Goal: Task Accomplishment & Management: Complete application form

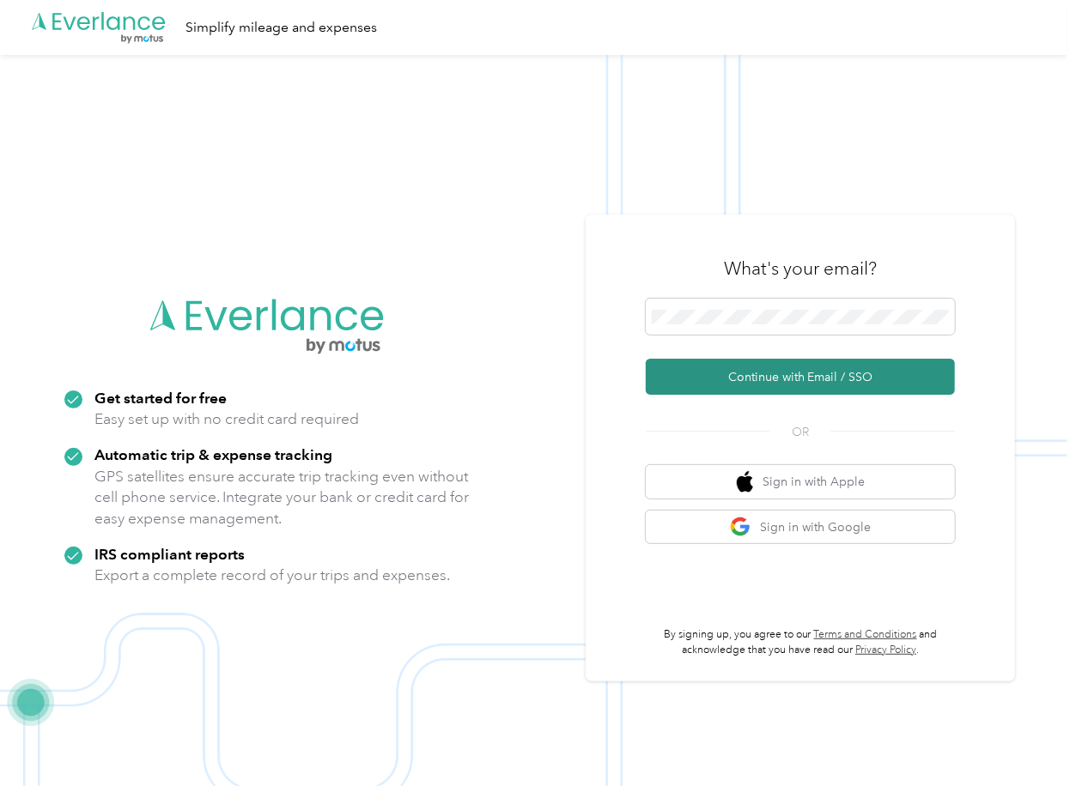
click at [702, 378] on button "Continue with Email / SSO" at bounding box center [800, 377] width 309 height 36
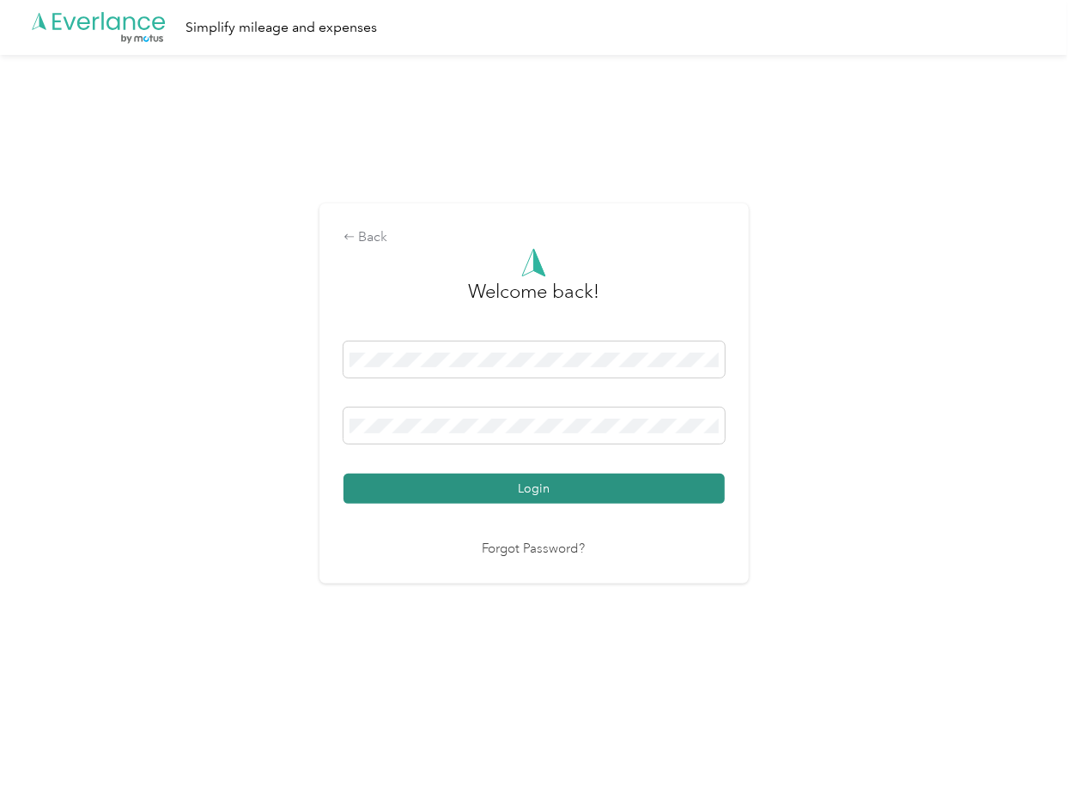
click at [421, 487] on button "Login" at bounding box center [533, 489] width 381 height 30
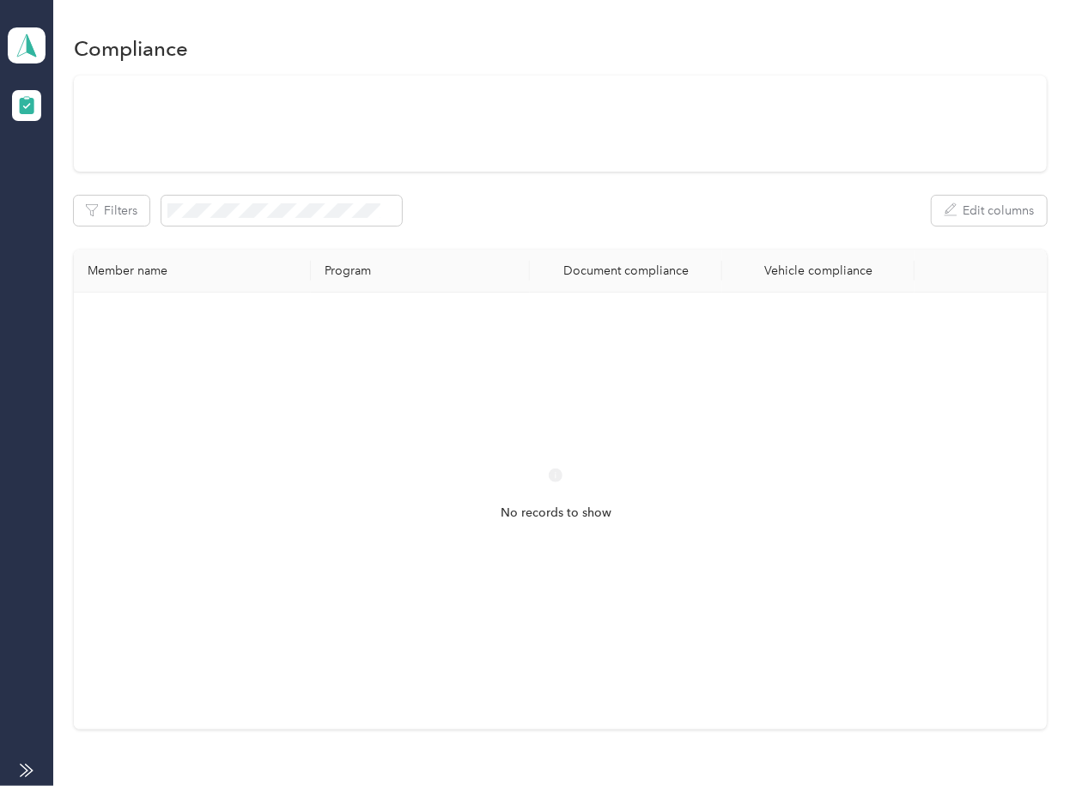
click at [556, 202] on div "Filters Edit columns" at bounding box center [560, 211] width 972 height 30
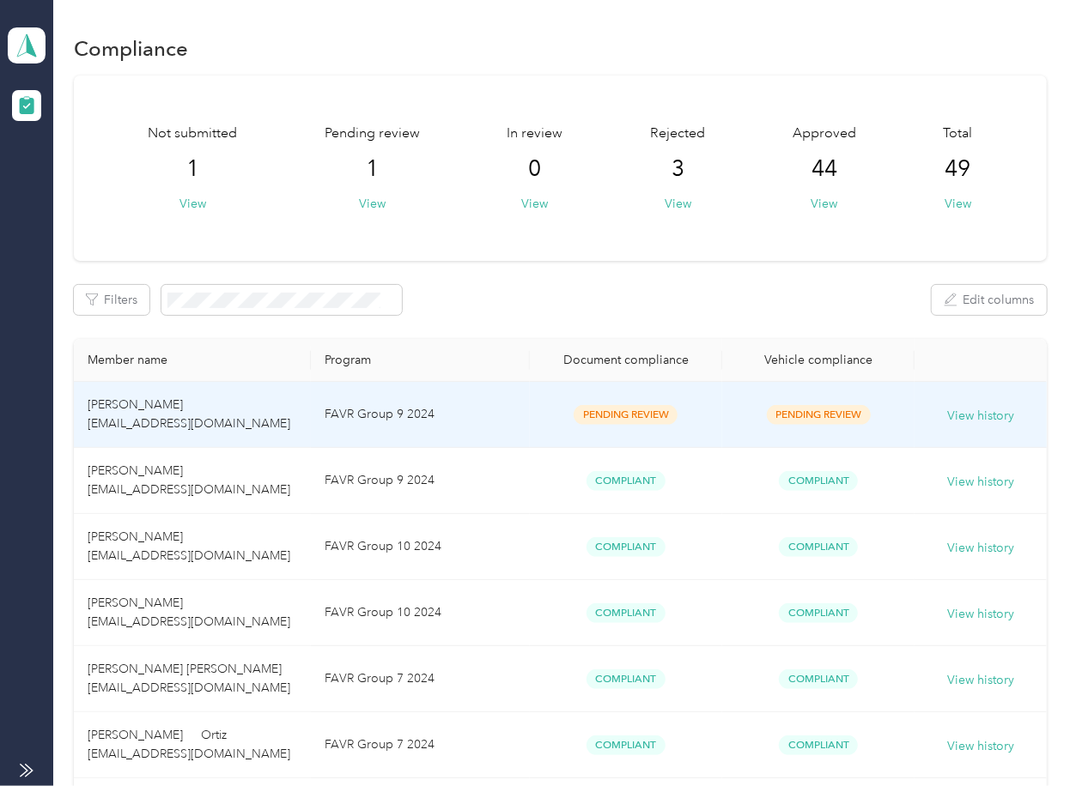
click at [543, 419] on div "Pending Review" at bounding box center [625, 415] width 165 height 20
click at [400, 396] on td "FAVR Group 9 2024" at bounding box center [420, 415] width 219 height 66
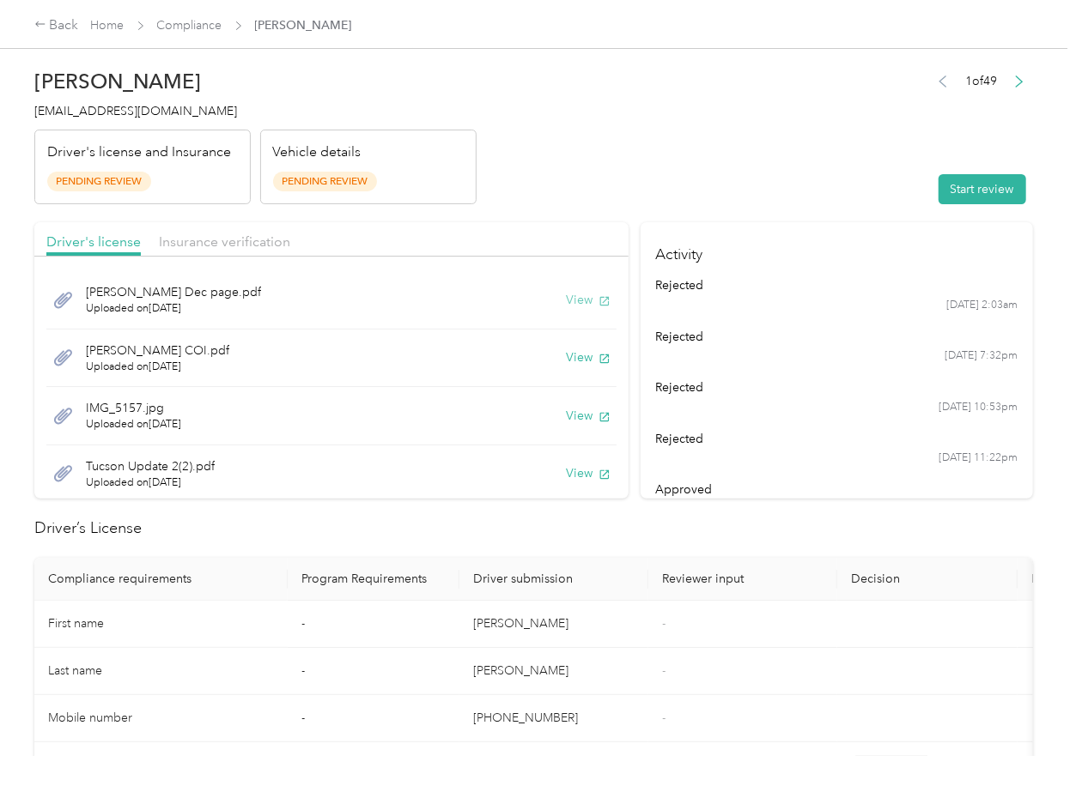
click at [566, 295] on button "View" at bounding box center [588, 300] width 45 height 18
click at [566, 358] on button "View" at bounding box center [588, 358] width 45 height 18
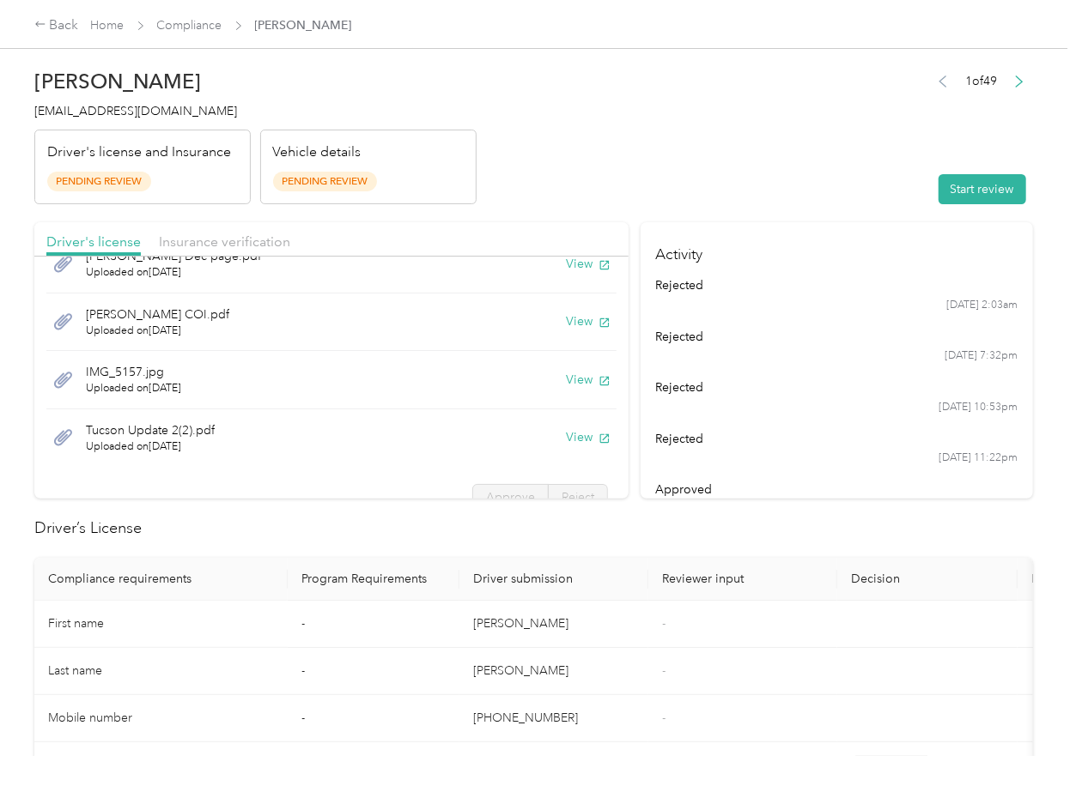
drag, startPoint x: 564, startPoint y: 380, endPoint x: 582, endPoint y: 405, distance: 30.7
click at [566, 380] on button "View" at bounding box center [588, 380] width 45 height 18
click at [566, 436] on button "View" at bounding box center [588, 437] width 45 height 18
click at [486, 229] on div "Driver's license Insurance verification" at bounding box center [331, 239] width 594 height 34
click at [241, 248] on span "Insurance verification" at bounding box center [224, 242] width 131 height 16
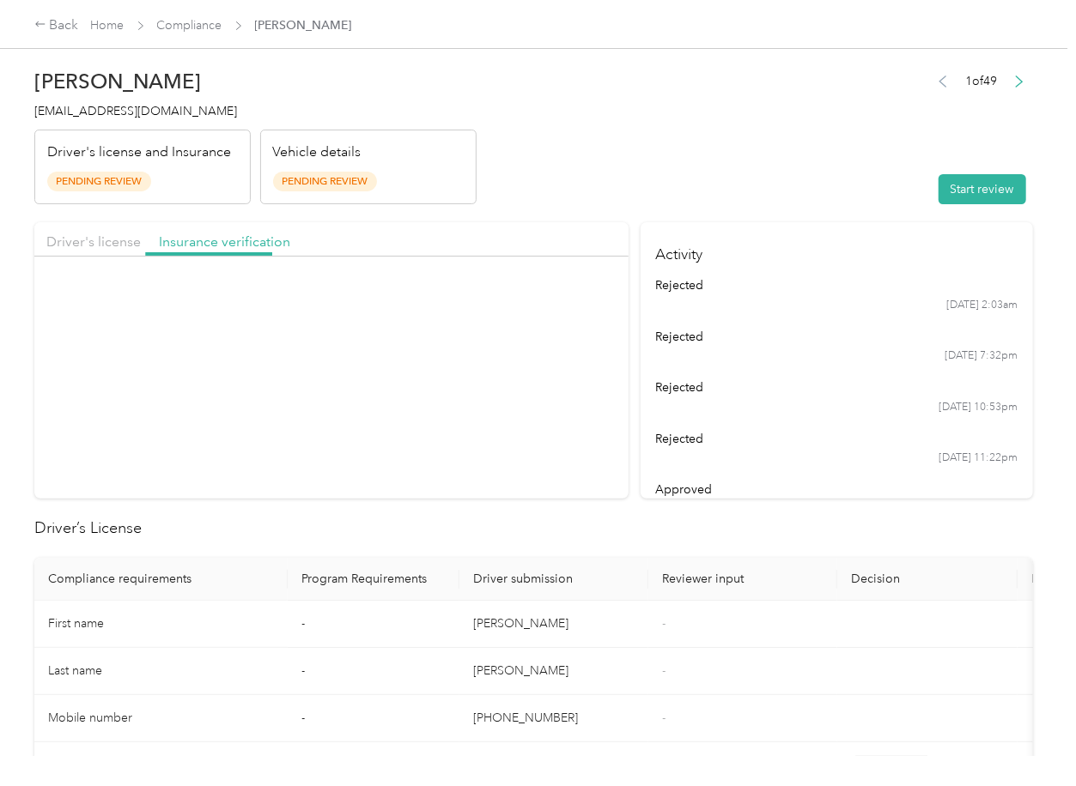
click at [217, 232] on div "Insurance verification" at bounding box center [224, 242] width 131 height 21
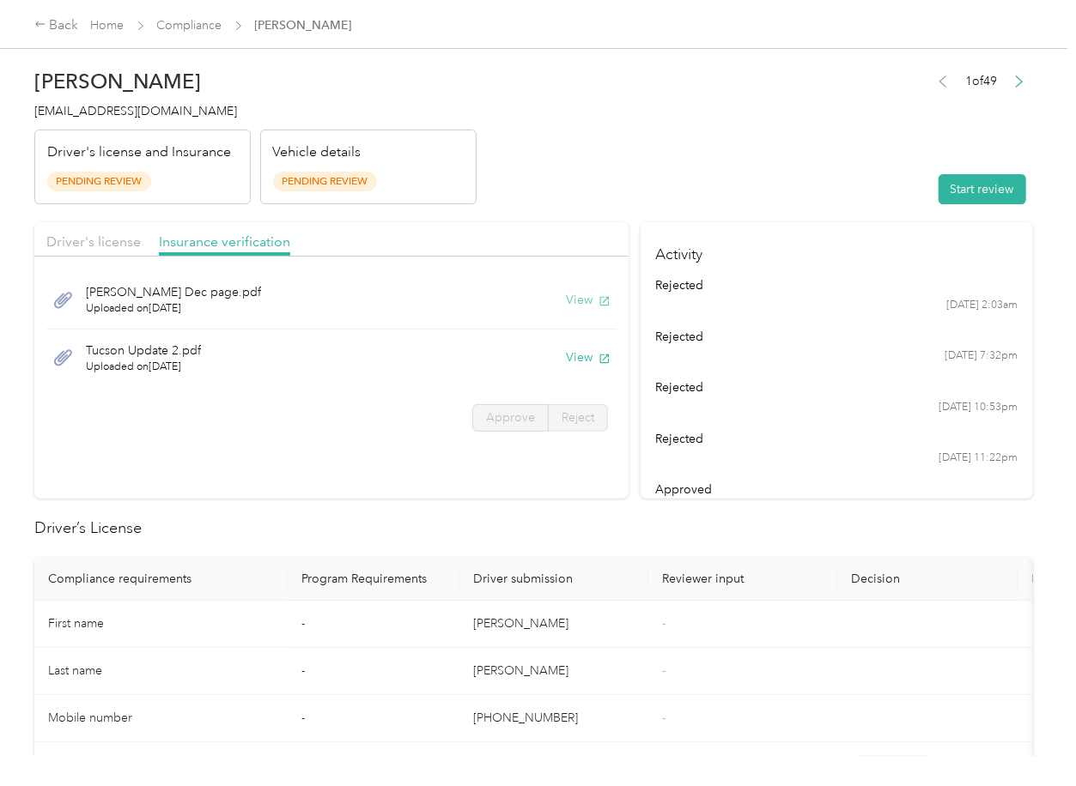
click at [567, 307] on button "View" at bounding box center [588, 300] width 45 height 18
click at [569, 353] on button "View" at bounding box center [588, 358] width 45 height 18
drag, startPoint x: 766, startPoint y: 222, endPoint x: 919, endPoint y: 206, distance: 153.6
click at [770, 222] on h4 "Activity" at bounding box center [836, 249] width 392 height 54
click at [956, 191] on button "Start review" at bounding box center [982, 189] width 88 height 30
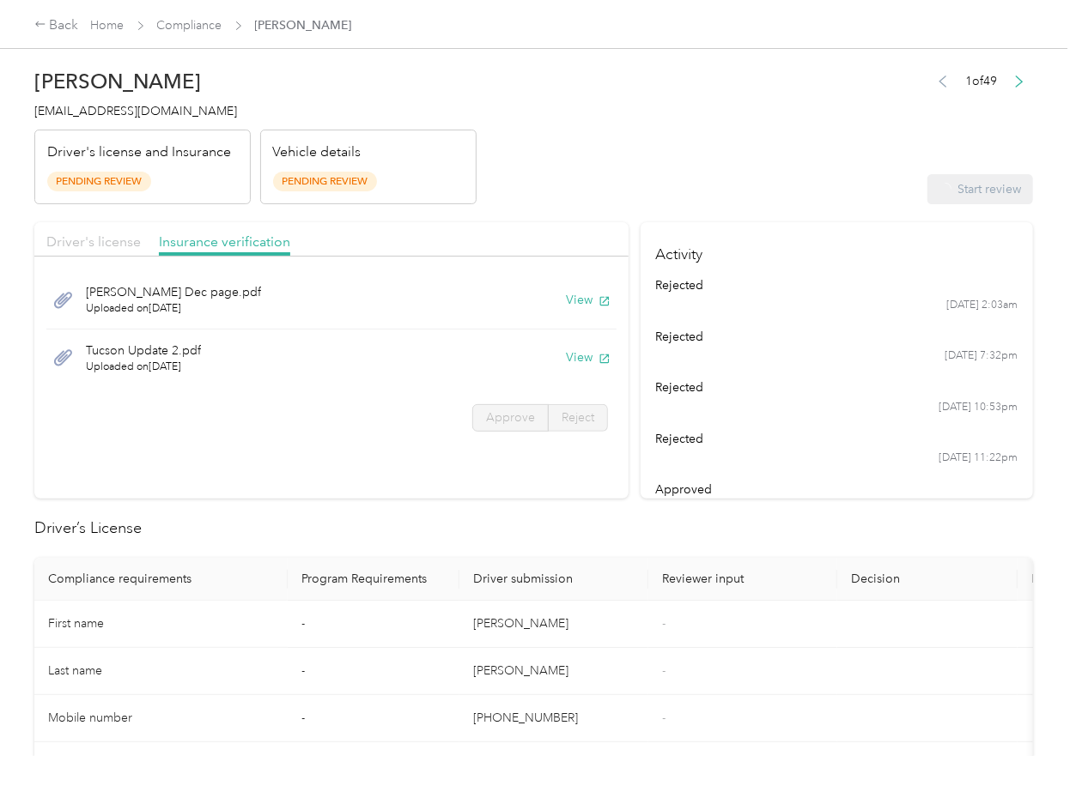
click at [83, 247] on span "Driver's license" at bounding box center [93, 242] width 94 height 16
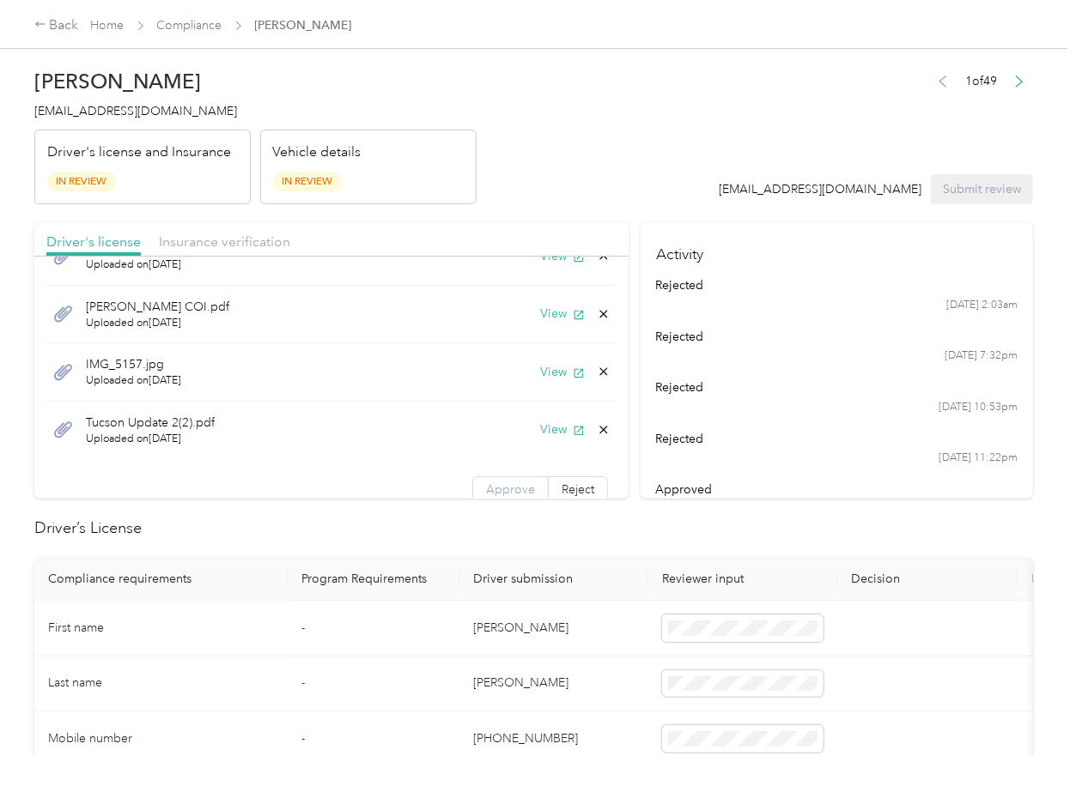
scroll to position [61, 0]
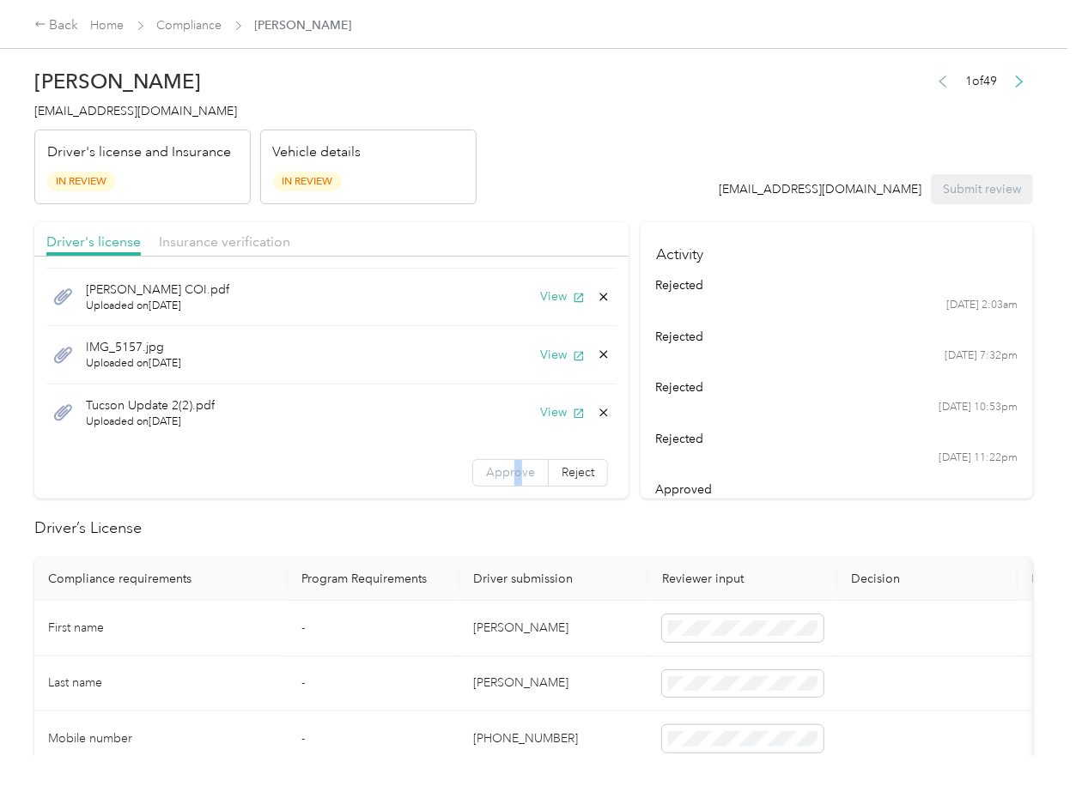
click at [495, 469] on span "Approve" at bounding box center [510, 472] width 49 height 15
click at [486, 470] on span "Approve" at bounding box center [510, 472] width 49 height 15
drag, startPoint x: 486, startPoint y: 462, endPoint x: 331, endPoint y: 347, distance: 192.7
click at [486, 462] on label "Approve" at bounding box center [510, 472] width 76 height 27
click at [239, 238] on span "Insurance verification" at bounding box center [224, 242] width 131 height 16
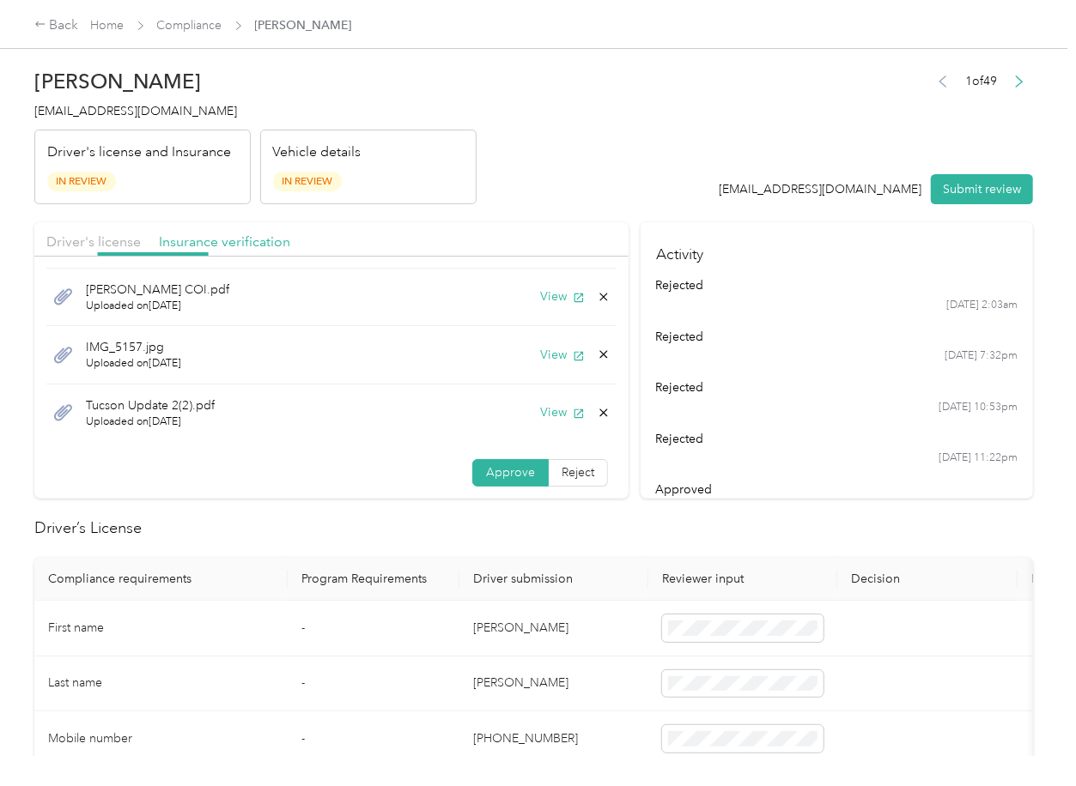
scroll to position [0, 0]
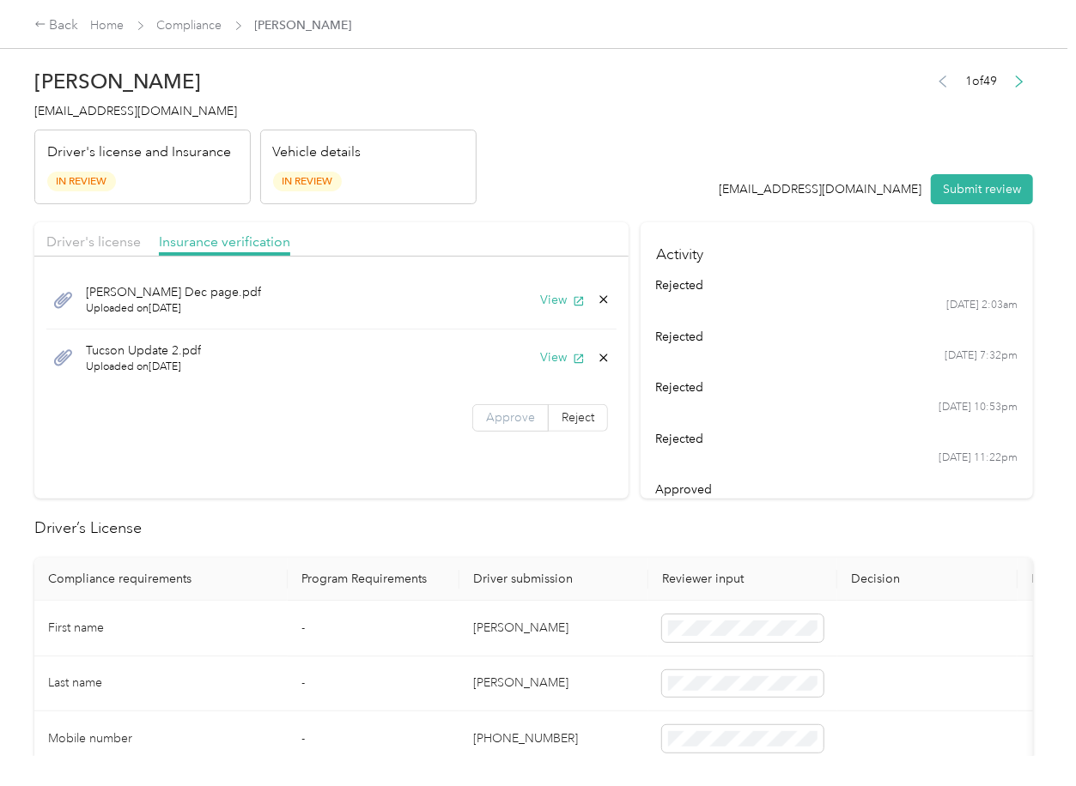
click at [501, 430] on label "Approve" at bounding box center [510, 417] width 76 height 27
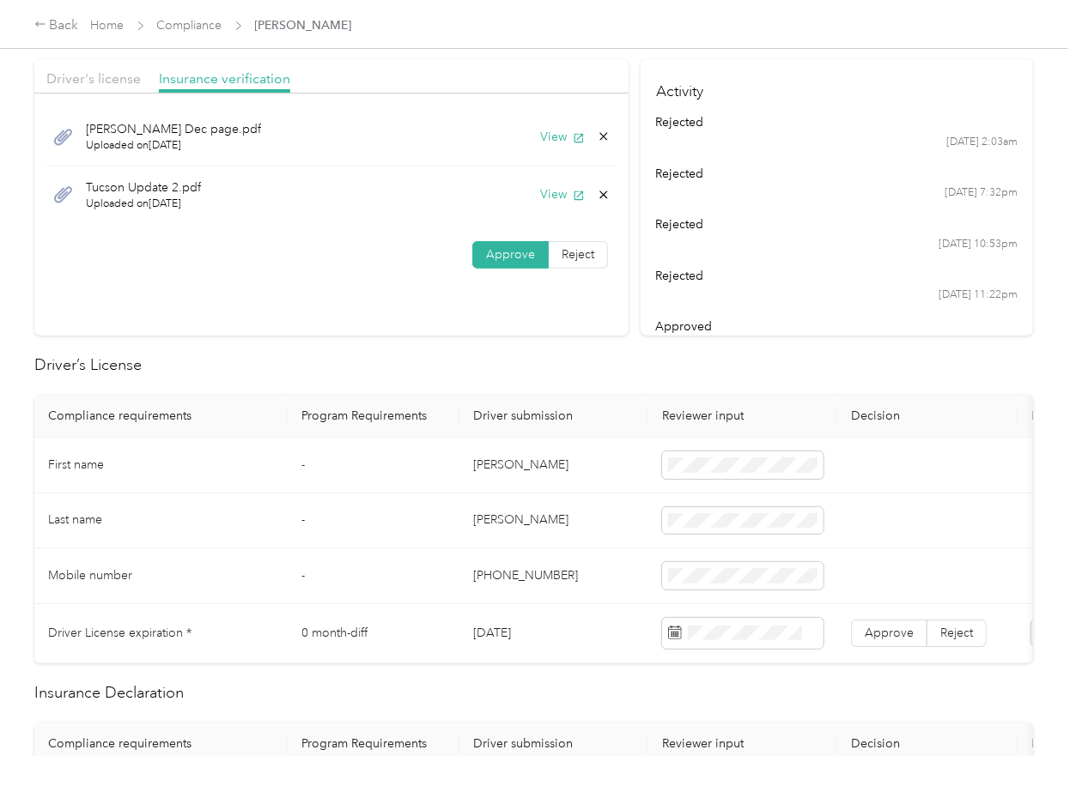
scroll to position [343, 0]
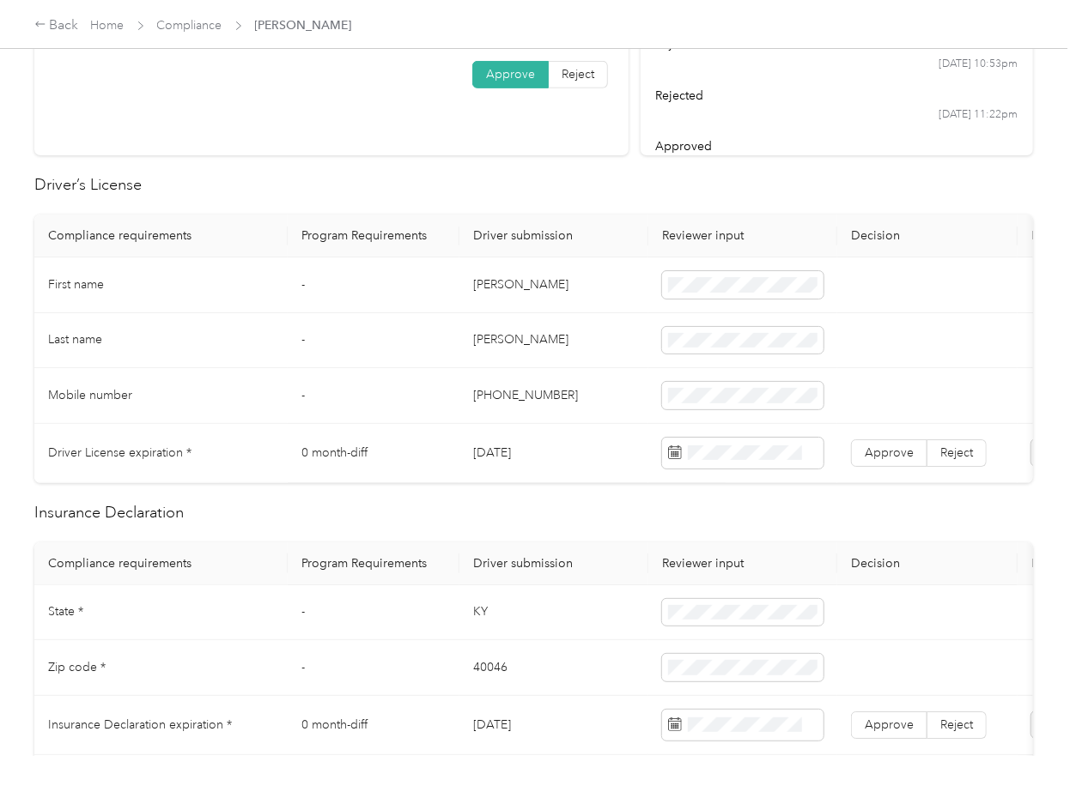
click at [517, 455] on td "[DATE]" at bounding box center [553, 453] width 189 height 59
click at [516, 455] on td "[DATE]" at bounding box center [553, 453] width 189 height 59
copy td "[DATE]"
click at [859, 451] on label "Approve" at bounding box center [889, 453] width 76 height 27
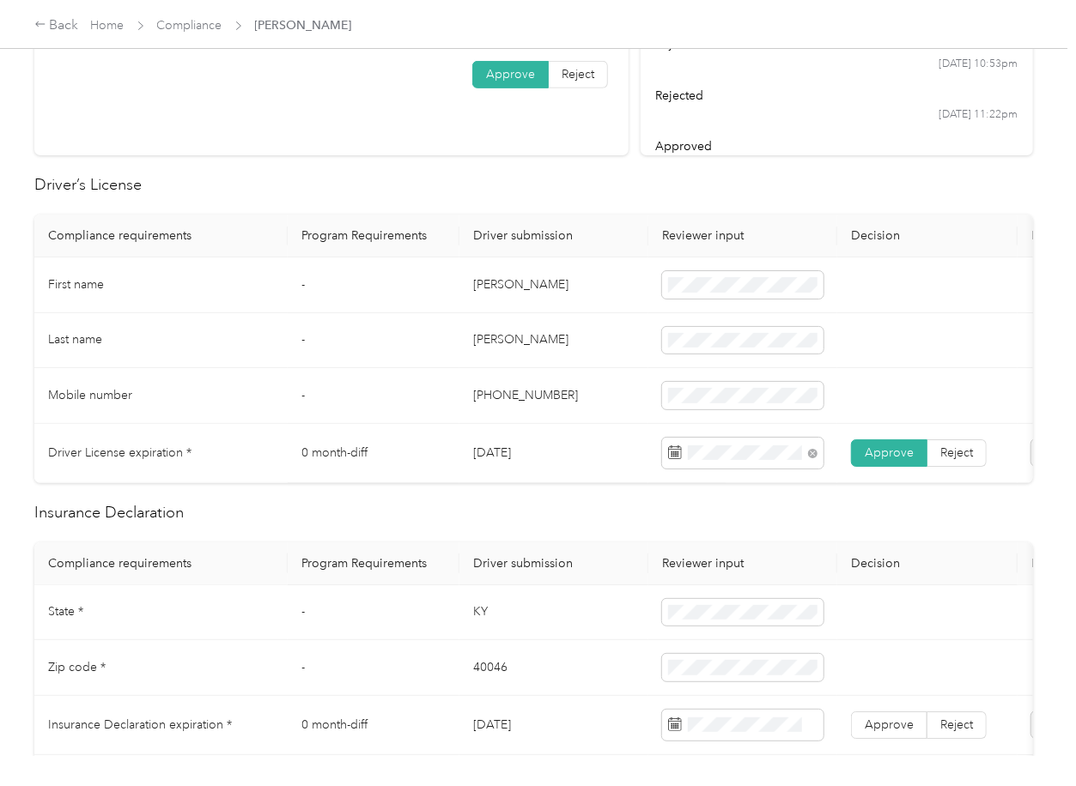
click at [335, 435] on td "0 month-diff" at bounding box center [374, 453] width 172 height 59
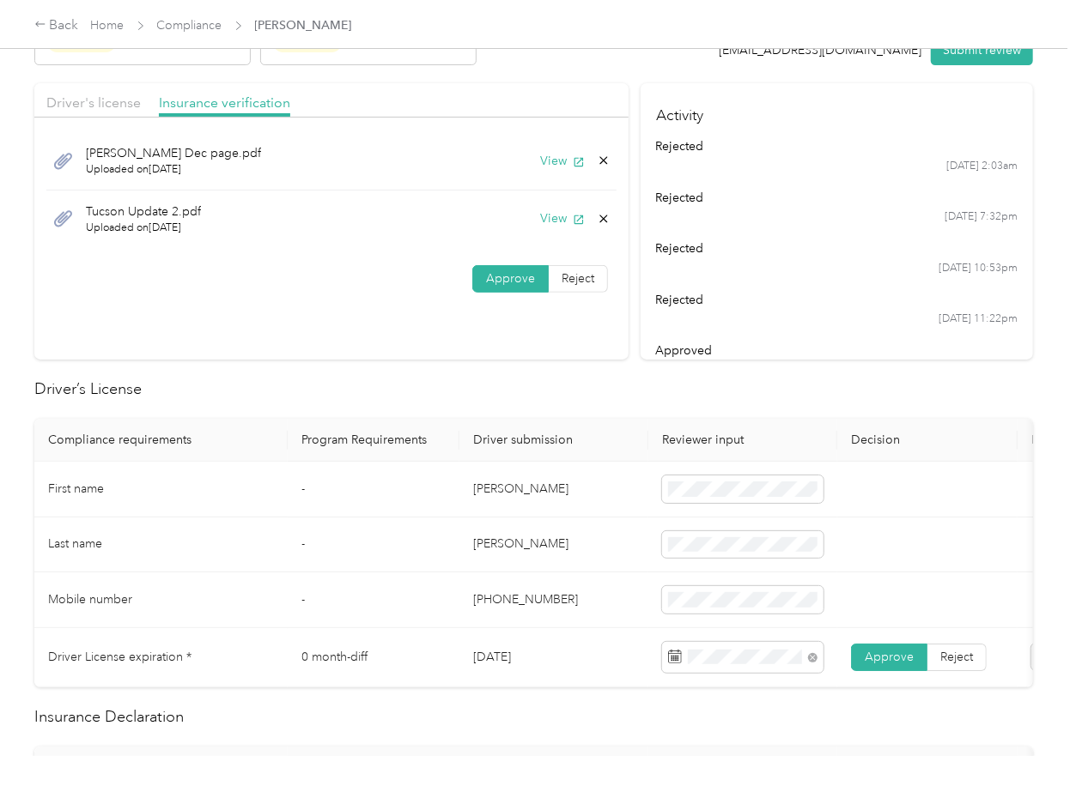
scroll to position [0, 0]
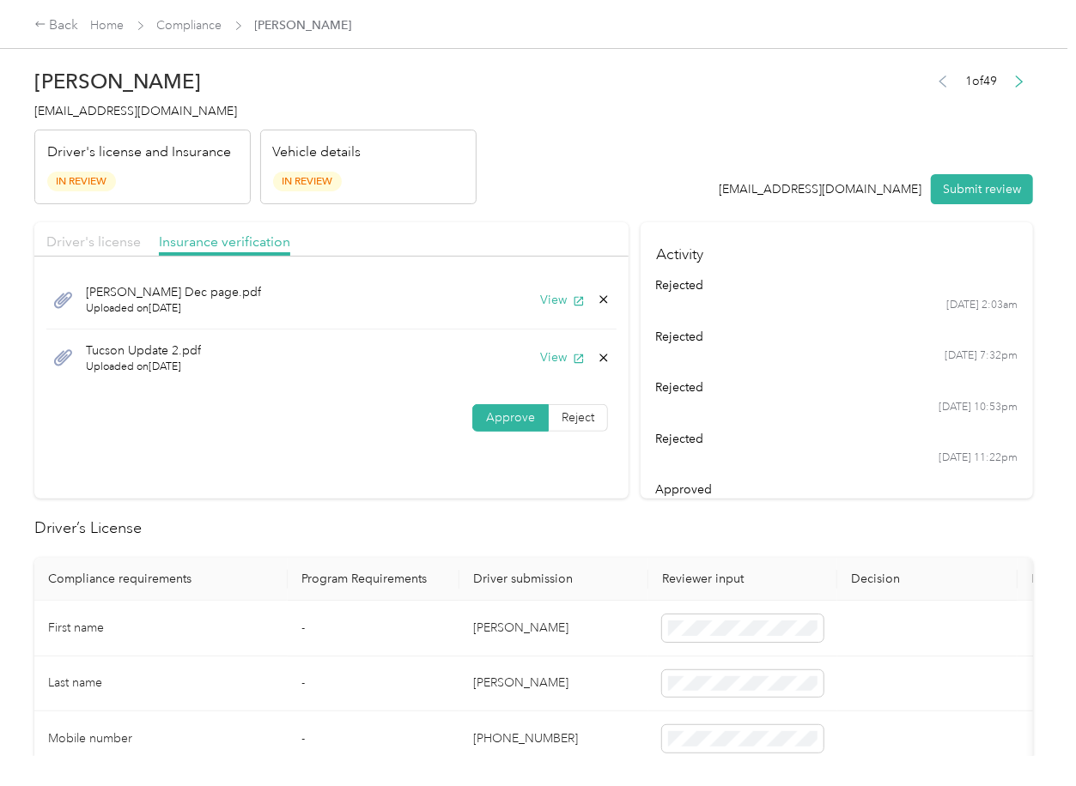
click at [112, 241] on span "Driver's license" at bounding box center [93, 242] width 94 height 16
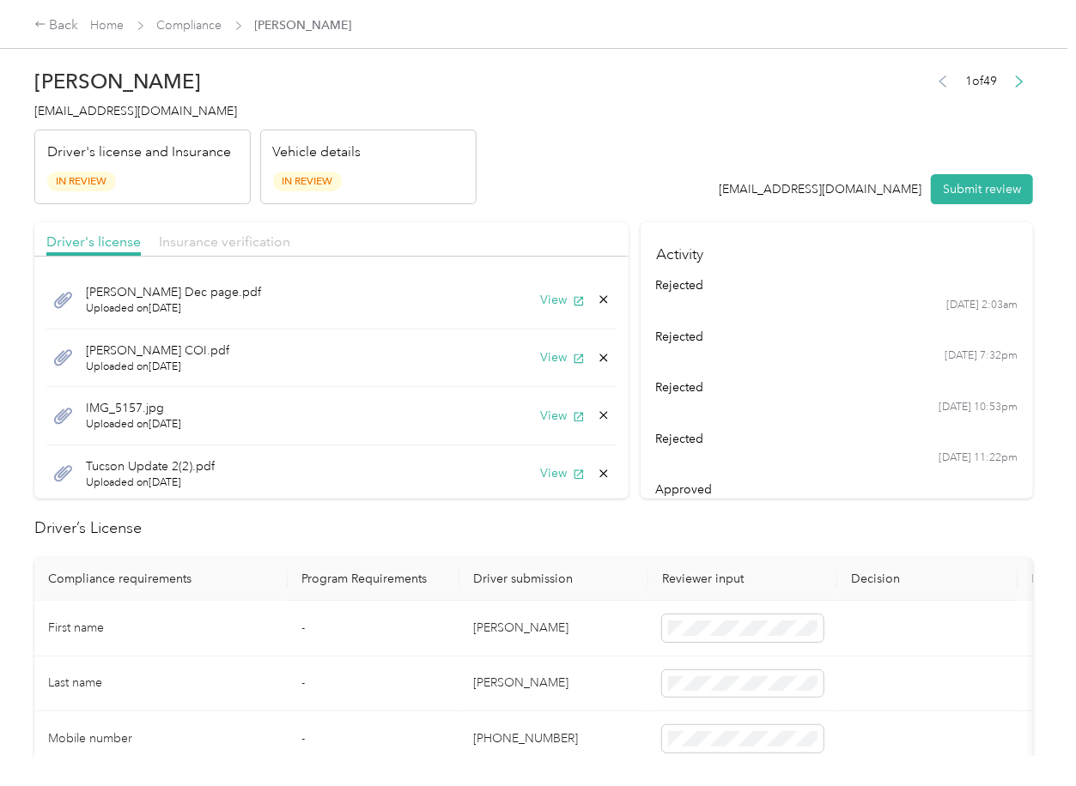
click at [224, 246] on span "Insurance verification" at bounding box center [224, 242] width 131 height 16
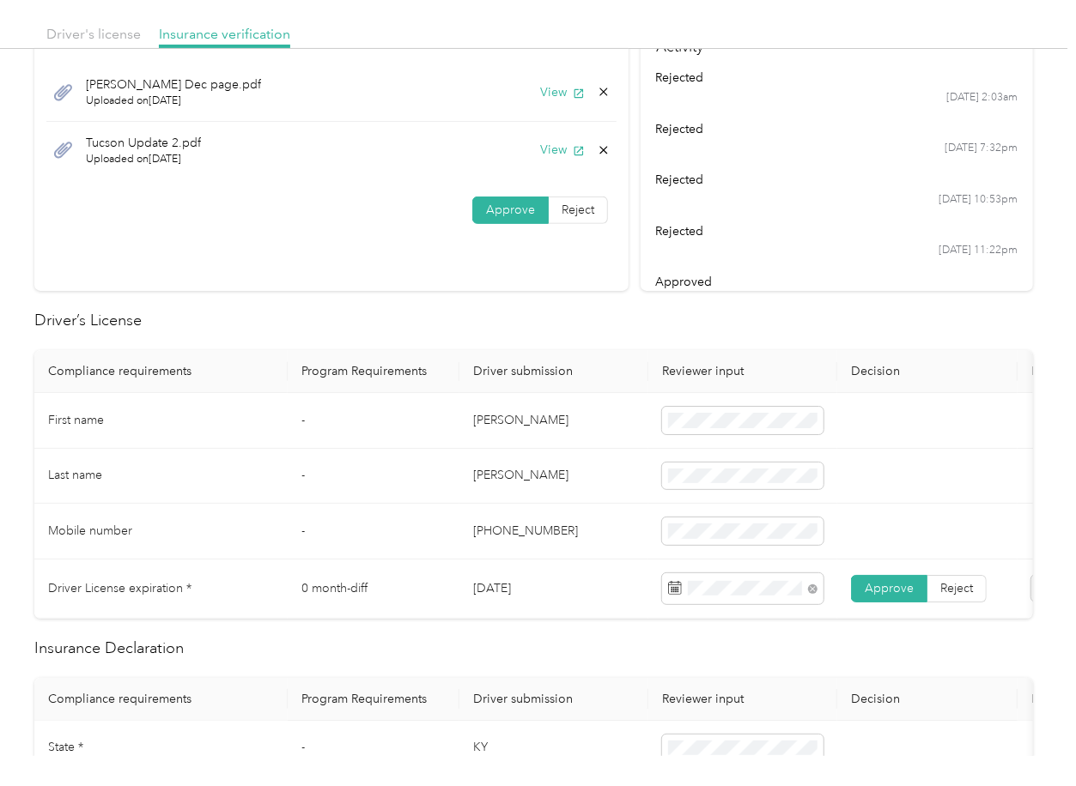
scroll to position [572, 0]
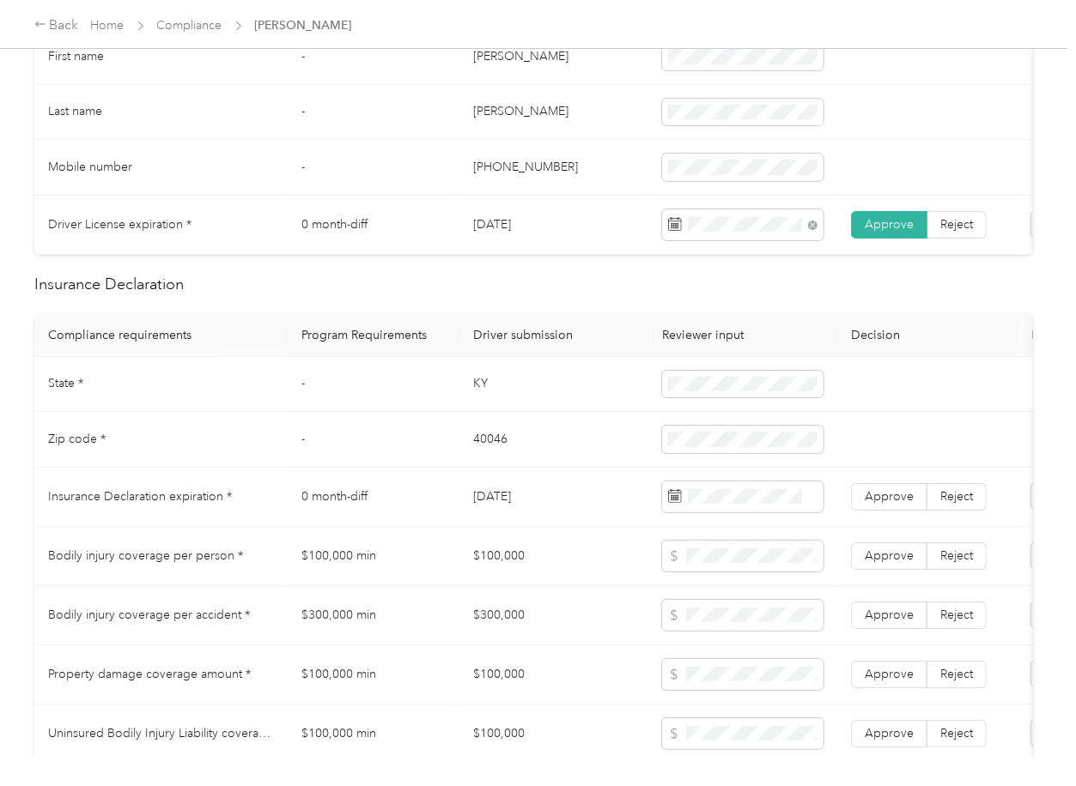
click at [485, 392] on td "KY" at bounding box center [553, 385] width 189 height 56
click at [730, 413] on td at bounding box center [742, 385] width 189 height 56
click at [470, 407] on td "KY" at bounding box center [553, 385] width 189 height 56
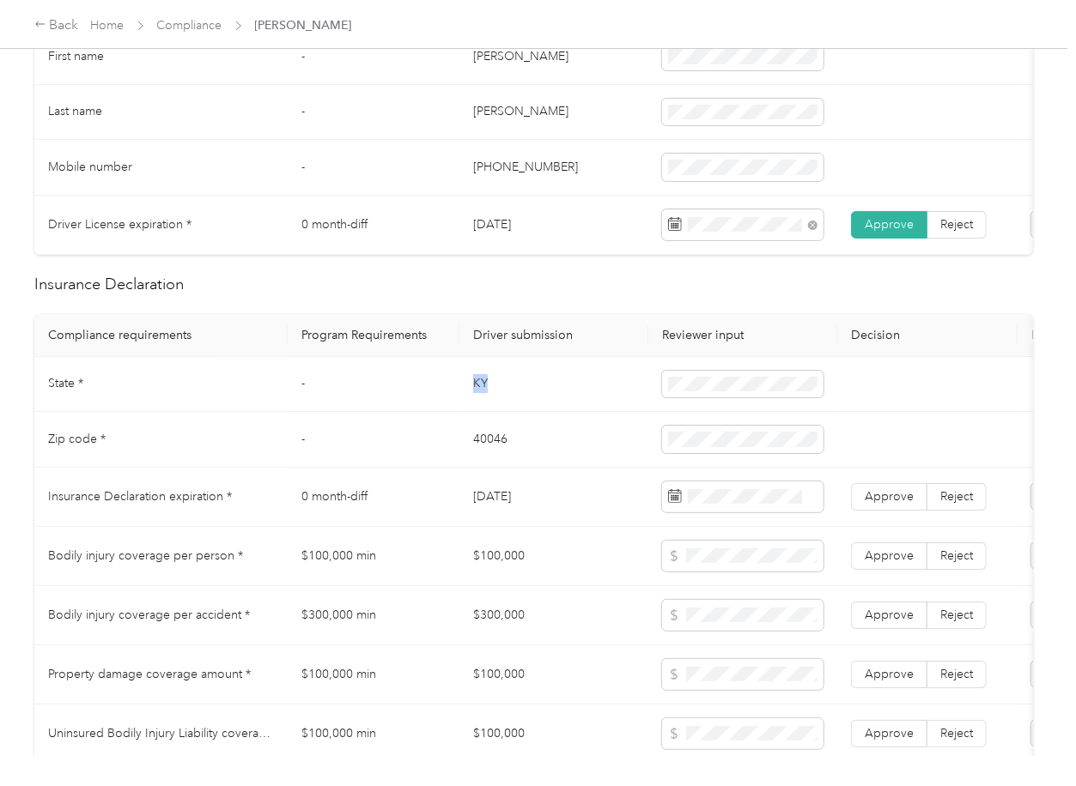
click at [470, 407] on td "KY" at bounding box center [553, 385] width 189 height 56
copy td "KY"
click at [709, 391] on span at bounding box center [742, 384] width 161 height 27
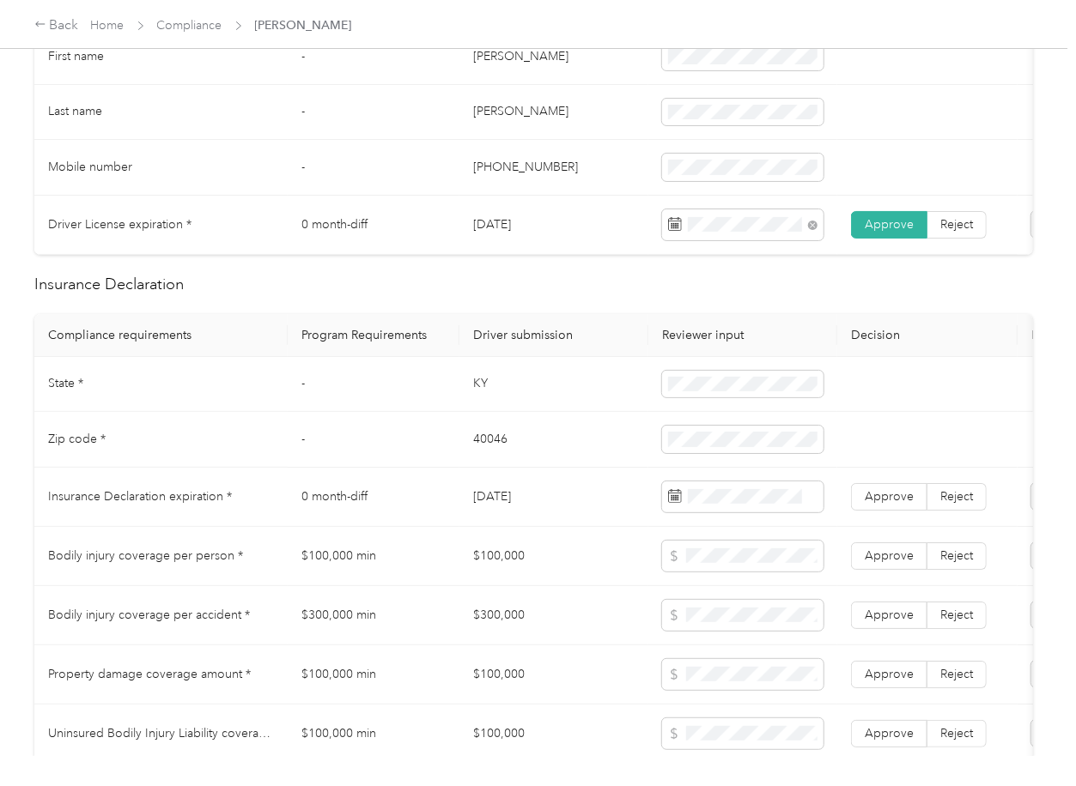
click at [470, 452] on td "40046" at bounding box center [553, 440] width 189 height 56
copy td "40046"
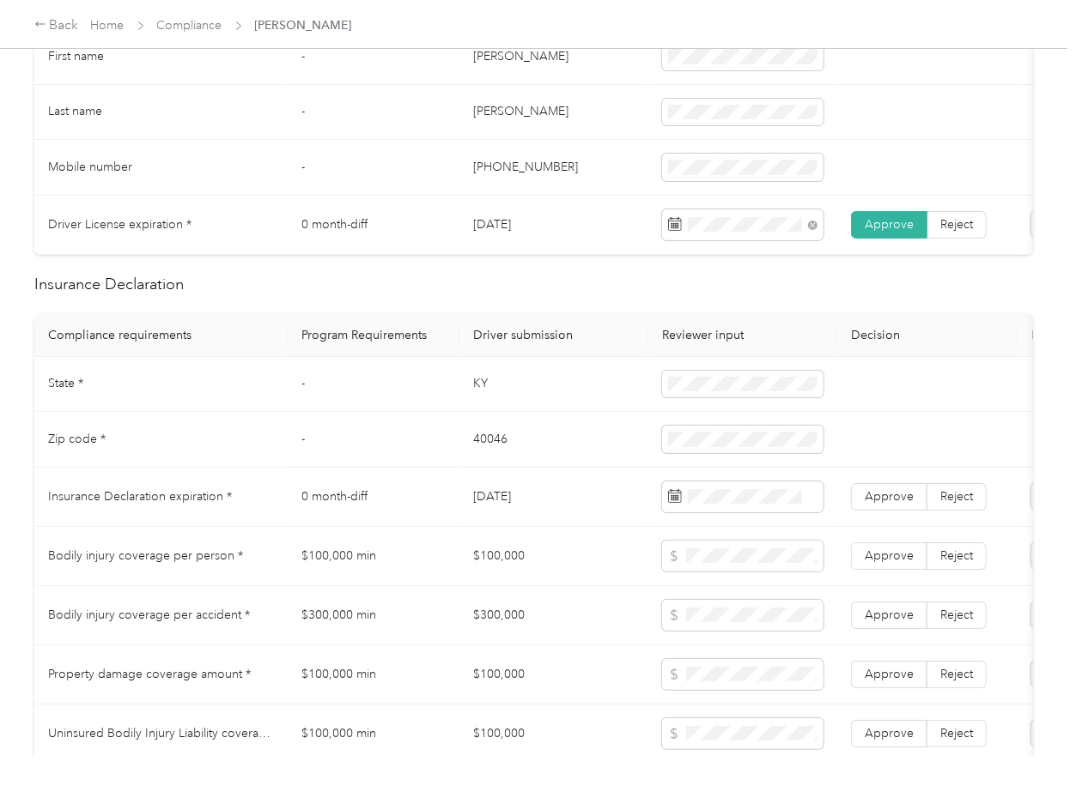
click at [510, 508] on td "[DATE]" at bounding box center [553, 497] width 189 height 59
copy td "[DATE]"
click at [701, 513] on span at bounding box center [742, 497] width 161 height 31
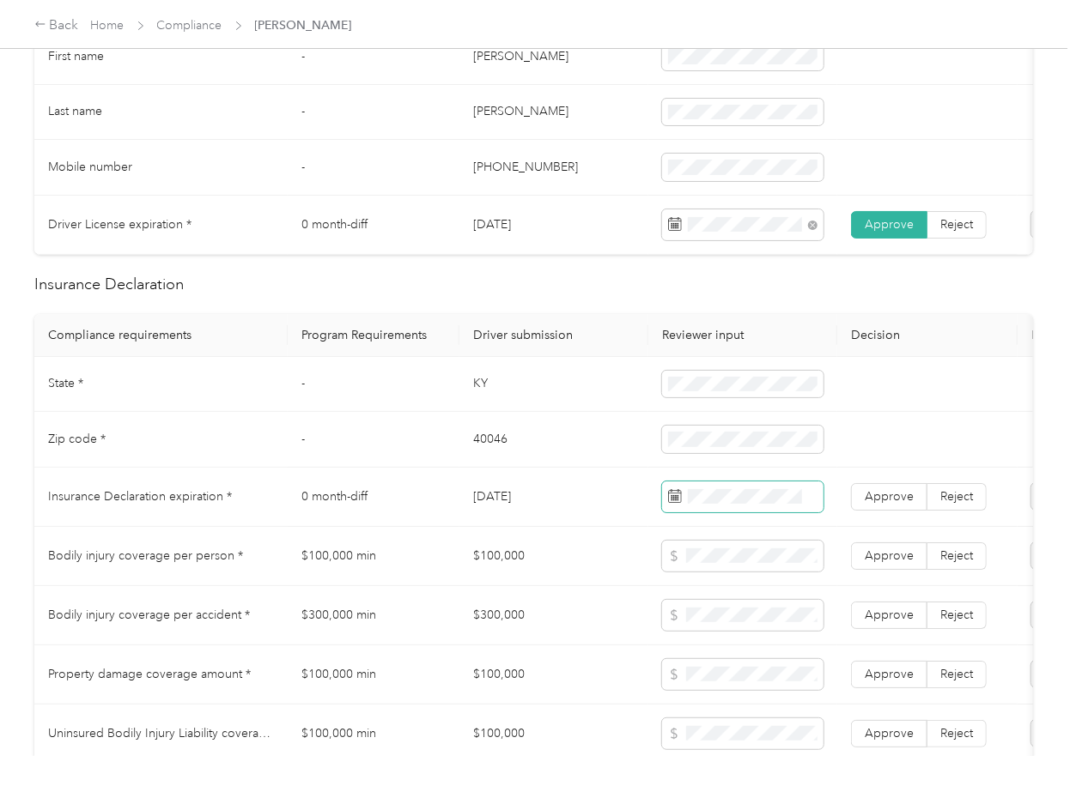
click at [707, 513] on span at bounding box center [742, 497] width 161 height 31
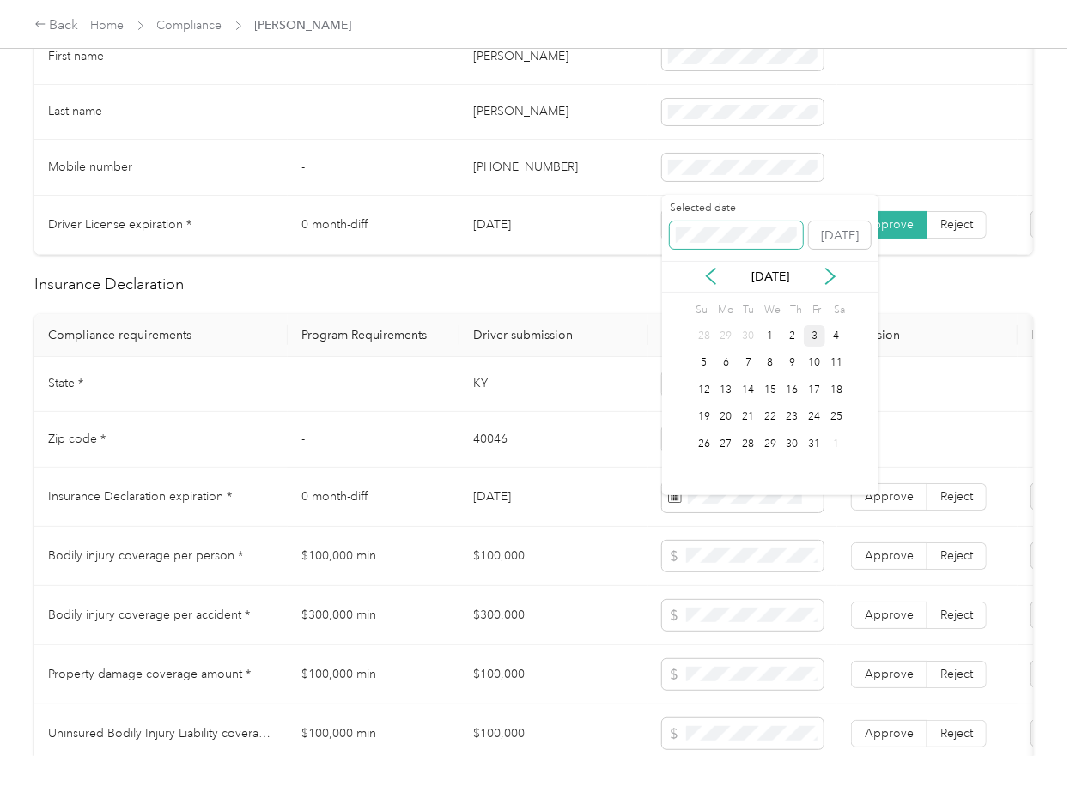
click at [730, 223] on span at bounding box center [736, 235] width 133 height 27
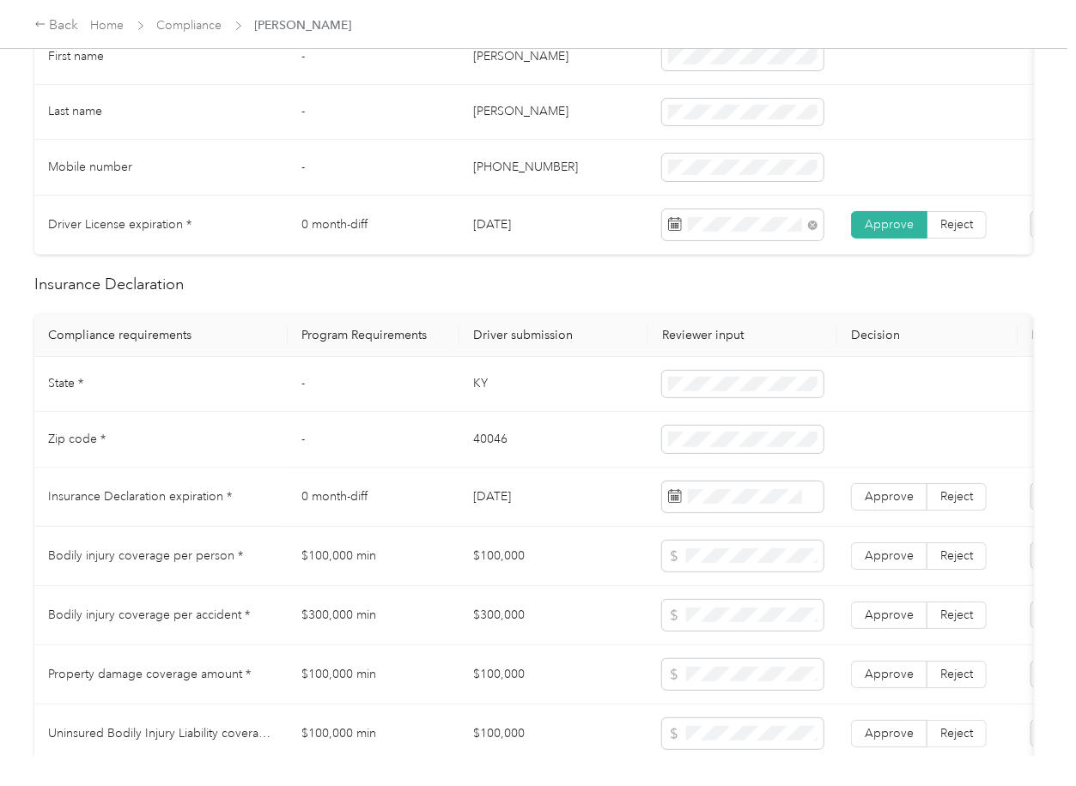
click at [547, 357] on th "Driver submission" at bounding box center [553, 335] width 189 height 43
click at [903, 504] on span "Approve" at bounding box center [889, 496] width 49 height 15
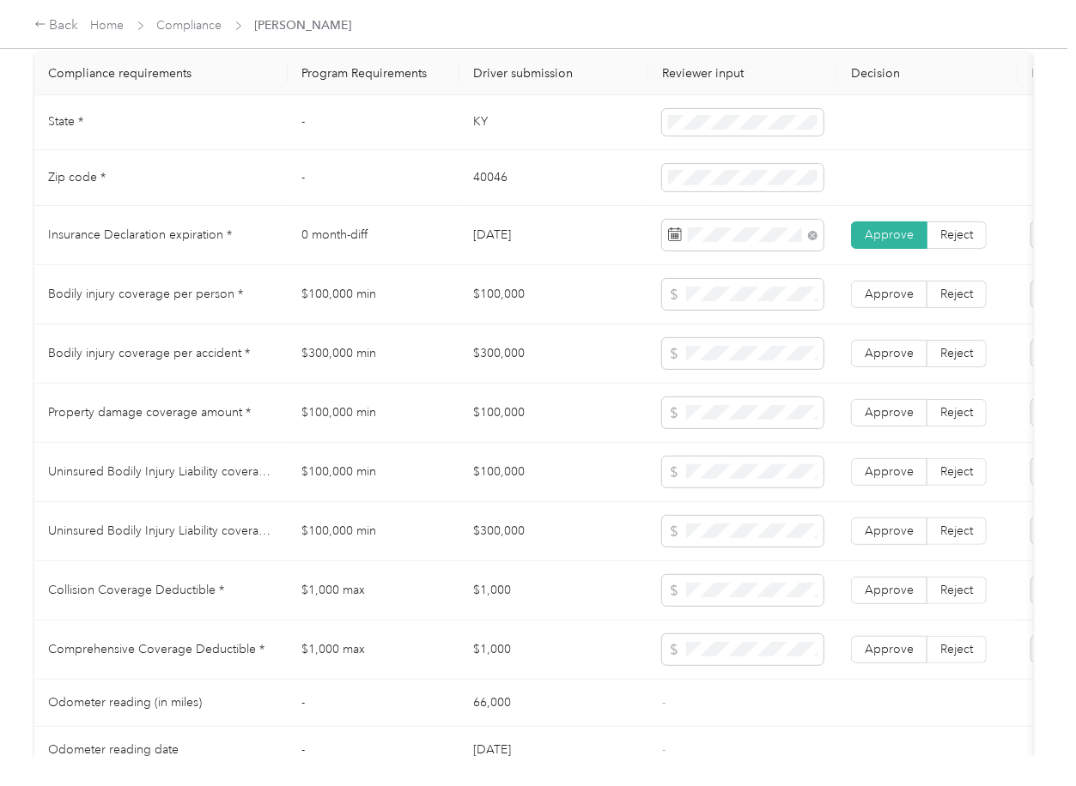
scroll to position [1374, 0]
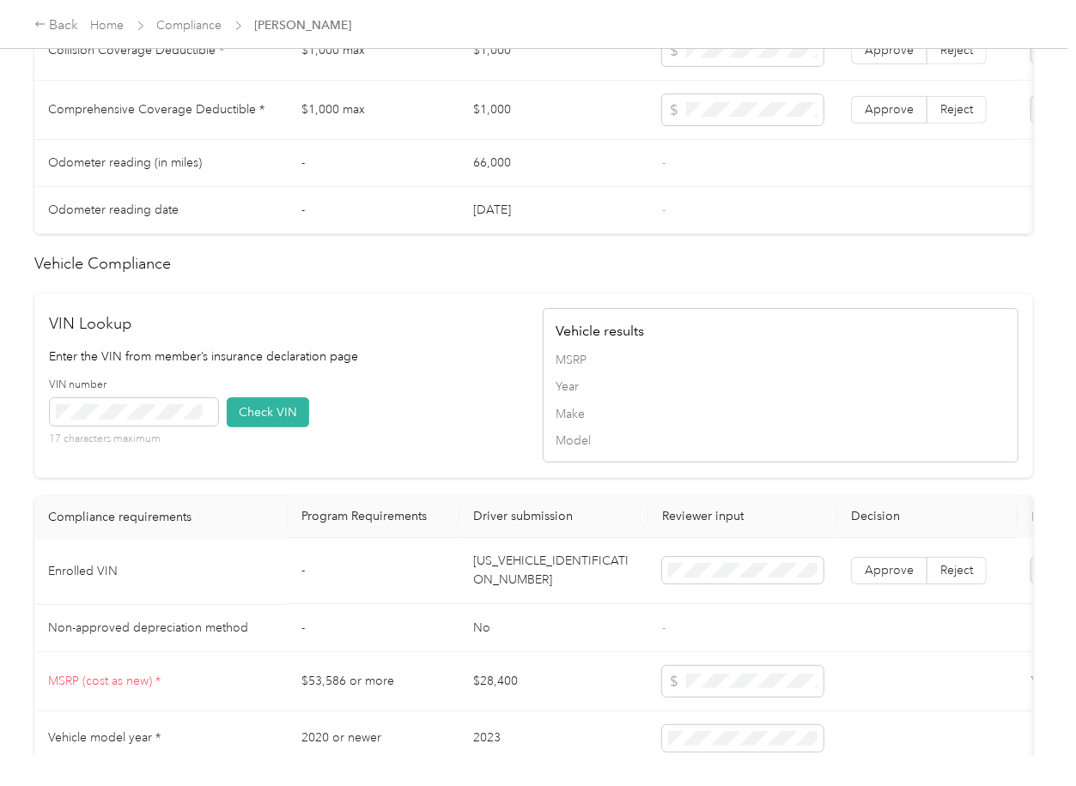
click at [510, 605] on td "[US_VEHICLE_IDENTIFICATION_NUMBER]" at bounding box center [553, 572] width 189 height 66
drag, startPoint x: 510, startPoint y: 605, endPoint x: 170, endPoint y: 537, distance: 346.9
click at [510, 605] on td "[US_VEHICLE_IDENTIFICATION_NUMBER]" at bounding box center [553, 572] width 189 height 66
copy td "[US_VEHICLE_IDENTIFICATION_NUMBER]"
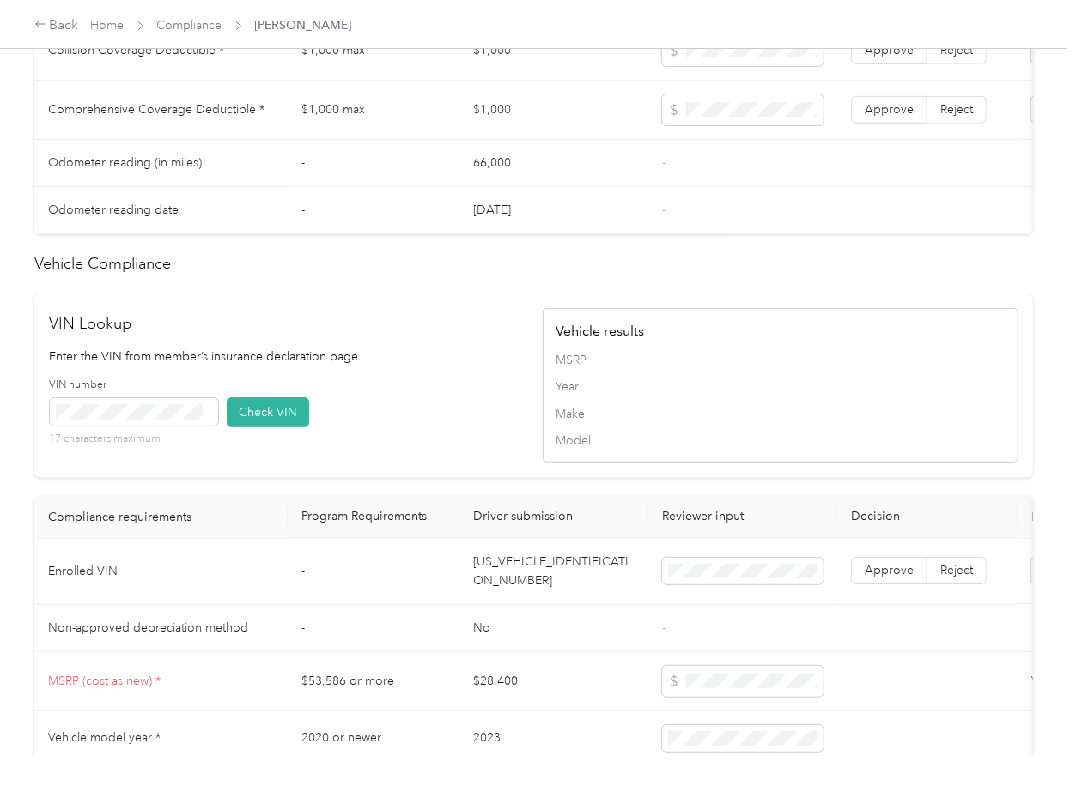
click at [470, 434] on div "VIN number 17 characters maximum Check VIN" at bounding box center [288, 419] width 476 height 82
click at [254, 428] on button "Check VIN" at bounding box center [268, 413] width 82 height 30
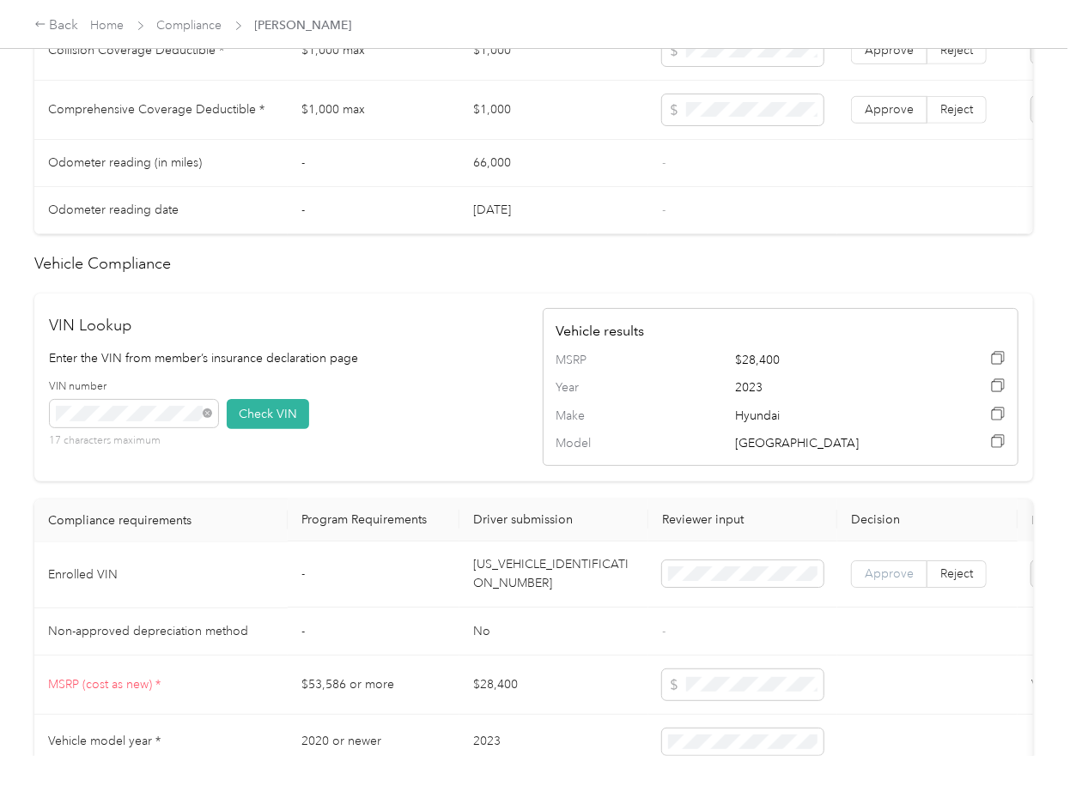
click at [889, 582] on span "Approve" at bounding box center [889, 575] width 49 height 15
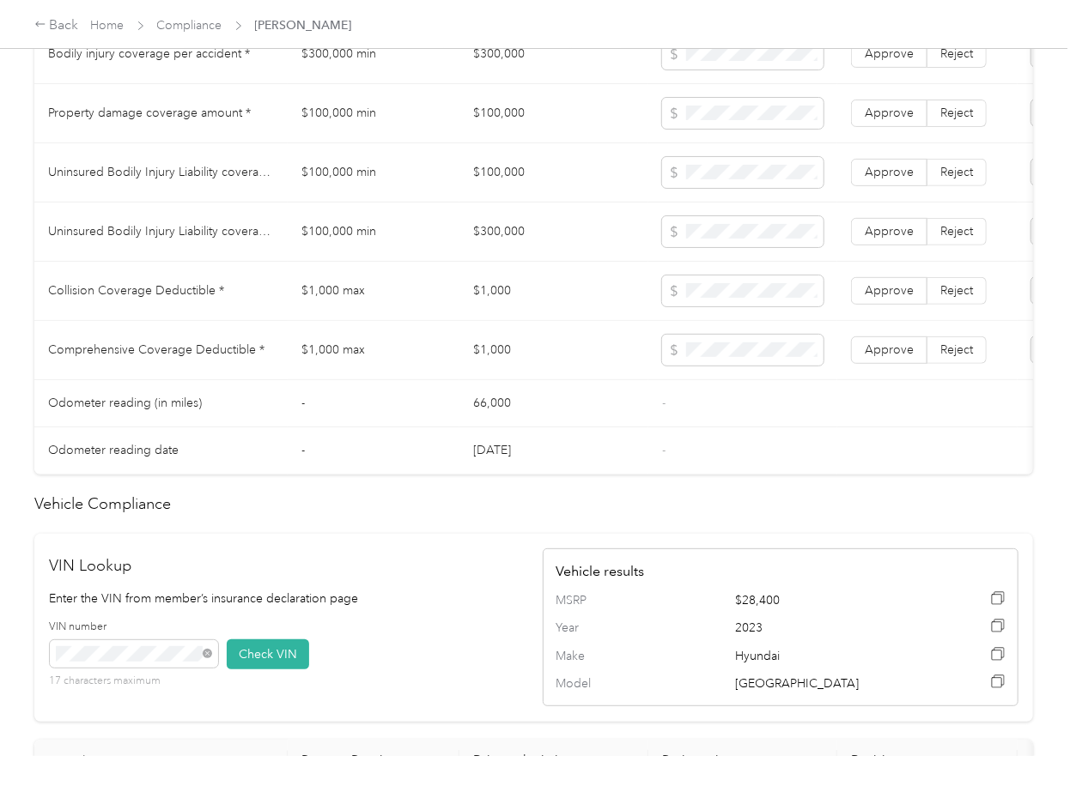
scroll to position [1030, 0]
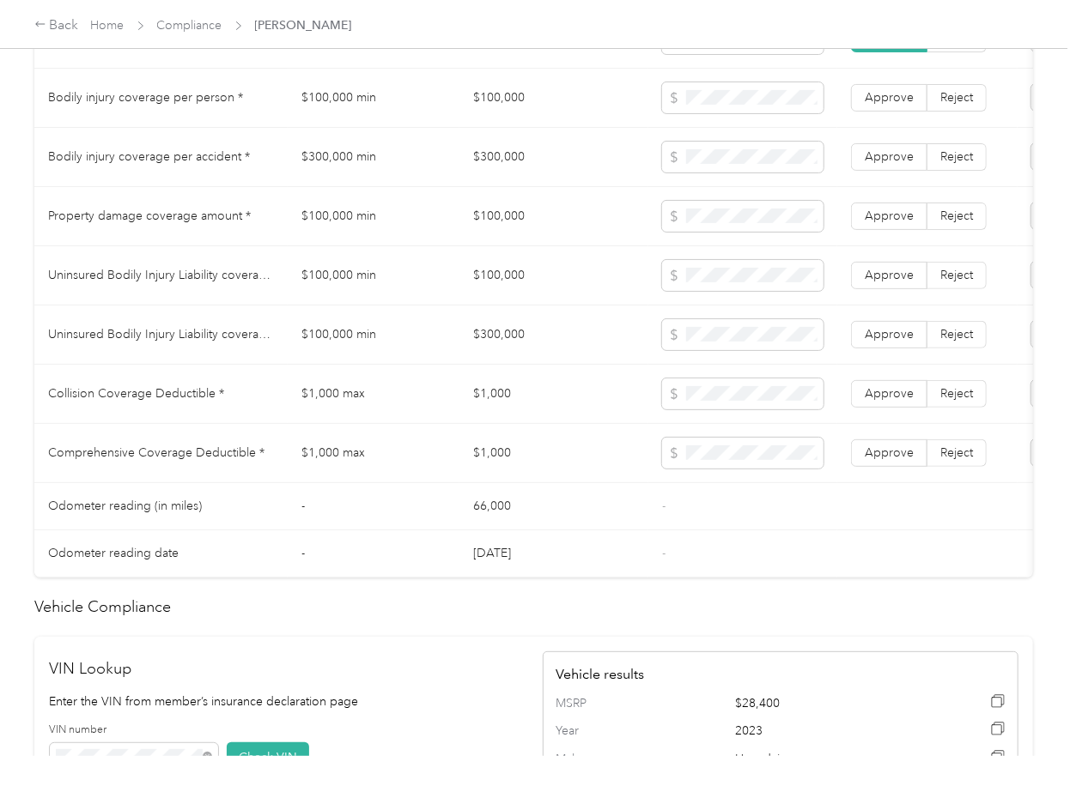
click at [495, 121] on td "$100,000" at bounding box center [553, 98] width 189 height 59
copy td "100,000"
click at [513, 177] on td "$300,000" at bounding box center [553, 157] width 189 height 59
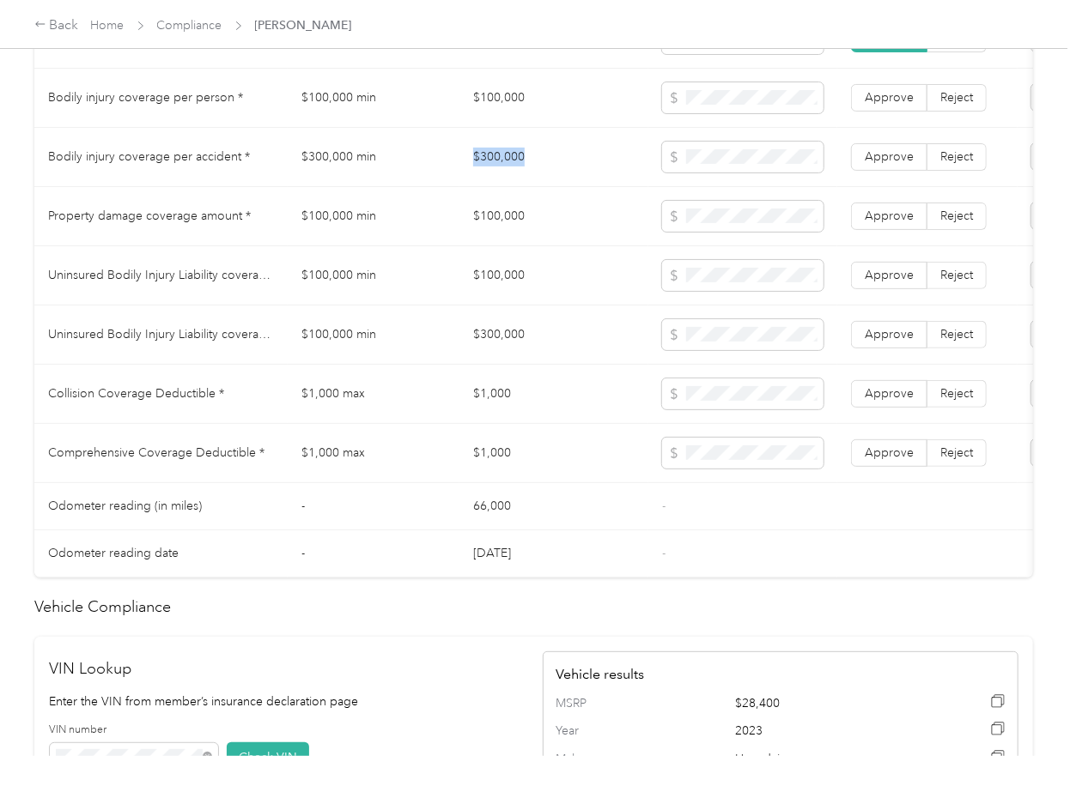
click at [513, 177] on td "$300,000" at bounding box center [553, 157] width 189 height 59
copy td "$300,000"
click at [492, 422] on td "$1,000" at bounding box center [553, 394] width 189 height 59
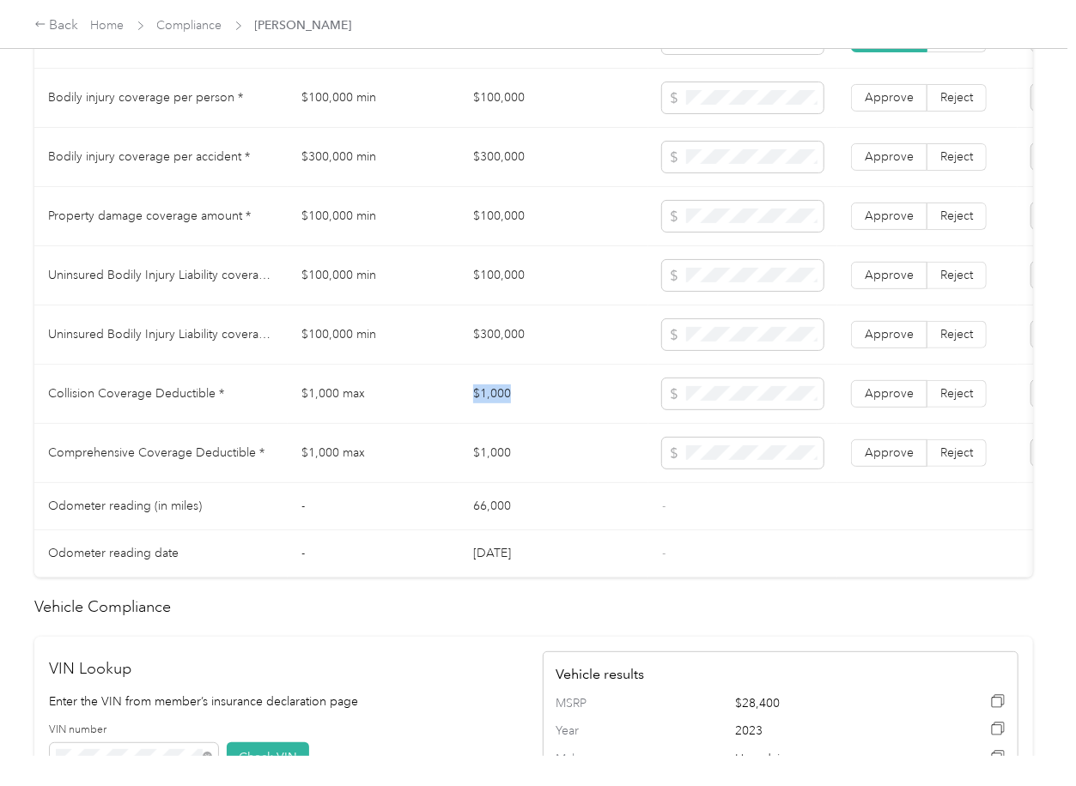
click at [492, 422] on td "$1,000" at bounding box center [553, 394] width 189 height 59
copy td "$1,000"
click at [706, 469] on span at bounding box center [742, 453] width 161 height 31
click at [407, 409] on td "$1,000 max" at bounding box center [374, 394] width 172 height 59
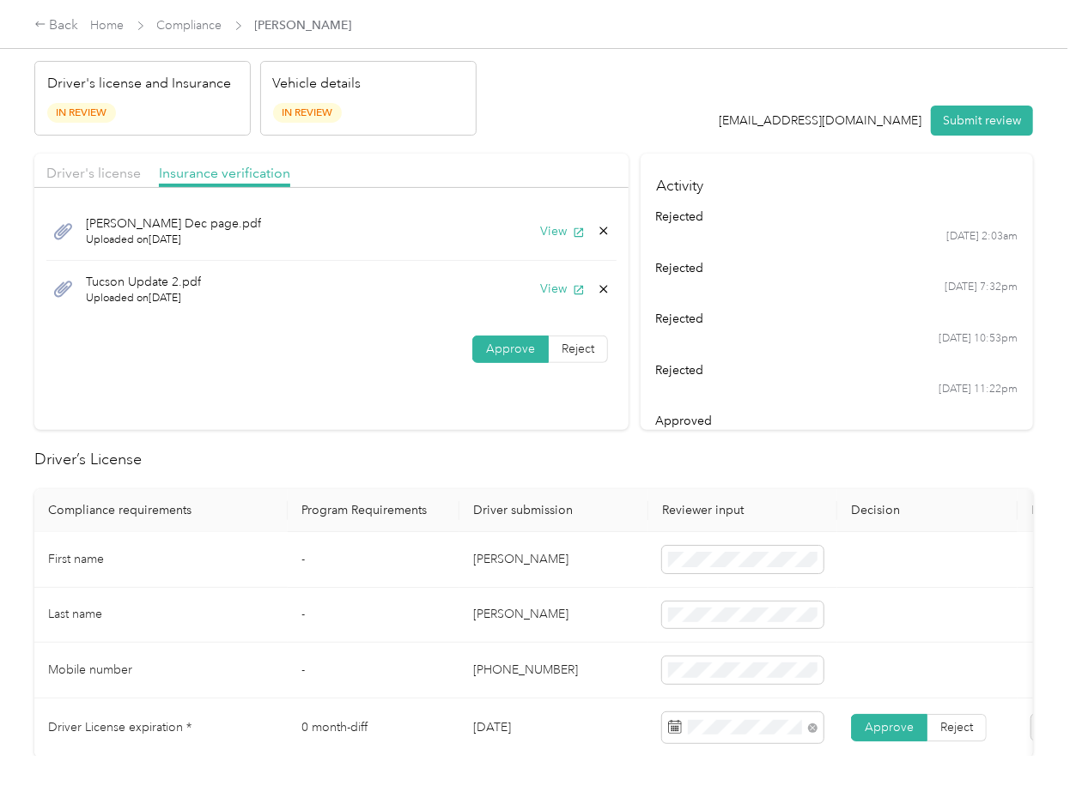
scroll to position [0, 0]
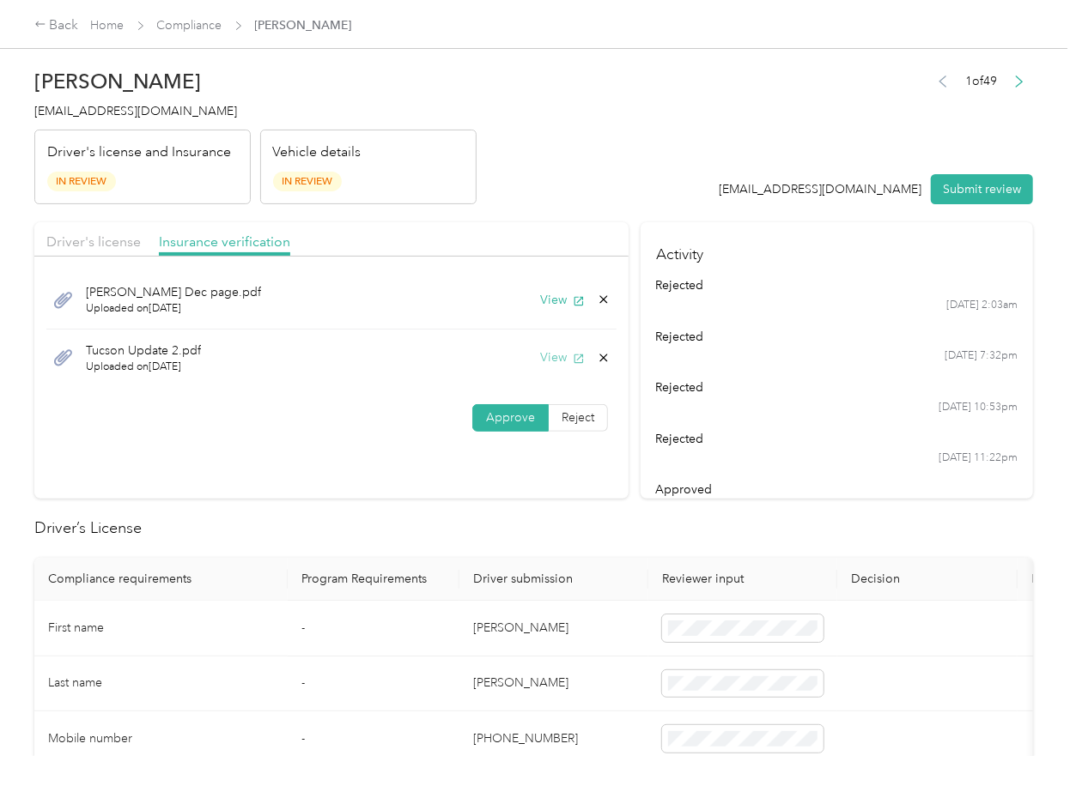
click at [552, 355] on button "View" at bounding box center [562, 358] width 45 height 18
click at [597, 352] on icon at bounding box center [604, 358] width 14 height 14
click at [543, 366] on button "Yes" at bounding box center [554, 370] width 33 height 27
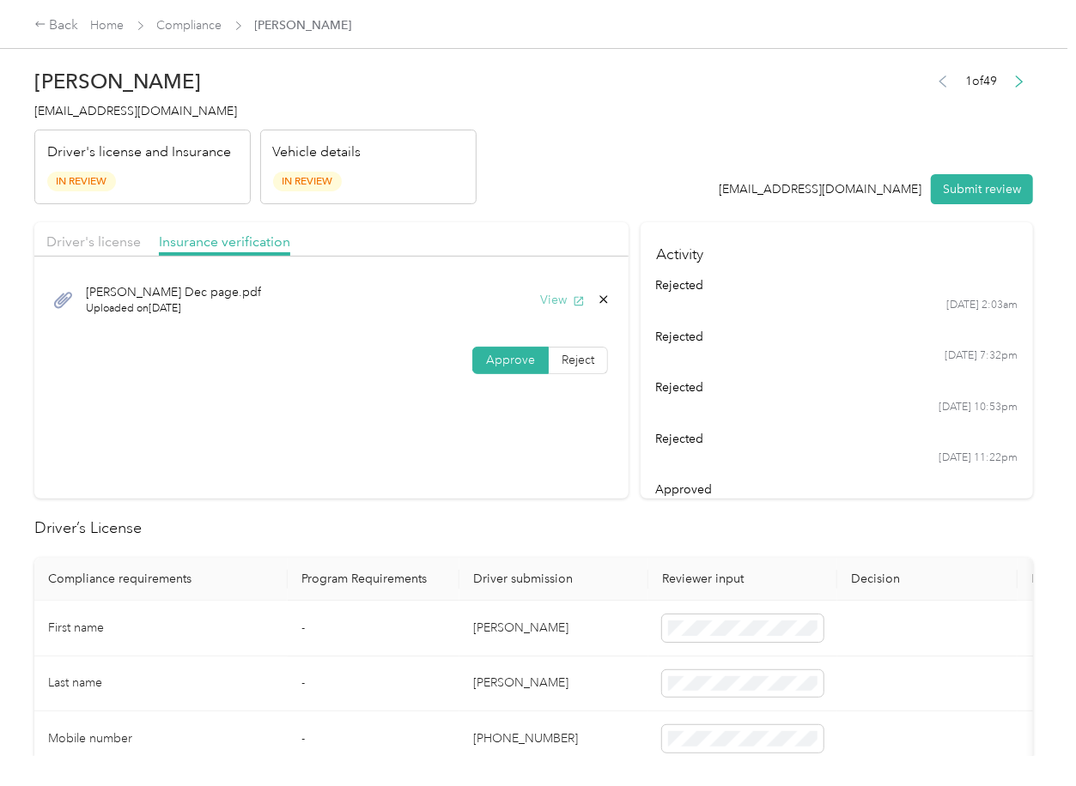
click at [554, 297] on button "View" at bounding box center [562, 300] width 45 height 18
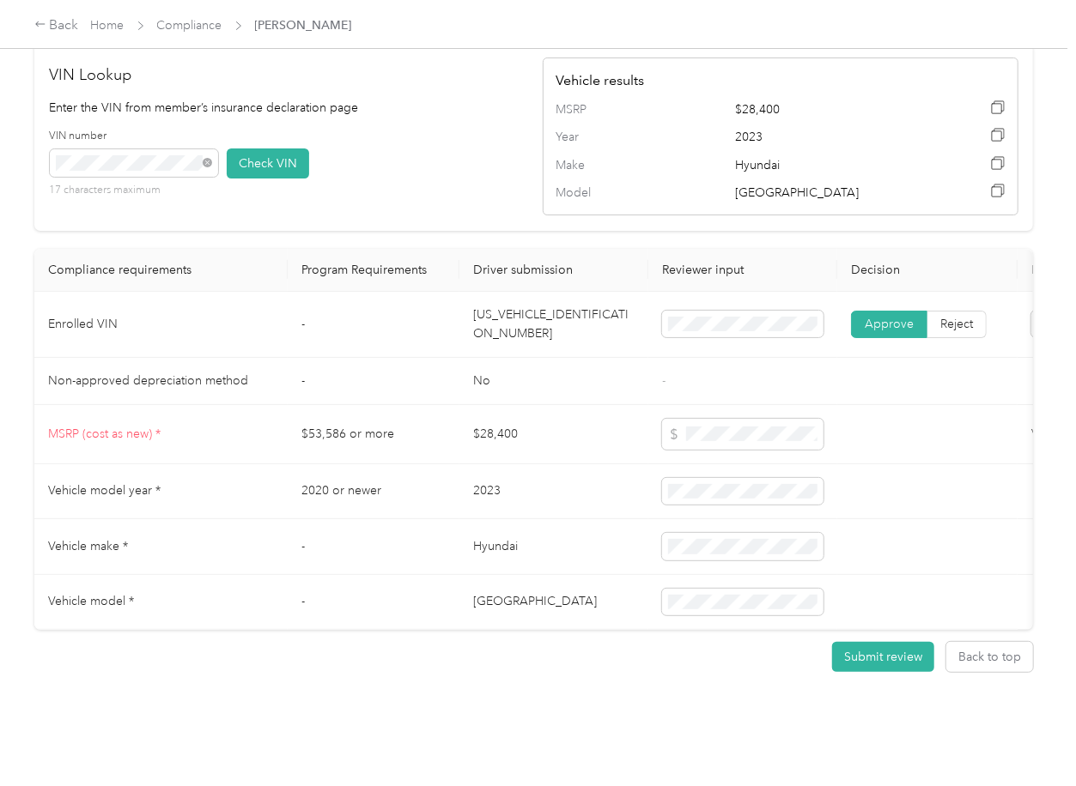
scroll to position [1683, 0]
click at [546, 298] on td "[US_VEHICLE_IDENTIFICATION_NUMBER]" at bounding box center [553, 325] width 189 height 66
copy td "[US_VEHICLE_IDENTIFICATION_NUMBER]"
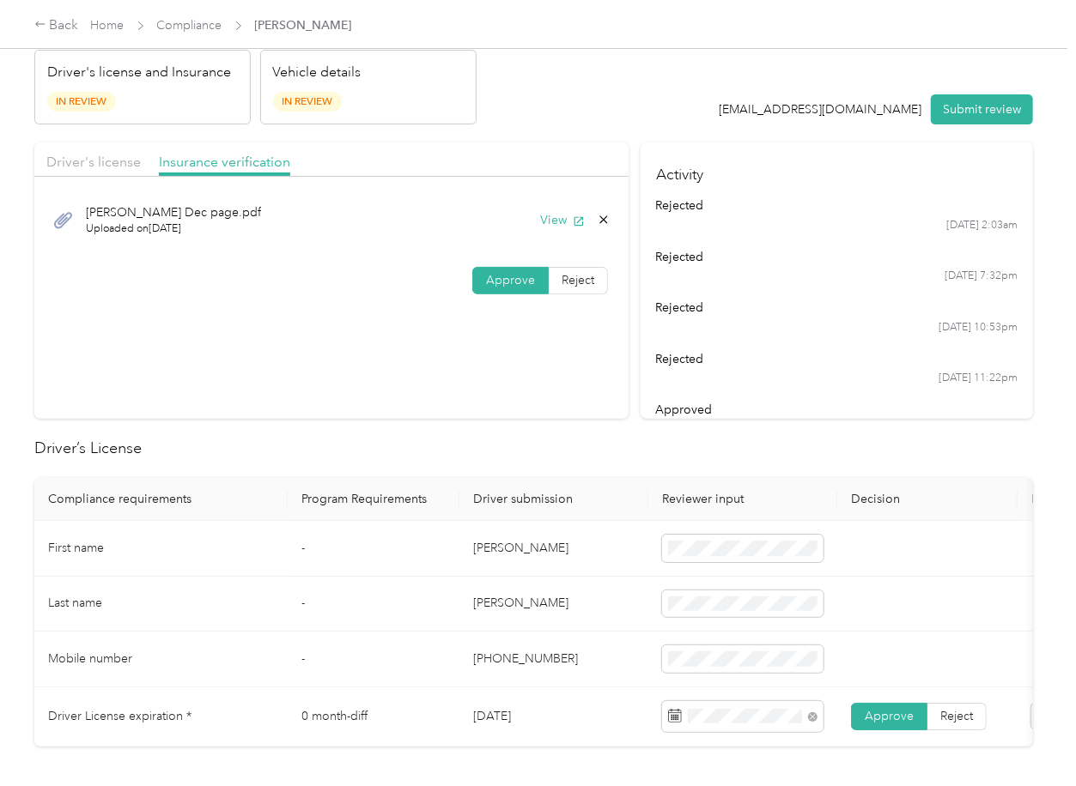
scroll to position [0, 0]
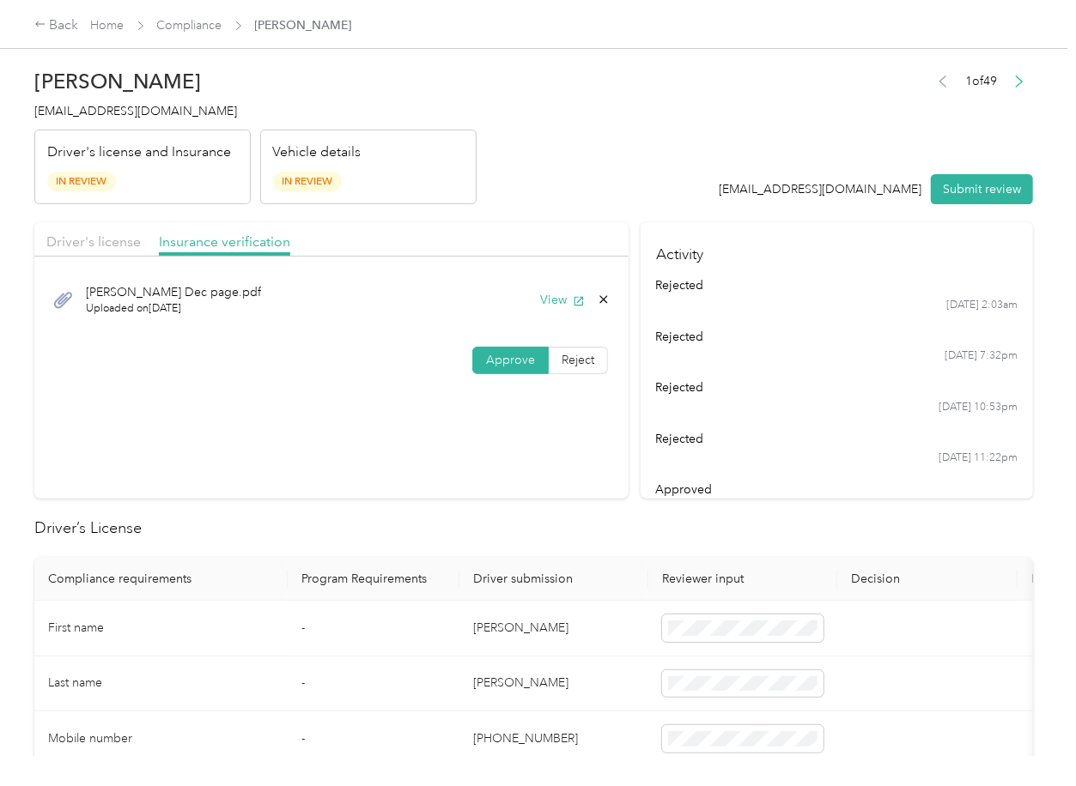
click at [603, 299] on icon at bounding box center [604, 300] width 14 height 14
drag, startPoint x: 550, startPoint y: 314, endPoint x: 538, endPoint y: 314, distance: 12.0
click at [547, 314] on button "Yes" at bounding box center [554, 312] width 33 height 27
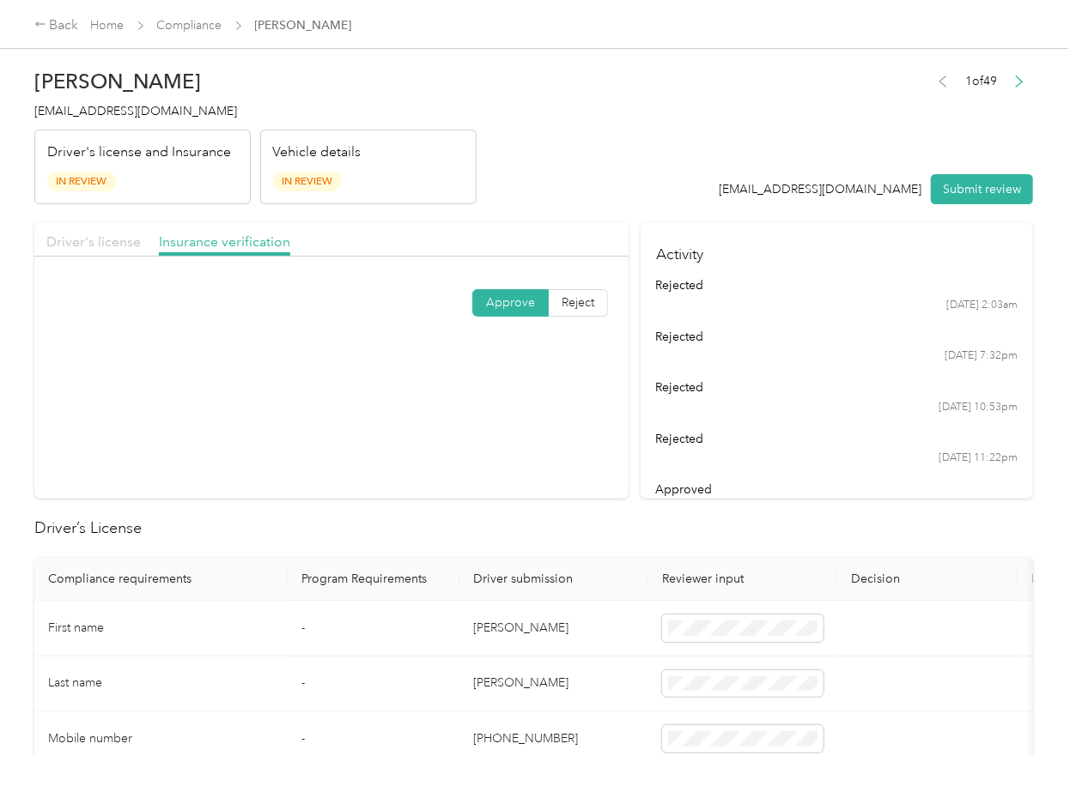
click at [116, 234] on span "Driver's license" at bounding box center [93, 242] width 94 height 16
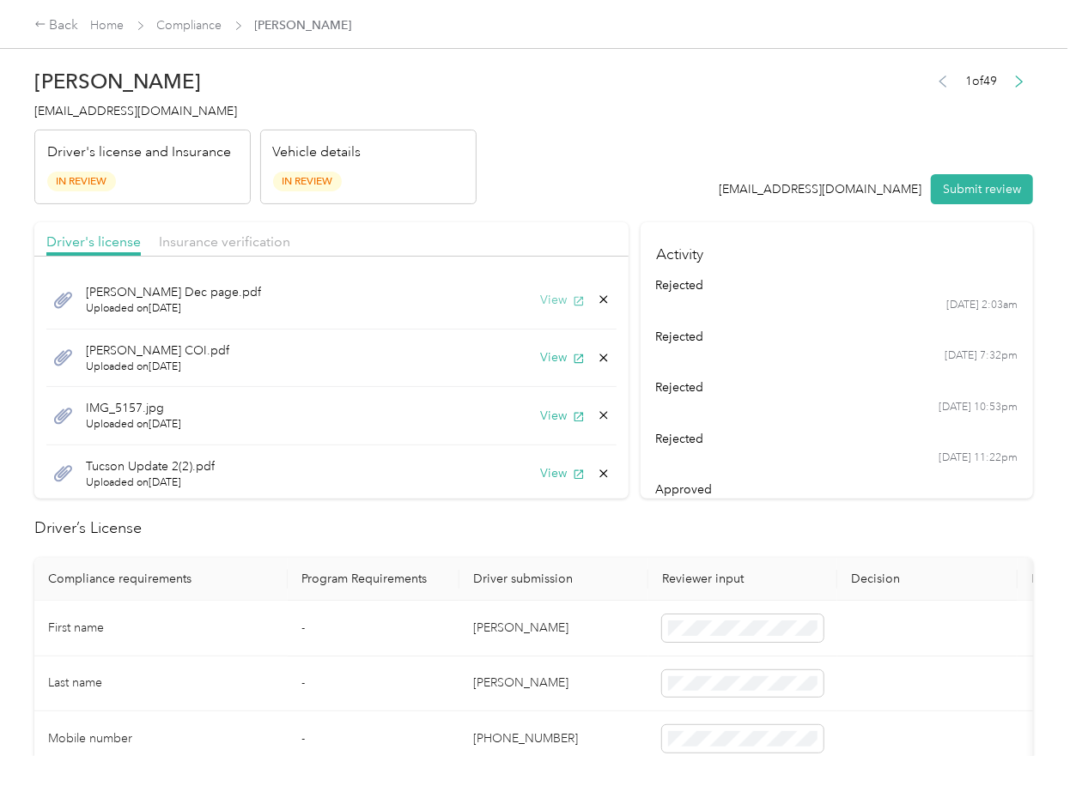
click at [543, 299] on button "View" at bounding box center [562, 300] width 45 height 18
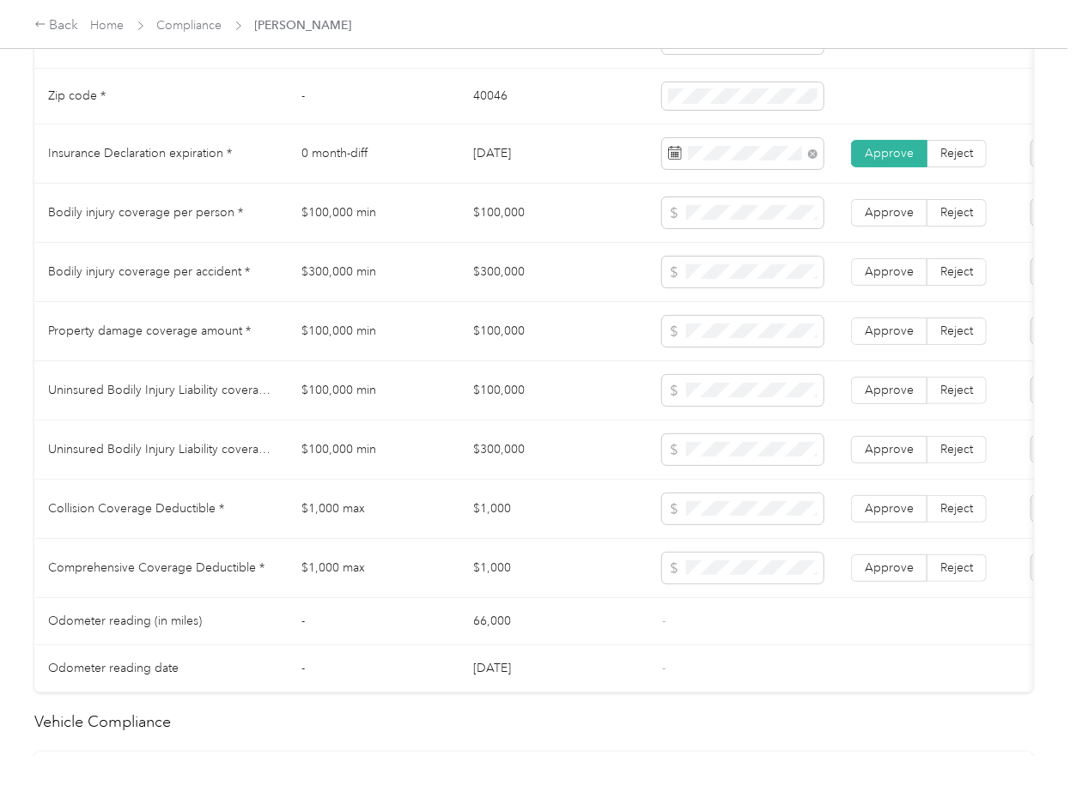
scroll to position [1683, 0]
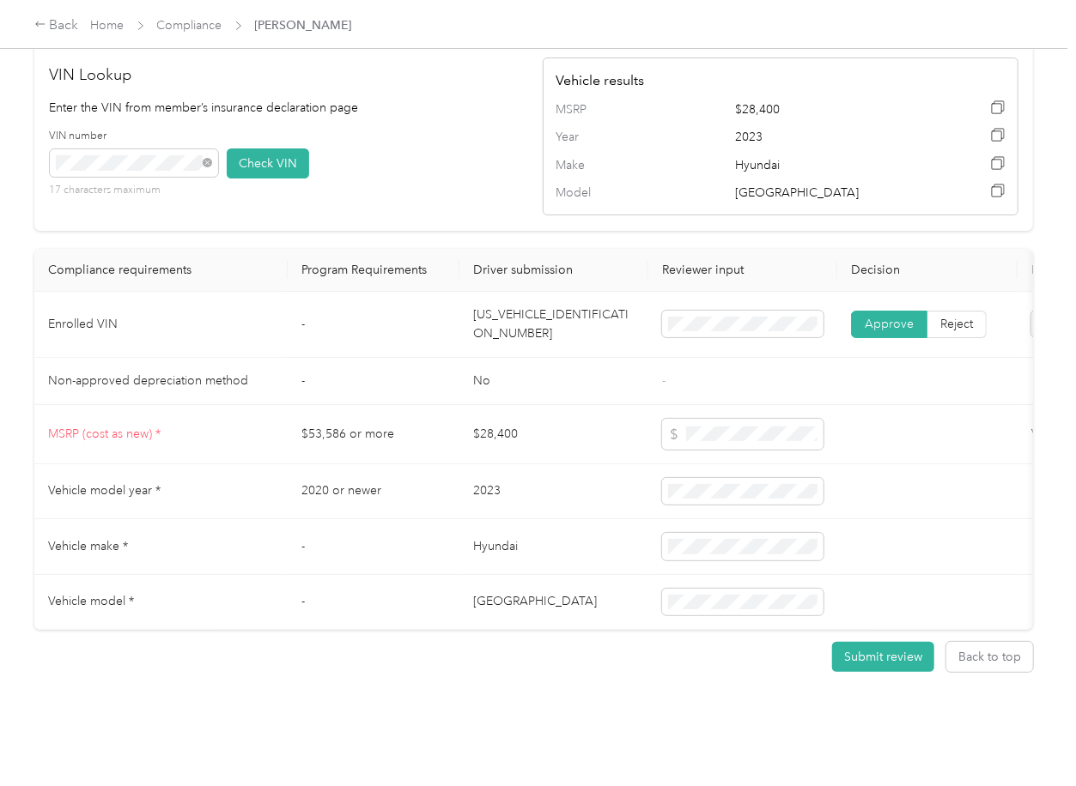
click at [520, 292] on td "[US_VEHICLE_IDENTIFICATION_NUMBER]" at bounding box center [553, 325] width 189 height 66
drag, startPoint x: 520, startPoint y: 287, endPoint x: 511, endPoint y: 286, distance: 9.5
click at [522, 292] on td "[US_VEHICLE_IDENTIFICATION_NUMBER]" at bounding box center [553, 325] width 189 height 66
copy td "[US_VEHICLE_IDENTIFICATION_NUMBER]"
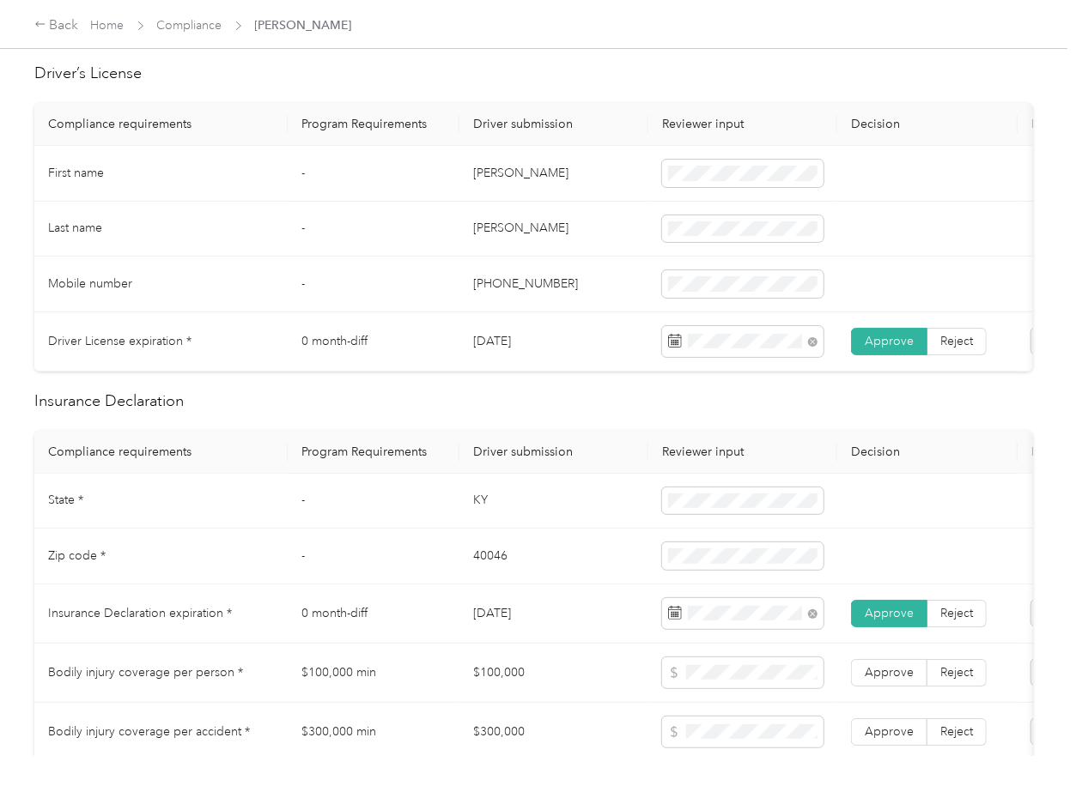
scroll to position [0, 0]
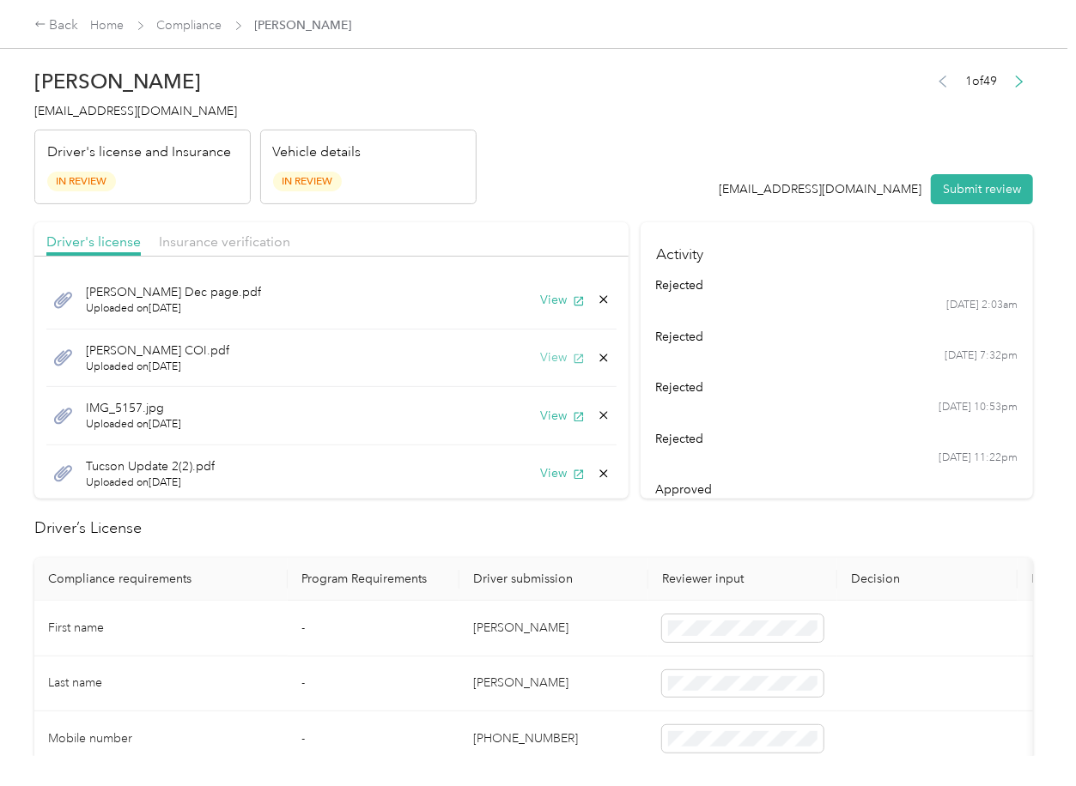
click at [540, 352] on button "View" at bounding box center [562, 358] width 45 height 18
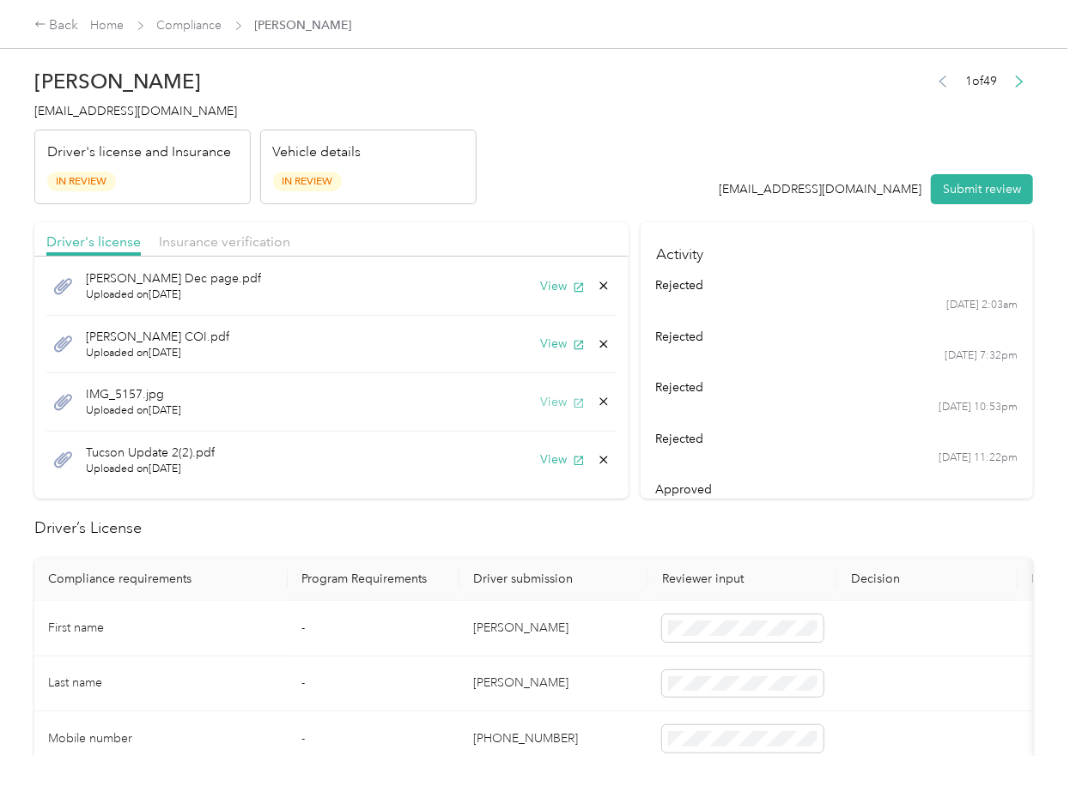
click at [542, 396] on button "View" at bounding box center [562, 402] width 45 height 18
click at [540, 455] on button "View" at bounding box center [562, 460] width 45 height 18
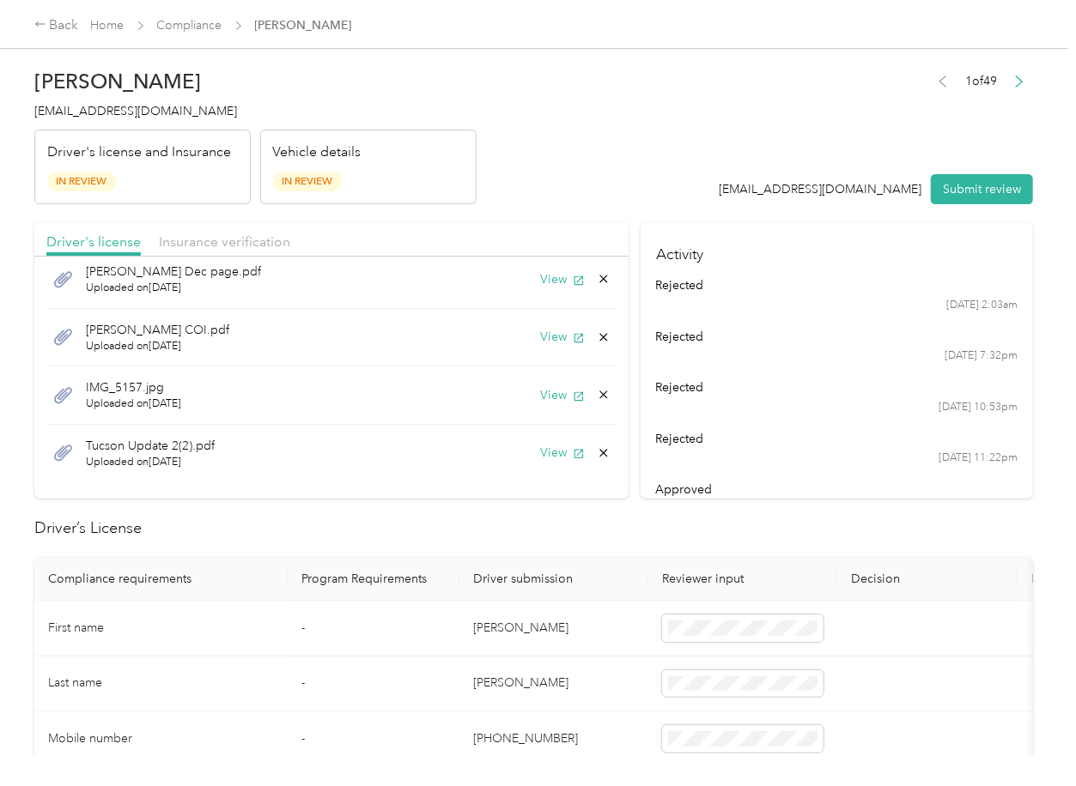
scroll to position [0, 0]
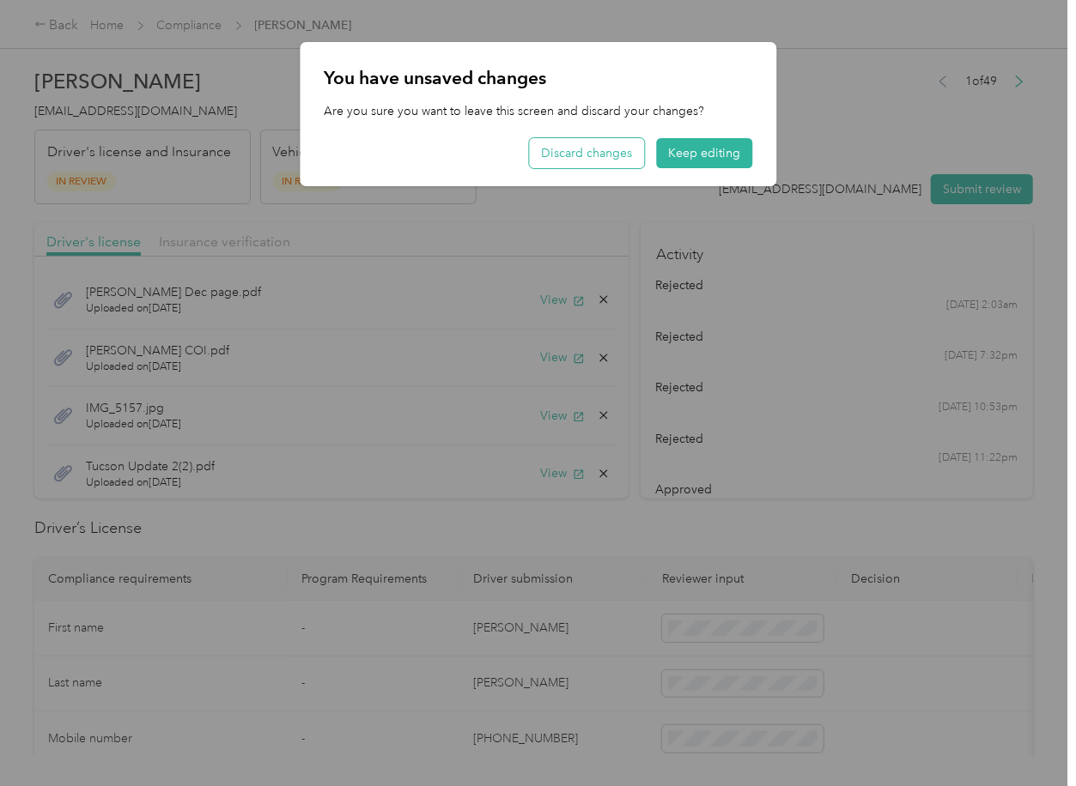
click at [610, 149] on button "Discard changes" at bounding box center [586, 153] width 115 height 30
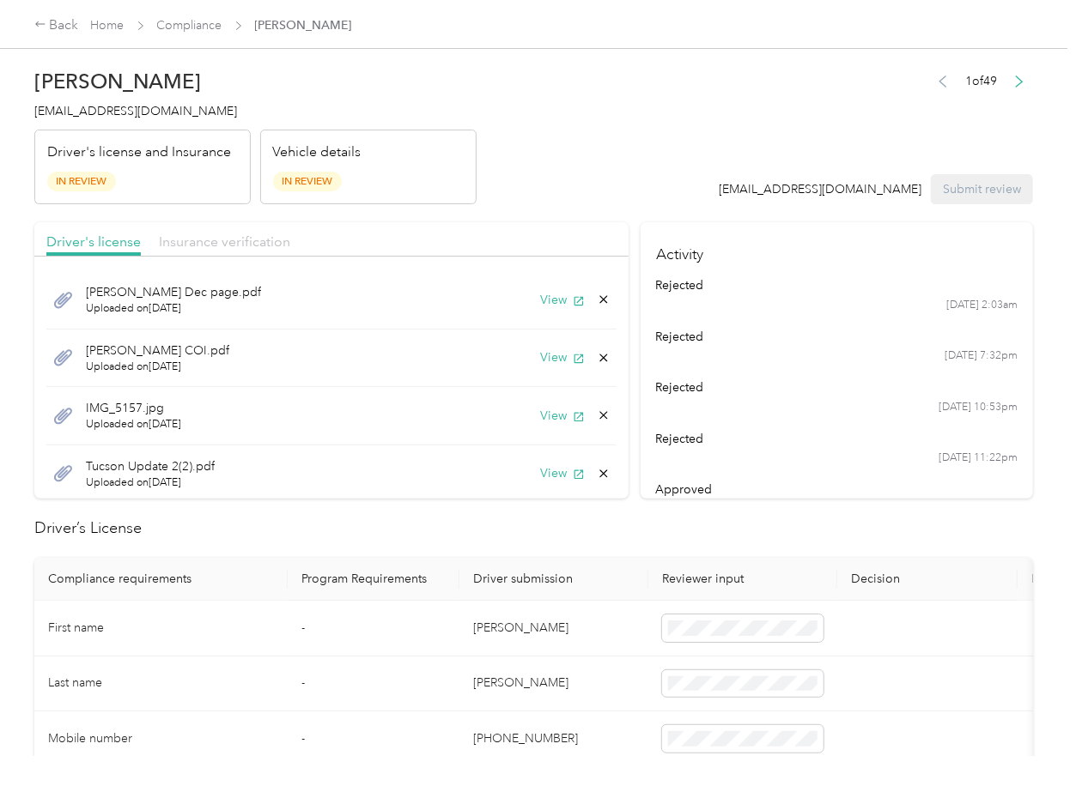
click at [216, 241] on span "Insurance verification" at bounding box center [224, 242] width 131 height 16
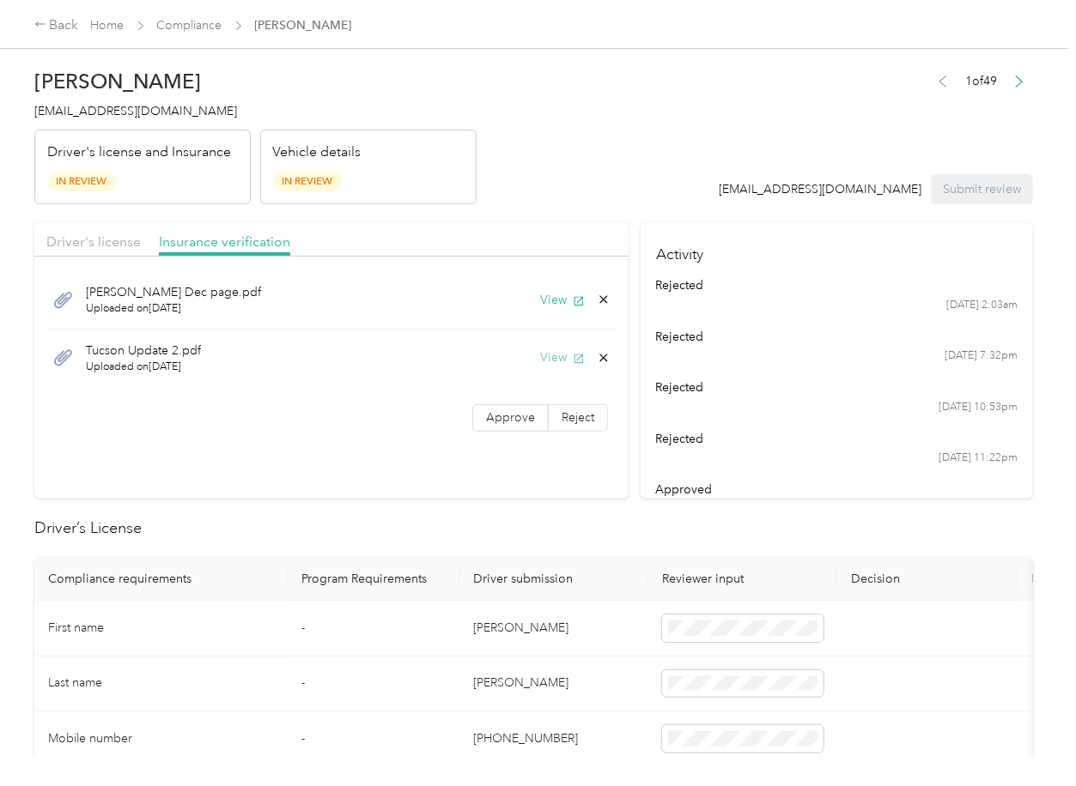
click at [563, 355] on button "View" at bounding box center [562, 358] width 45 height 18
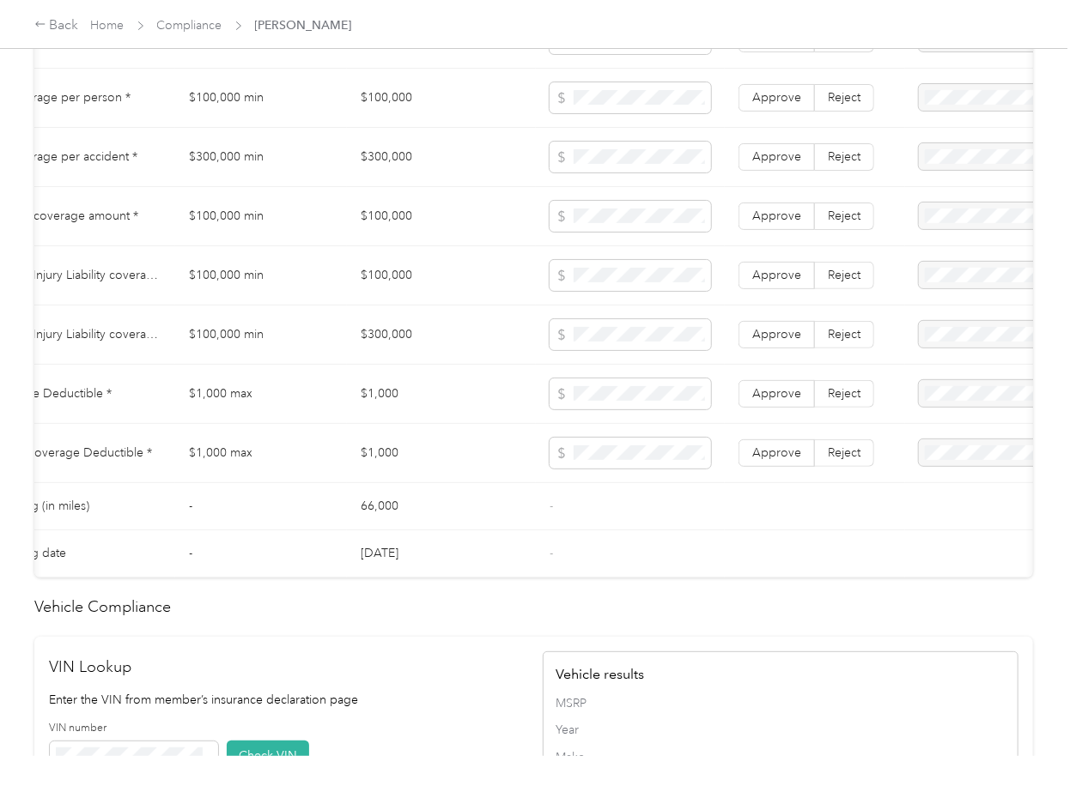
scroll to position [0, 139]
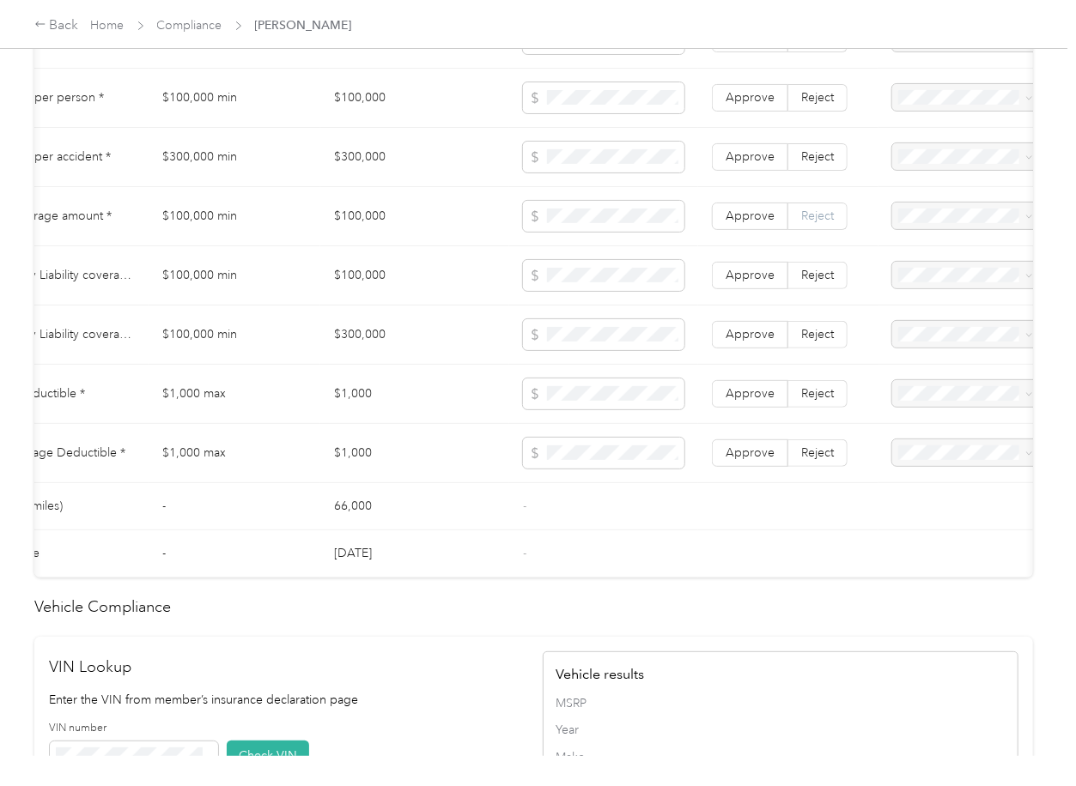
click at [835, 229] on label "Reject" at bounding box center [817, 216] width 59 height 27
click at [817, 282] on span "Reject" at bounding box center [817, 275] width 33 height 15
click at [923, 265] on span "Property damage coverage is missing from uploaded Insurance Policy doc" at bounding box center [960, 288] width 112 height 69
drag, startPoint x: 934, startPoint y: 326, endPoint x: 916, endPoint y: 336, distance: 20.4
click at [934, 327] on span "Uninsured motorist per person is missing from uploaded Insurance Policy doc" at bounding box center [962, 348] width 116 height 69
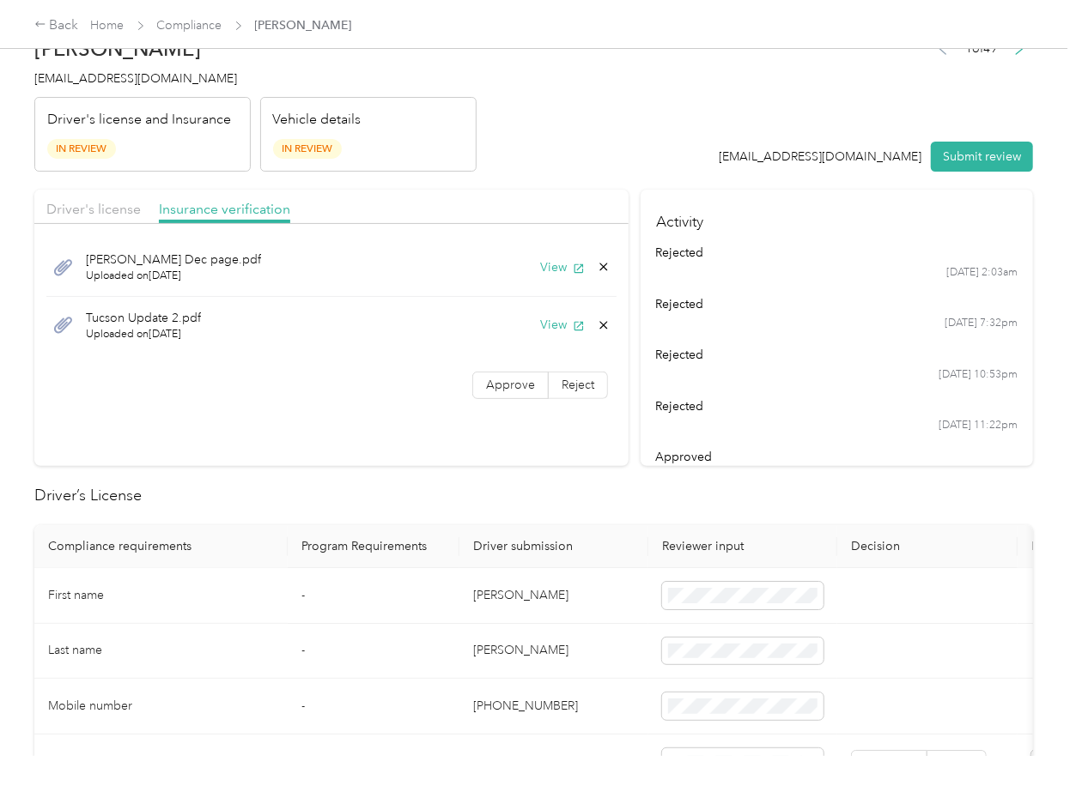
scroll to position [0, 0]
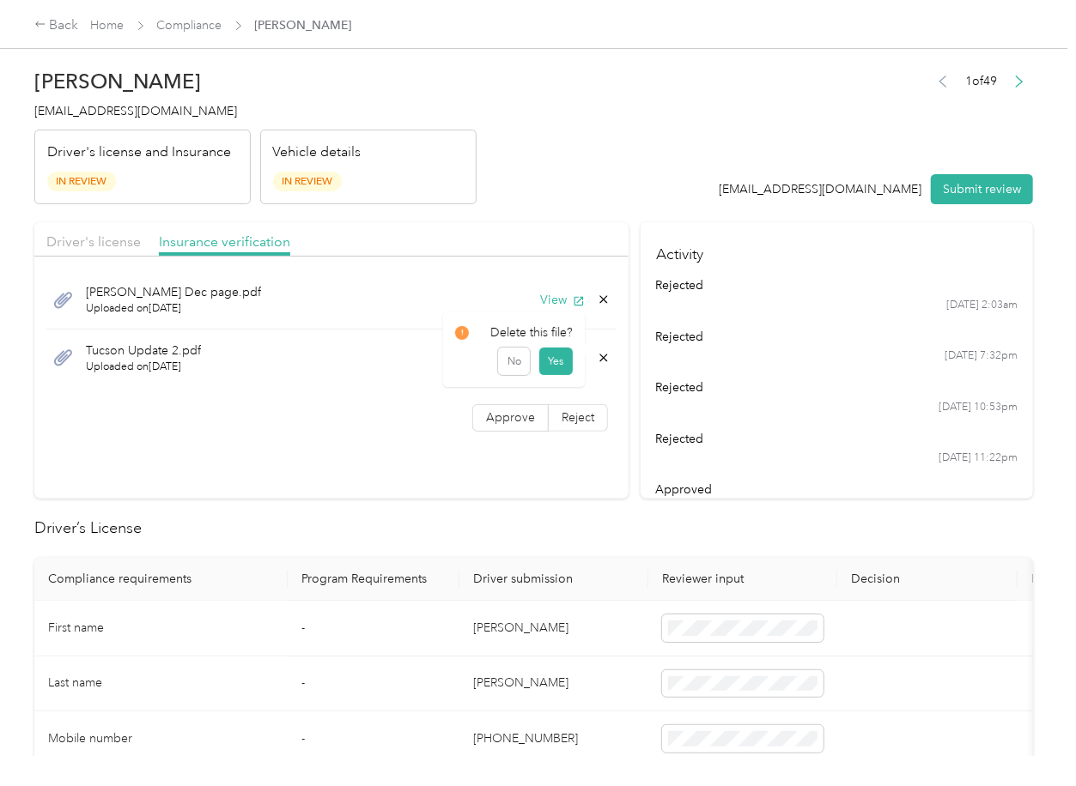
click at [600, 353] on icon at bounding box center [604, 358] width 14 height 14
click at [558, 367] on button "Yes" at bounding box center [554, 370] width 33 height 27
click at [544, 299] on button "View" at bounding box center [562, 300] width 45 height 18
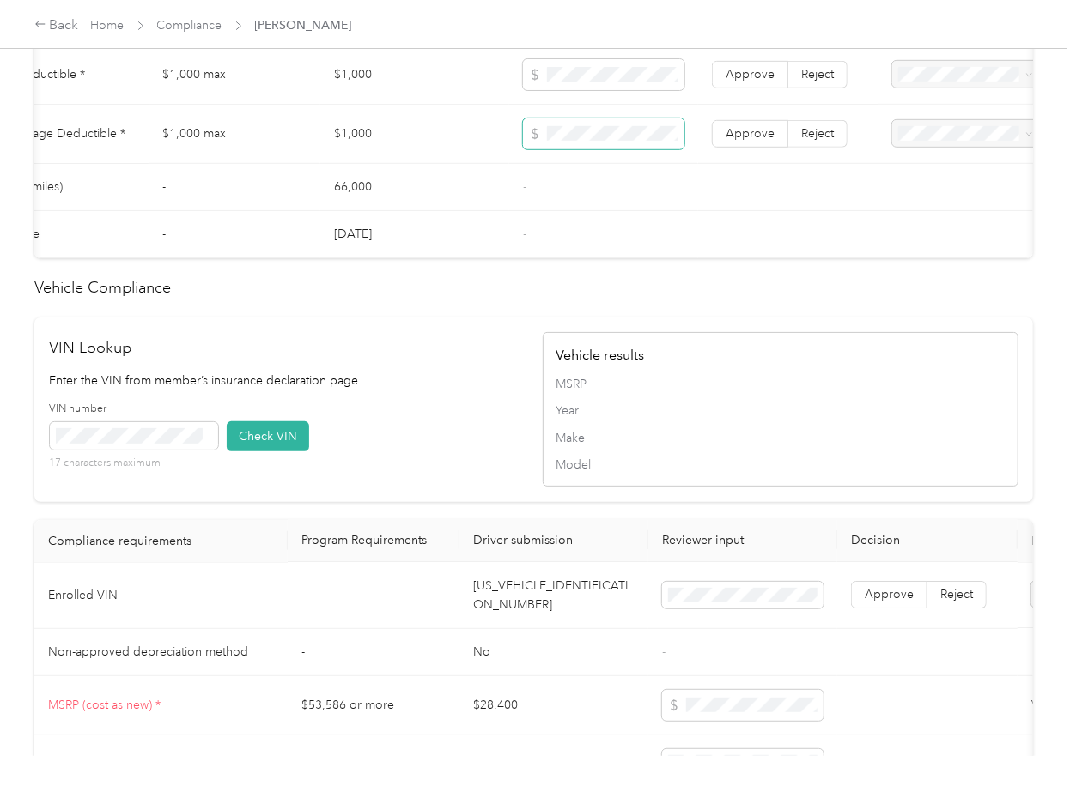
scroll to position [1679, 0]
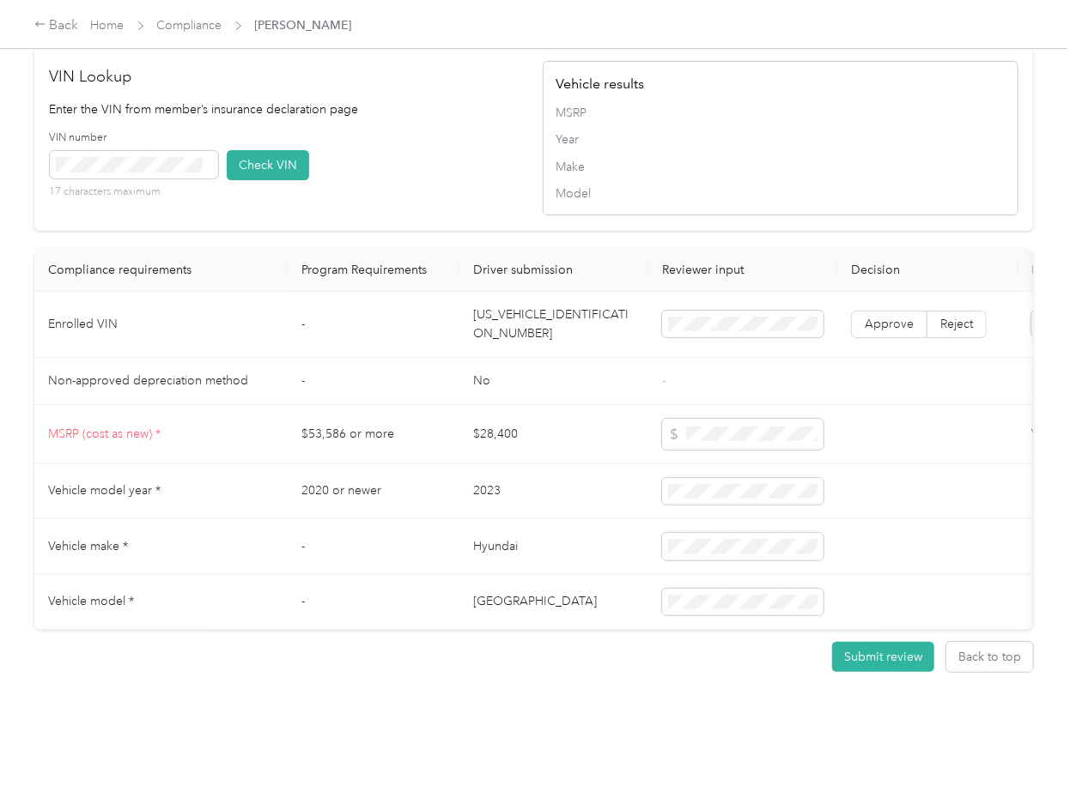
click at [445, 292] on td "-" at bounding box center [374, 325] width 172 height 66
drag, startPoint x: 272, startPoint y: 142, endPoint x: 277, endPoint y: 152, distance: 11.5
click at [275, 150] on button "Check VIN" at bounding box center [268, 165] width 82 height 30
click at [876, 311] on label "Approve" at bounding box center [889, 324] width 76 height 27
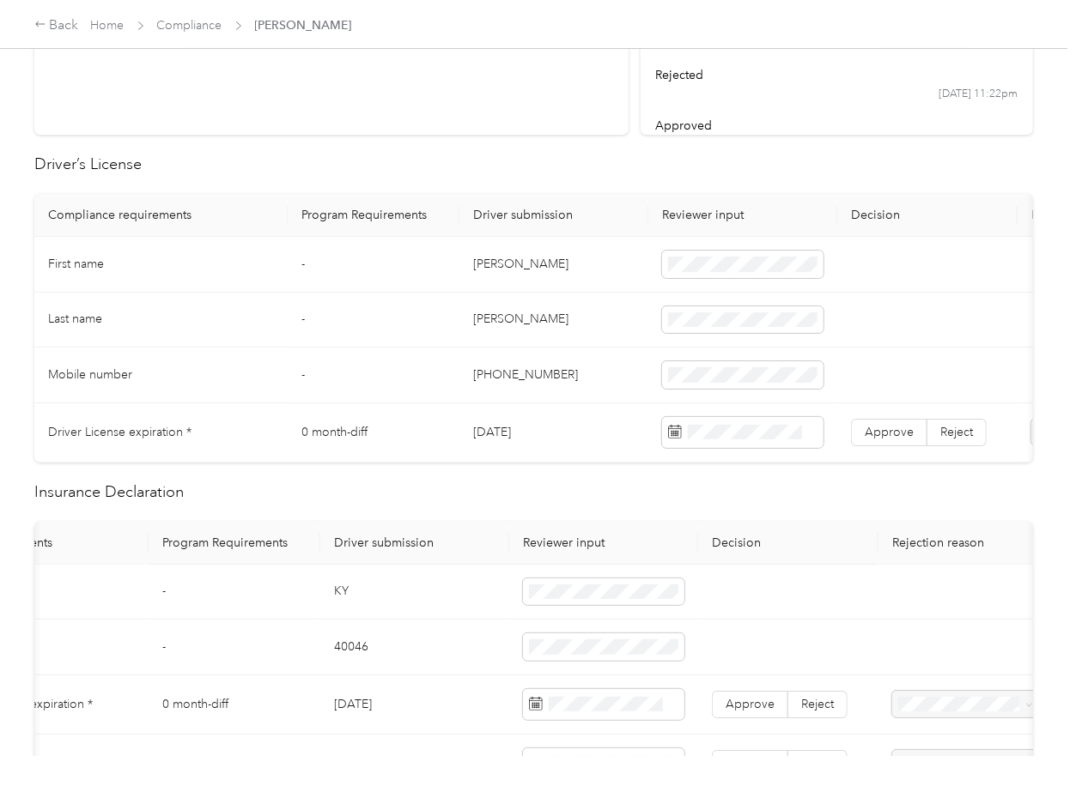
scroll to position [687, 0]
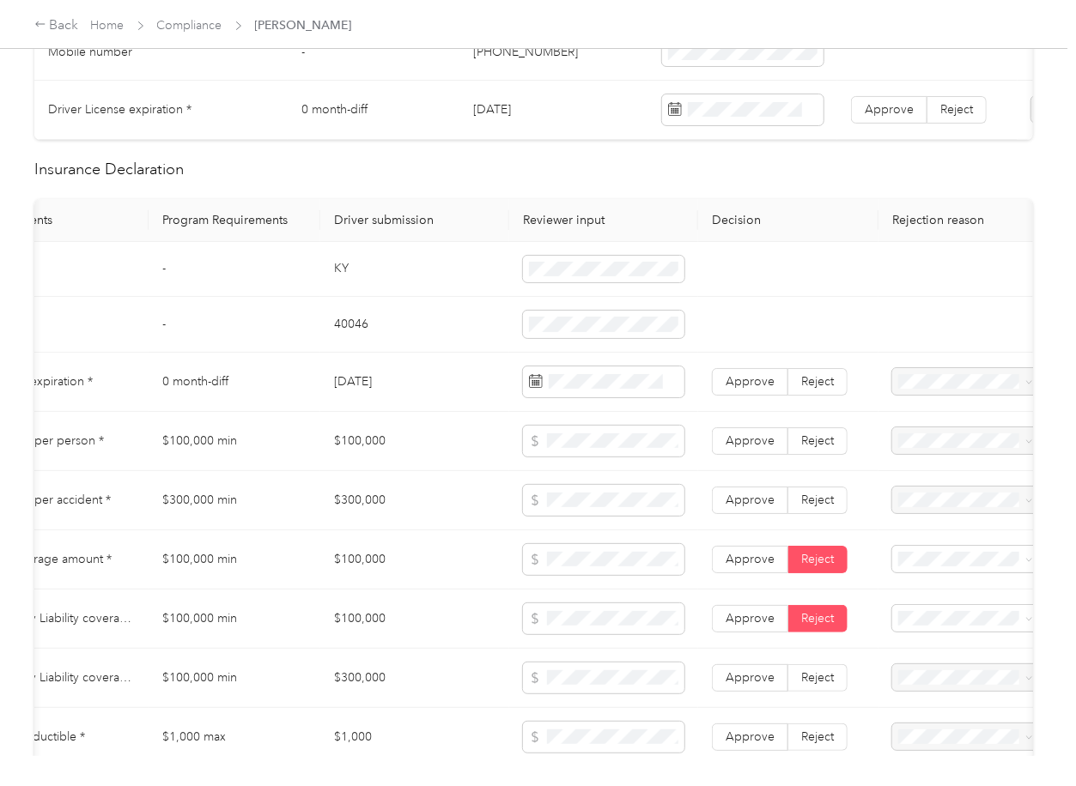
click at [363, 393] on td "[DATE]" at bounding box center [414, 382] width 189 height 59
click at [753, 389] on span "Approve" at bounding box center [749, 381] width 49 height 15
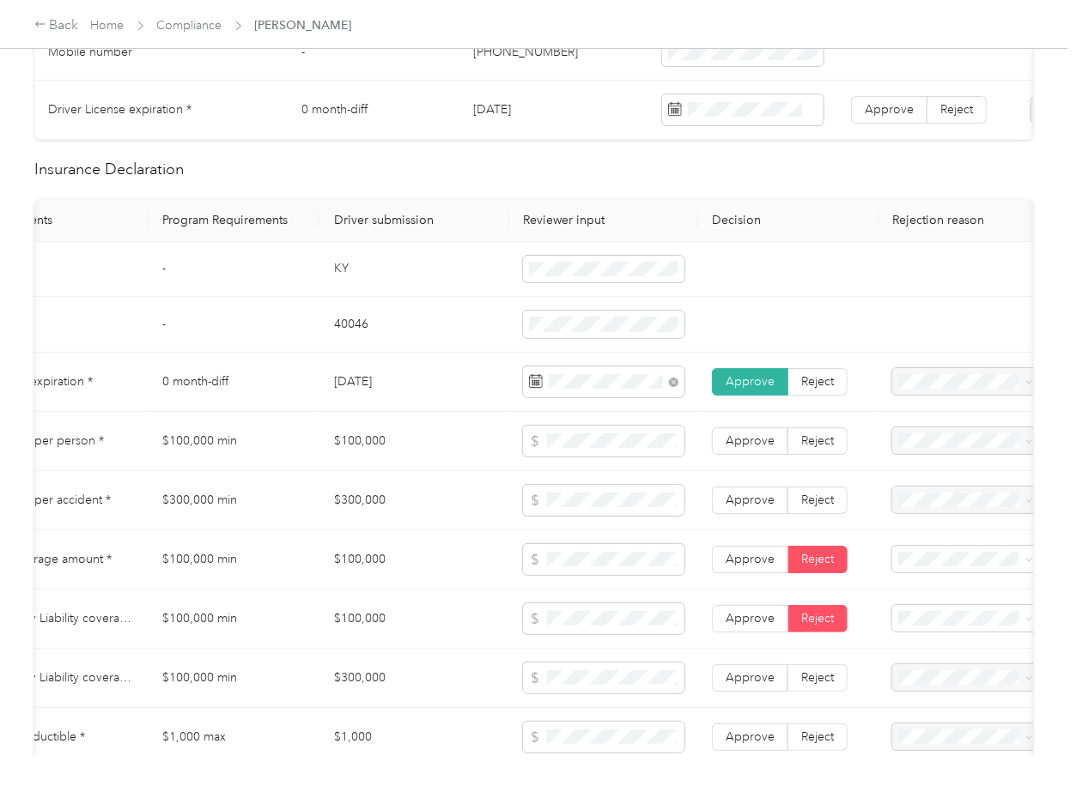
scroll to position [0, 0]
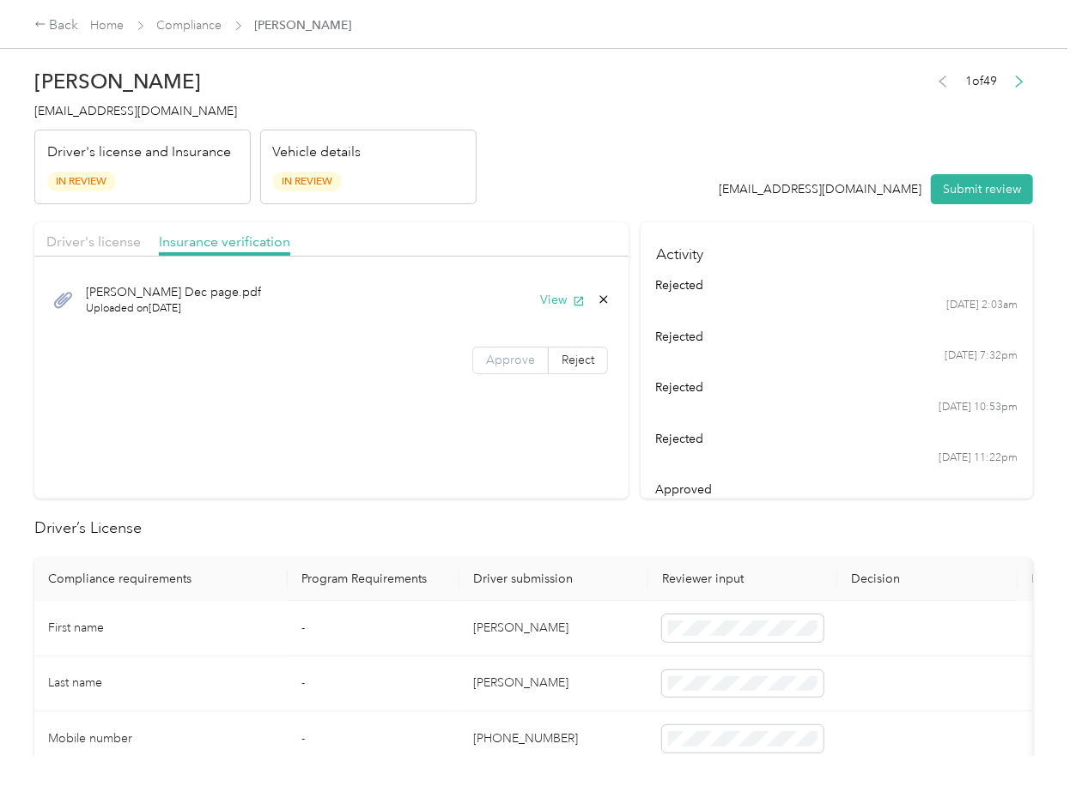
click at [512, 358] on span "Approve" at bounding box center [510, 360] width 49 height 15
click at [563, 303] on button "View" at bounding box center [562, 300] width 45 height 18
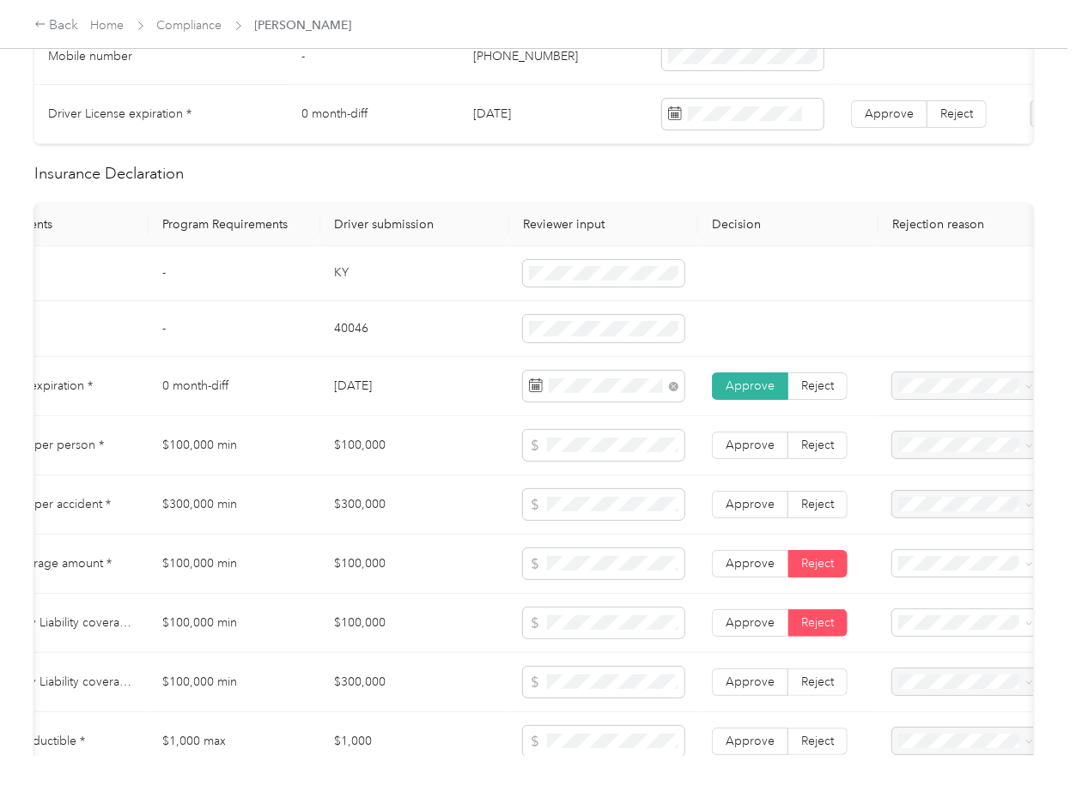
scroll to position [687, 0]
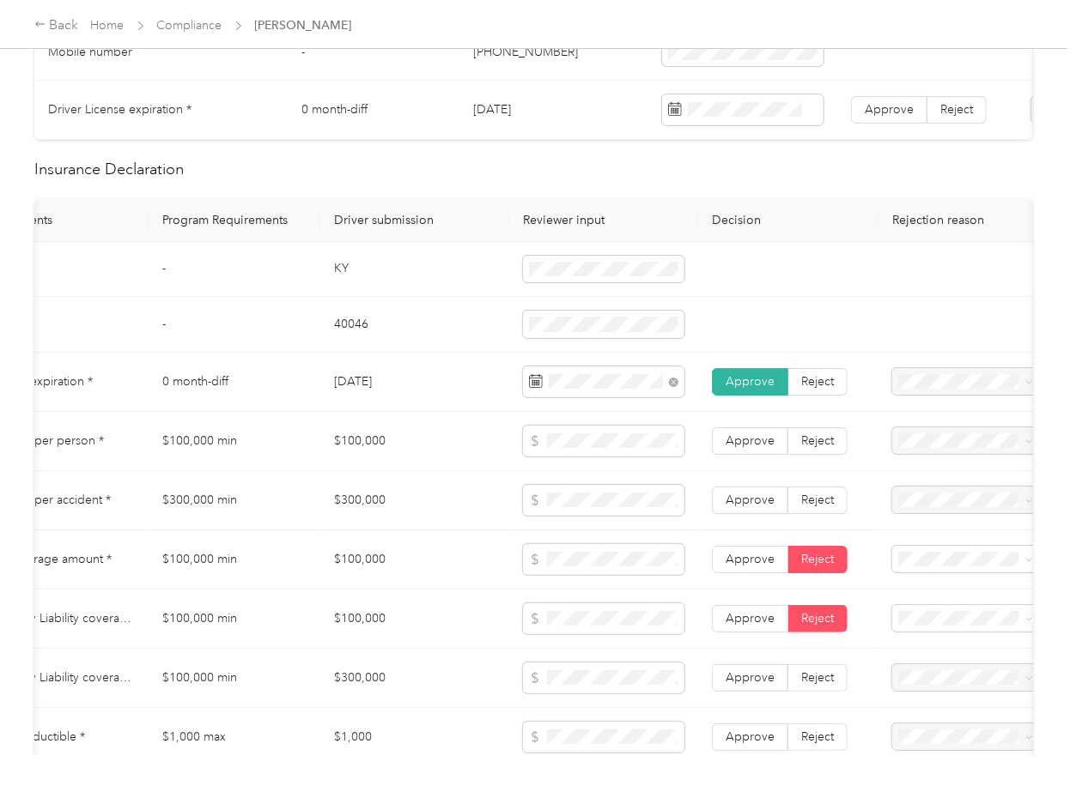
click at [325, 280] on td "KY" at bounding box center [414, 270] width 189 height 56
click at [337, 338] on td "40046" at bounding box center [414, 325] width 189 height 56
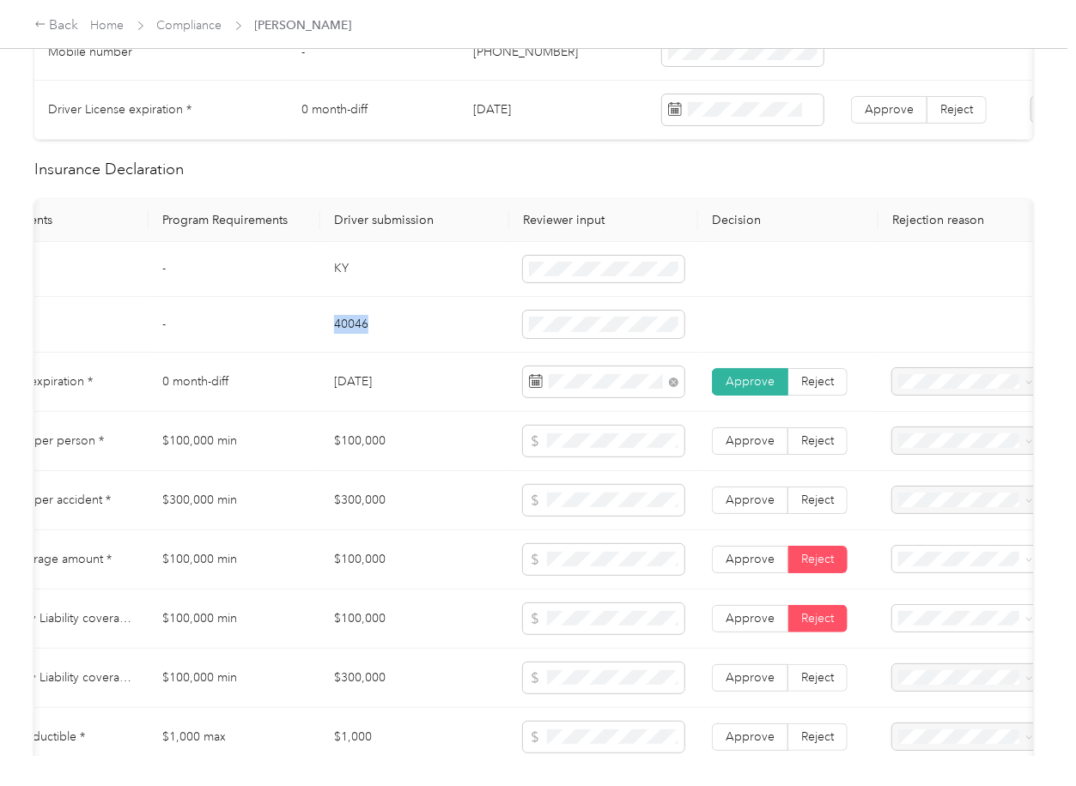
click at [337, 338] on td "40046" at bounding box center [414, 325] width 189 height 56
click at [440, 412] on td "[DATE]" at bounding box center [414, 382] width 189 height 59
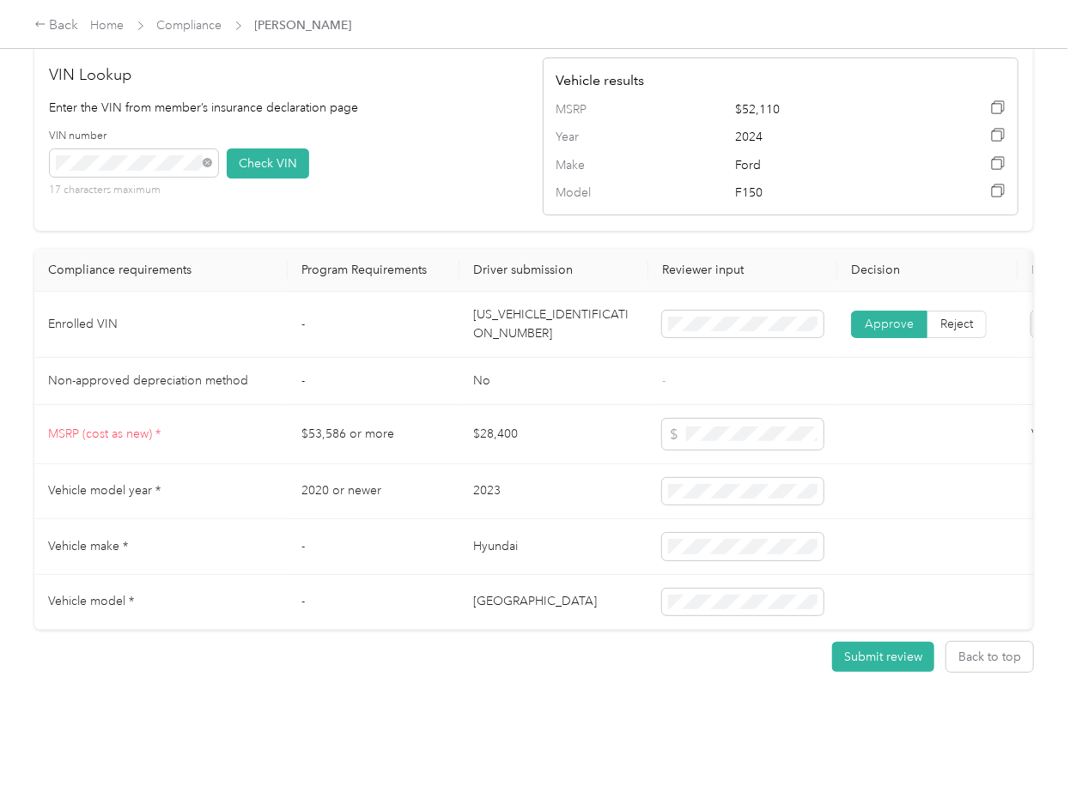
scroll to position [1683, 0]
click at [269, 149] on button "Check VIN" at bounding box center [268, 164] width 82 height 30
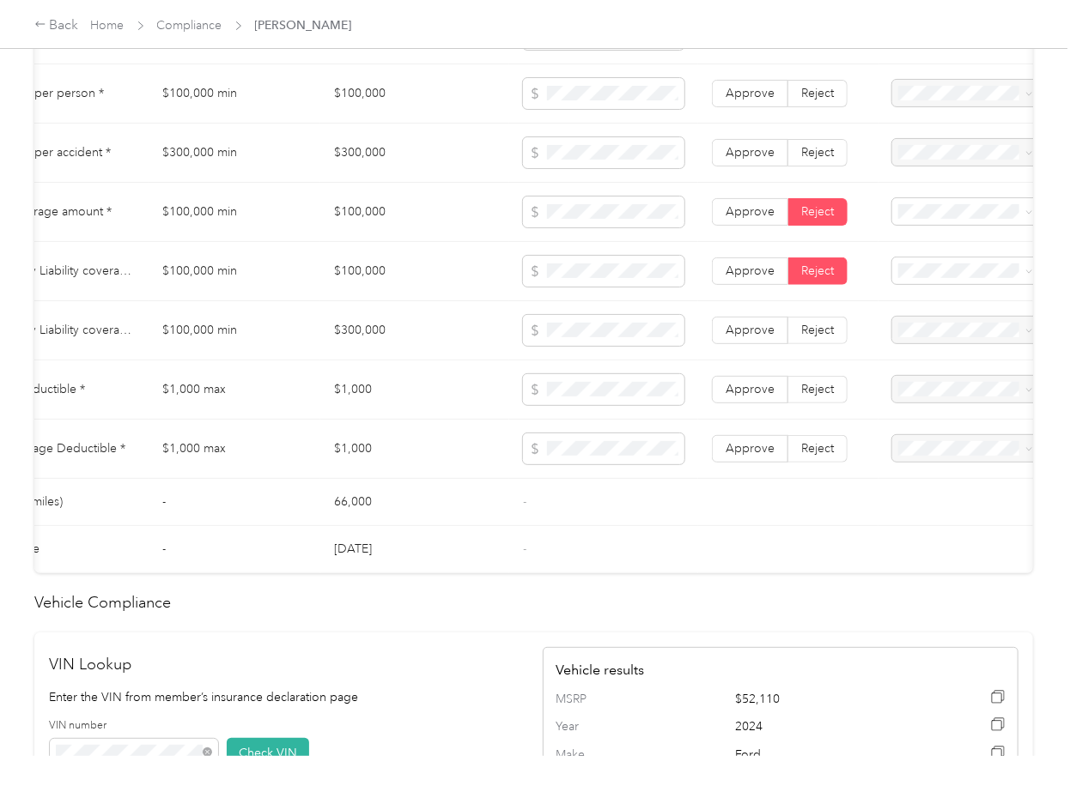
scroll to position [996, 0]
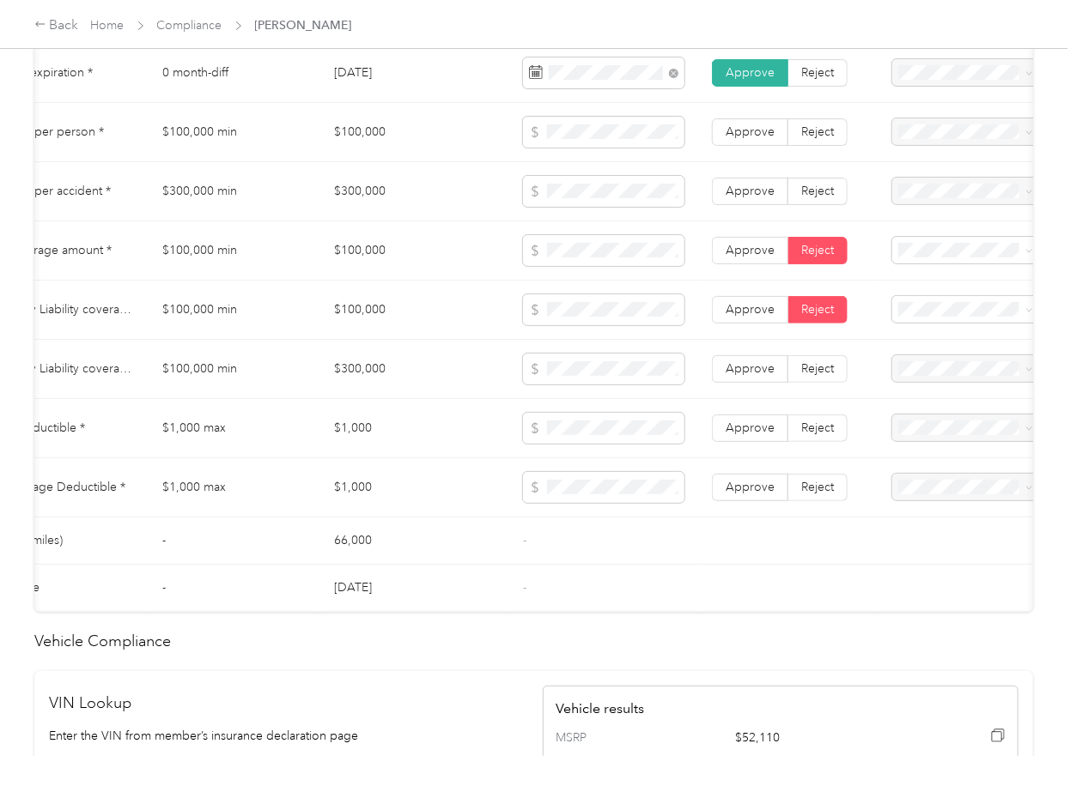
click at [375, 146] on td "$100,000" at bounding box center [414, 132] width 189 height 59
click at [365, 202] on td "$300,000" at bounding box center [414, 191] width 189 height 59
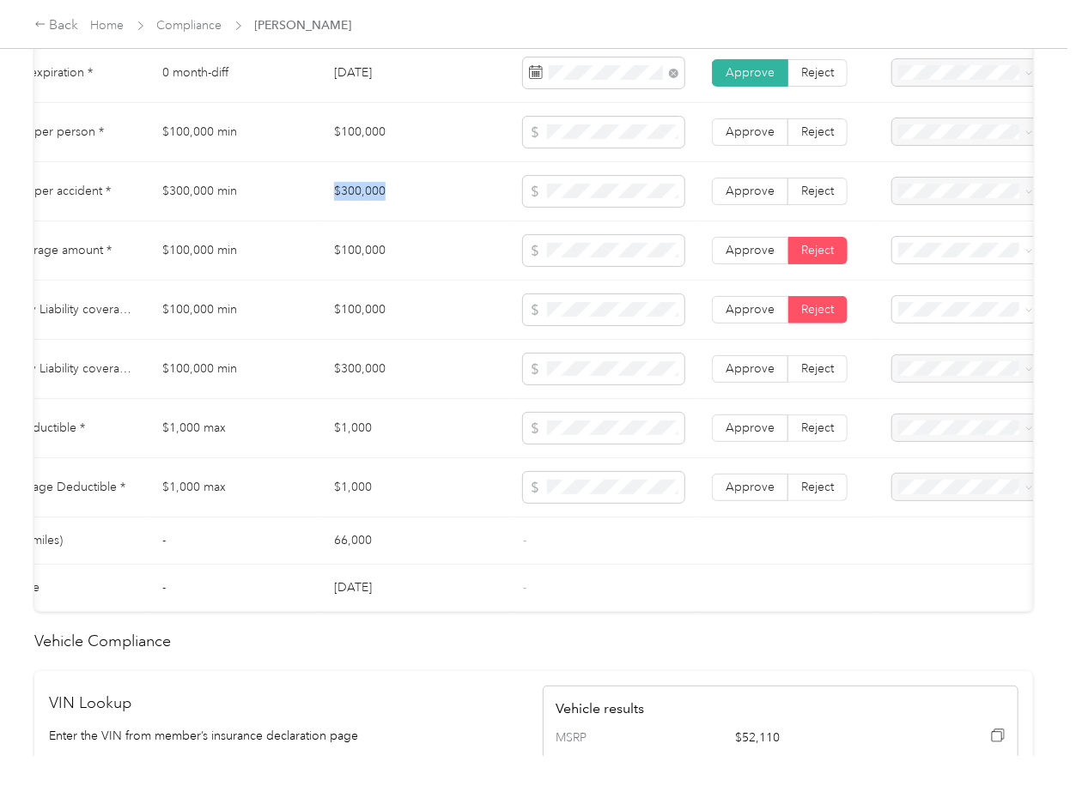
click at [365, 202] on td "$300,000" at bounding box center [414, 191] width 189 height 59
click at [723, 197] on label "Approve" at bounding box center [750, 191] width 76 height 27
click at [744, 134] on label "Approve" at bounding box center [750, 131] width 76 height 27
click at [738, 264] on label "Approve" at bounding box center [750, 250] width 76 height 27
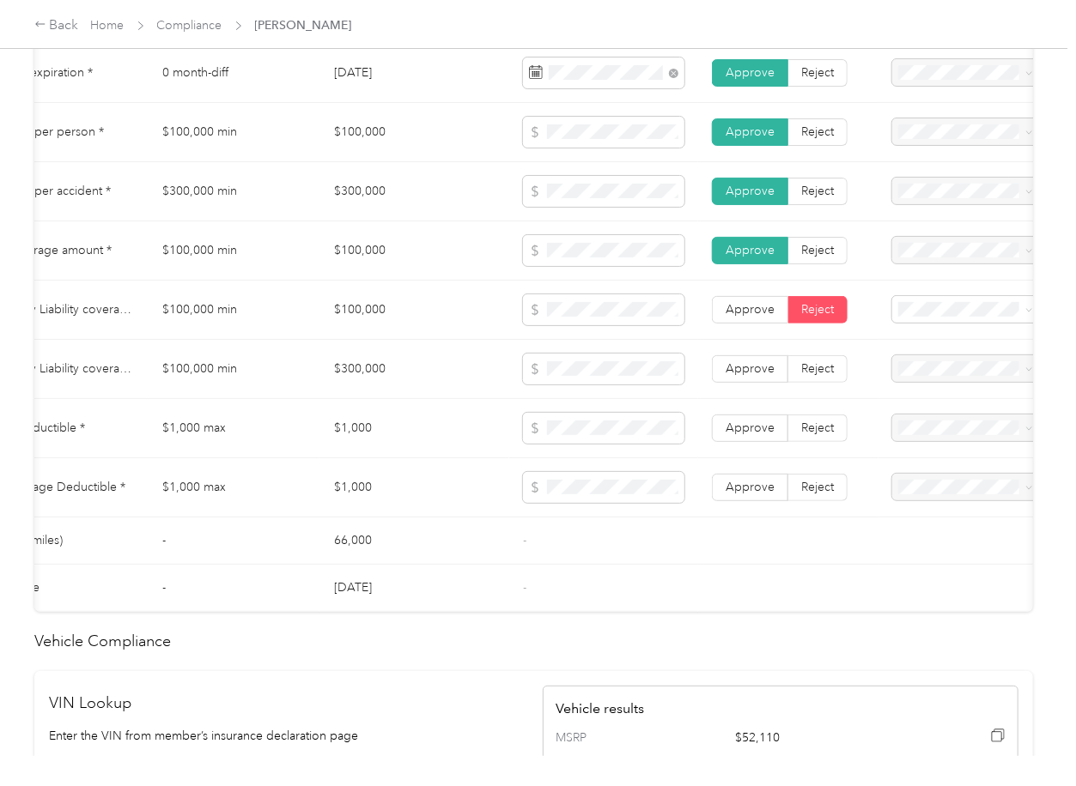
click at [344, 441] on td "$1,000" at bounding box center [414, 428] width 189 height 59
click at [754, 435] on span "Approve" at bounding box center [749, 428] width 49 height 15
click at [750, 495] on span "Approve" at bounding box center [749, 487] width 49 height 15
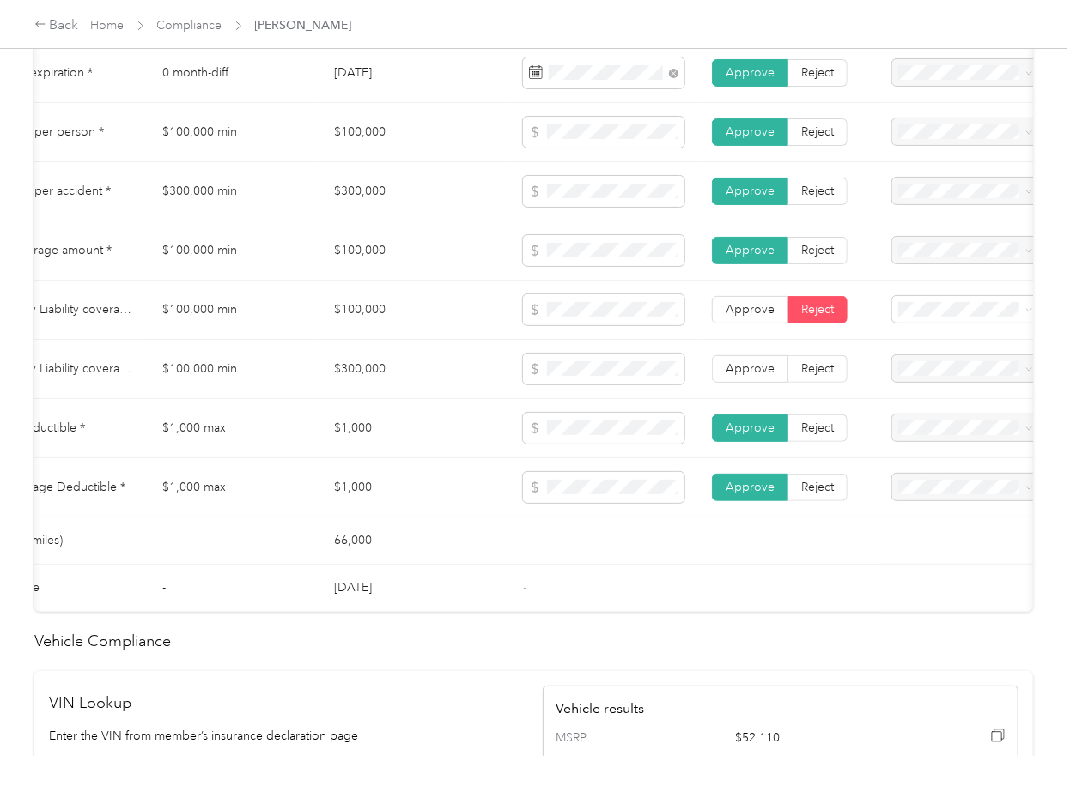
click at [361, 303] on td "$100,000" at bounding box center [414, 310] width 189 height 59
click at [371, 333] on td "$100,000" at bounding box center [414, 310] width 189 height 59
click at [349, 385] on td "$300,000" at bounding box center [414, 369] width 189 height 59
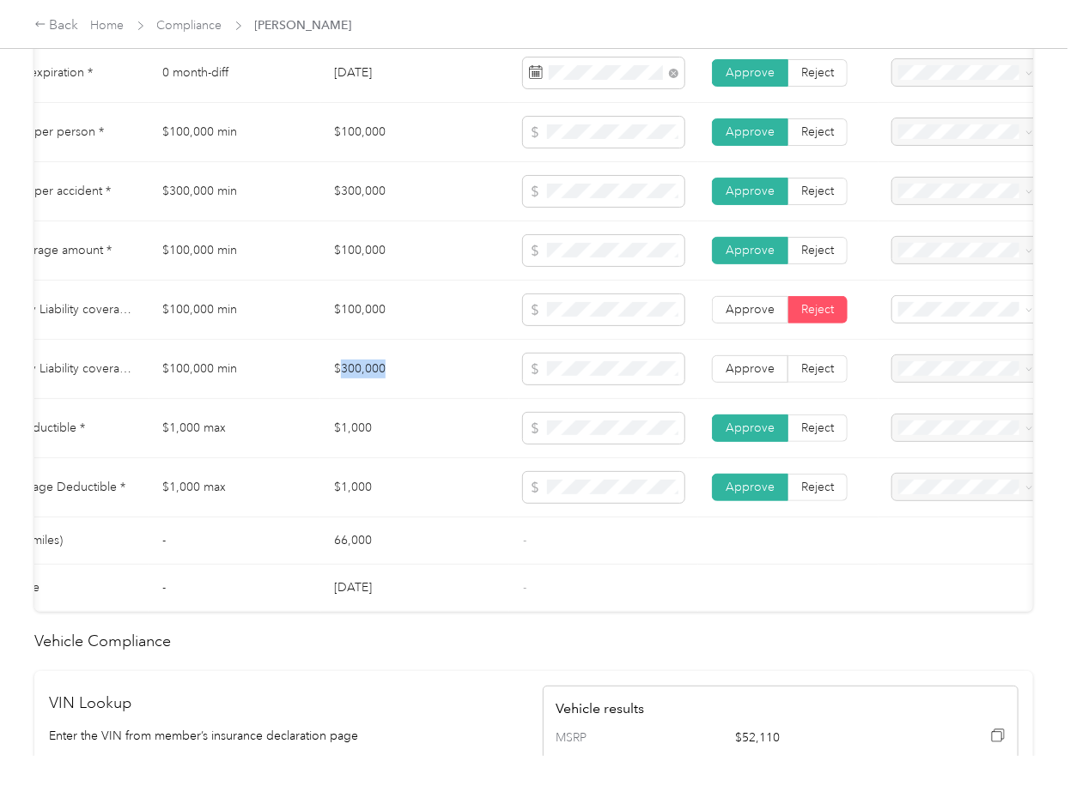
click at [349, 385] on td "$300,000" at bounding box center [414, 369] width 189 height 59
click at [765, 376] on span "Approve" at bounding box center [749, 368] width 49 height 15
click at [750, 317] on span "Approve" at bounding box center [749, 309] width 49 height 15
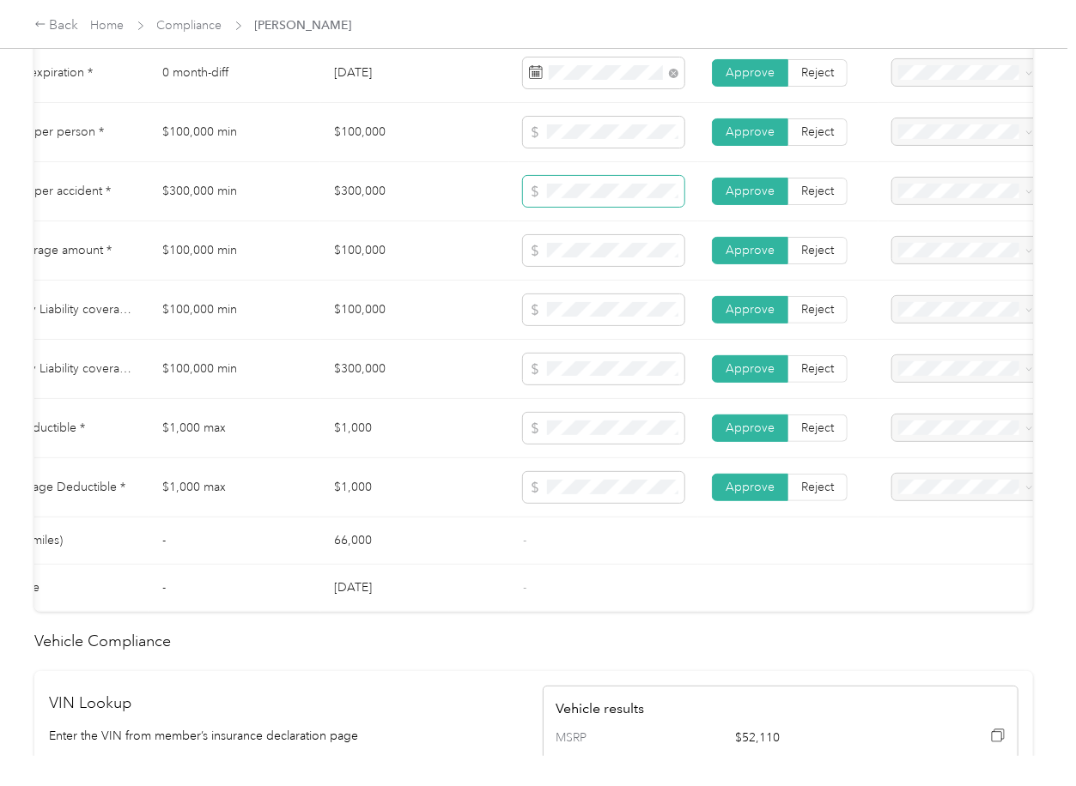
click at [526, 207] on span at bounding box center [603, 191] width 161 height 31
click at [530, 266] on span at bounding box center [603, 250] width 161 height 31
click at [434, 396] on td "$300,000" at bounding box center [414, 369] width 189 height 59
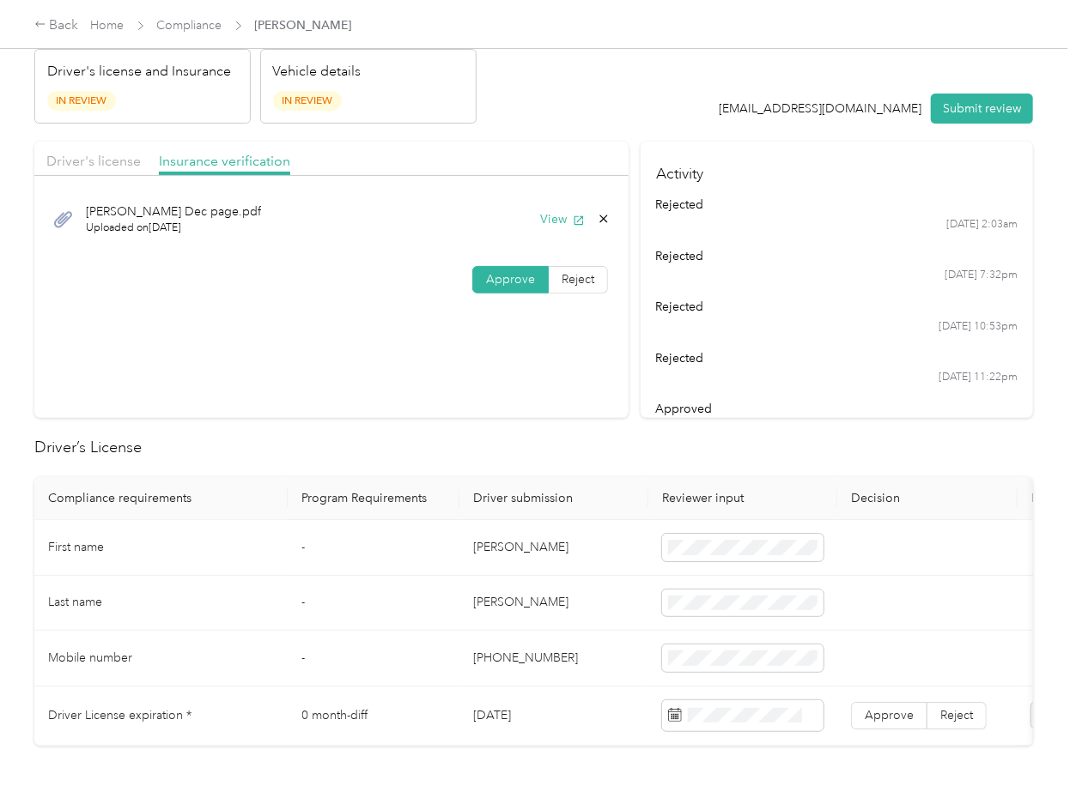
scroll to position [0, 0]
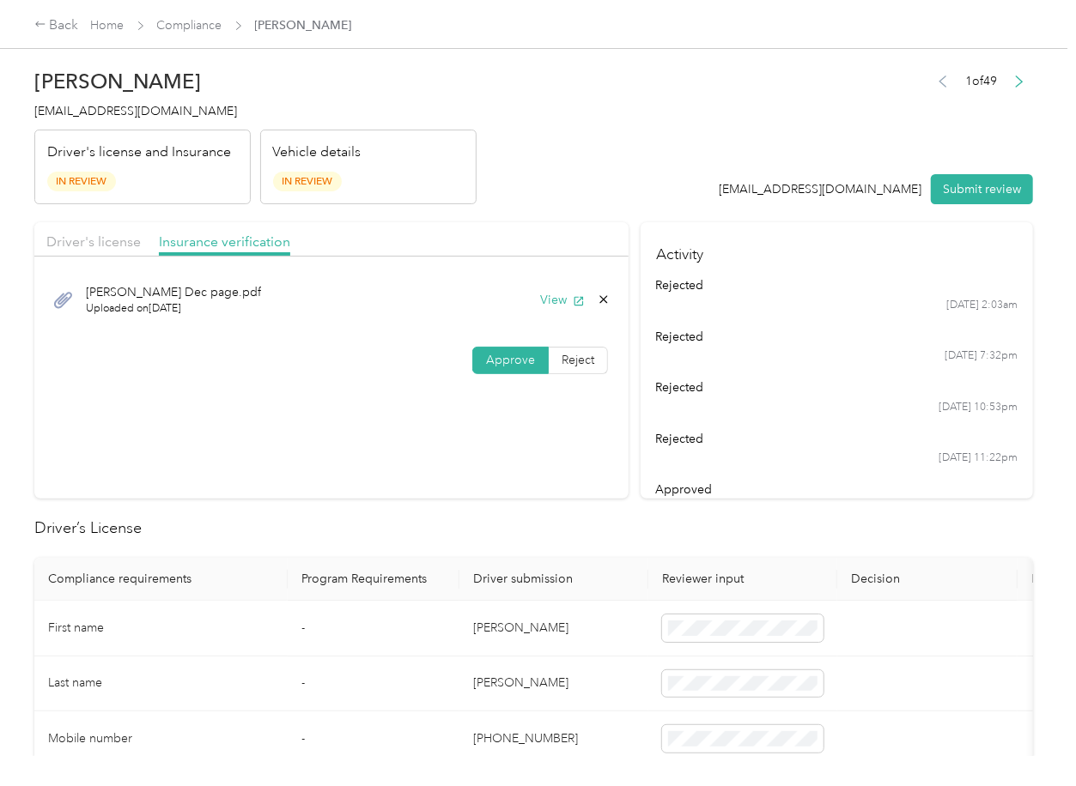
click at [93, 251] on div "Driver's license" at bounding box center [93, 242] width 94 height 21
click at [96, 242] on span "Driver's license" at bounding box center [93, 242] width 94 height 16
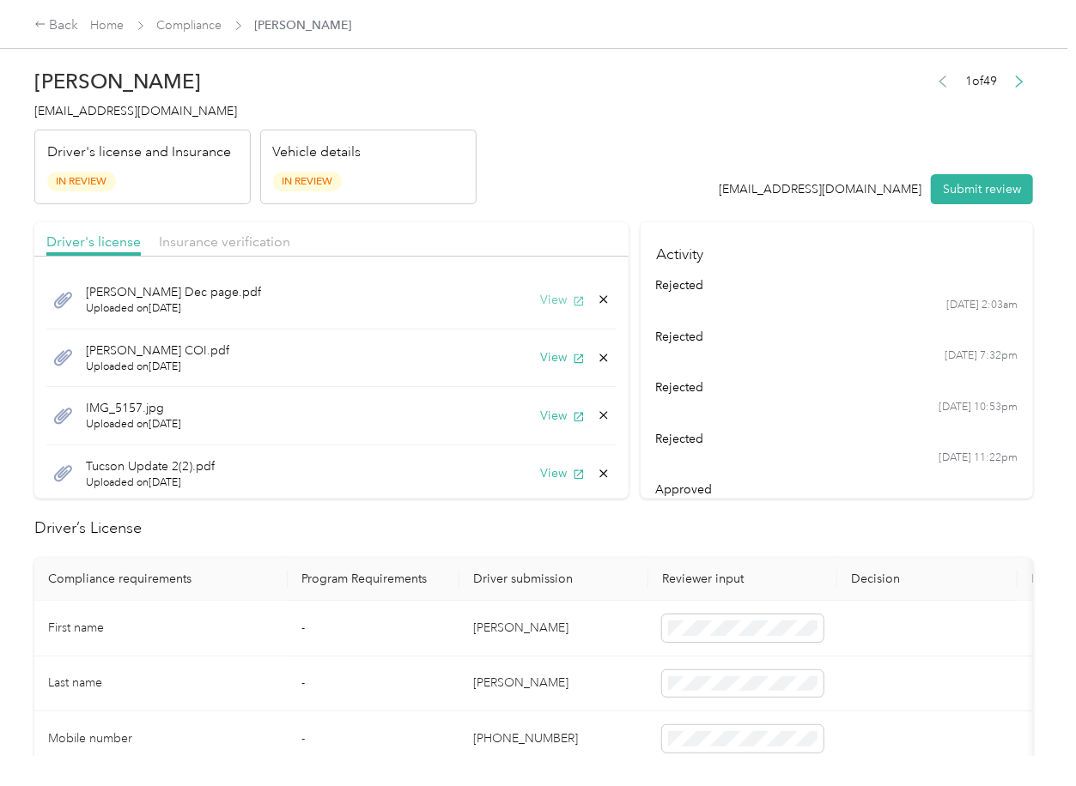
click at [543, 300] on button "View" at bounding box center [562, 300] width 45 height 18
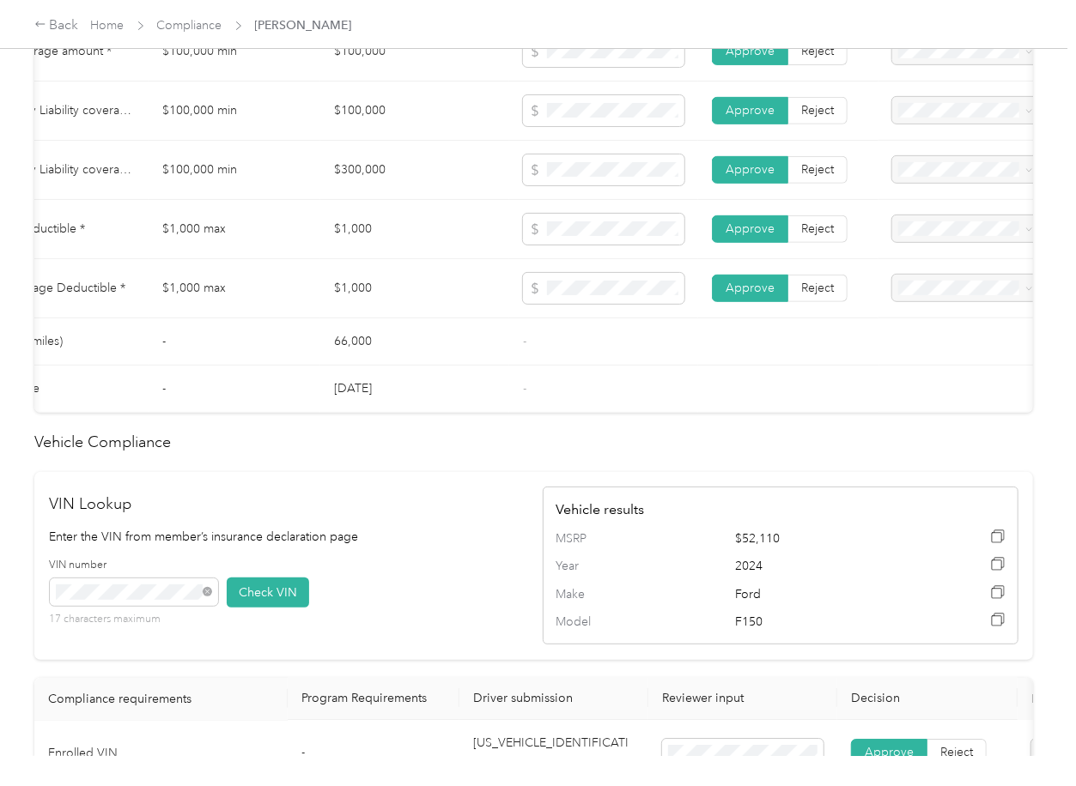
scroll to position [1602, 0]
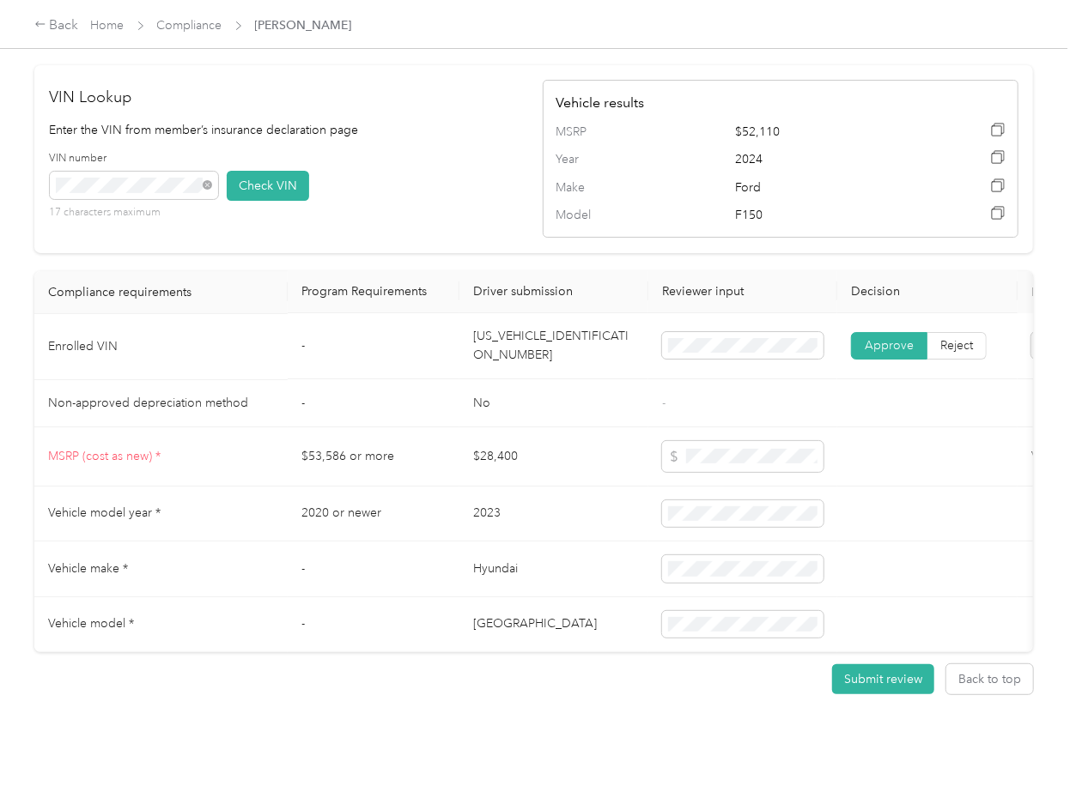
click at [537, 380] on td "[US_VEHICLE_IDENTIFICATION_NUMBER]" at bounding box center [553, 347] width 189 height 66
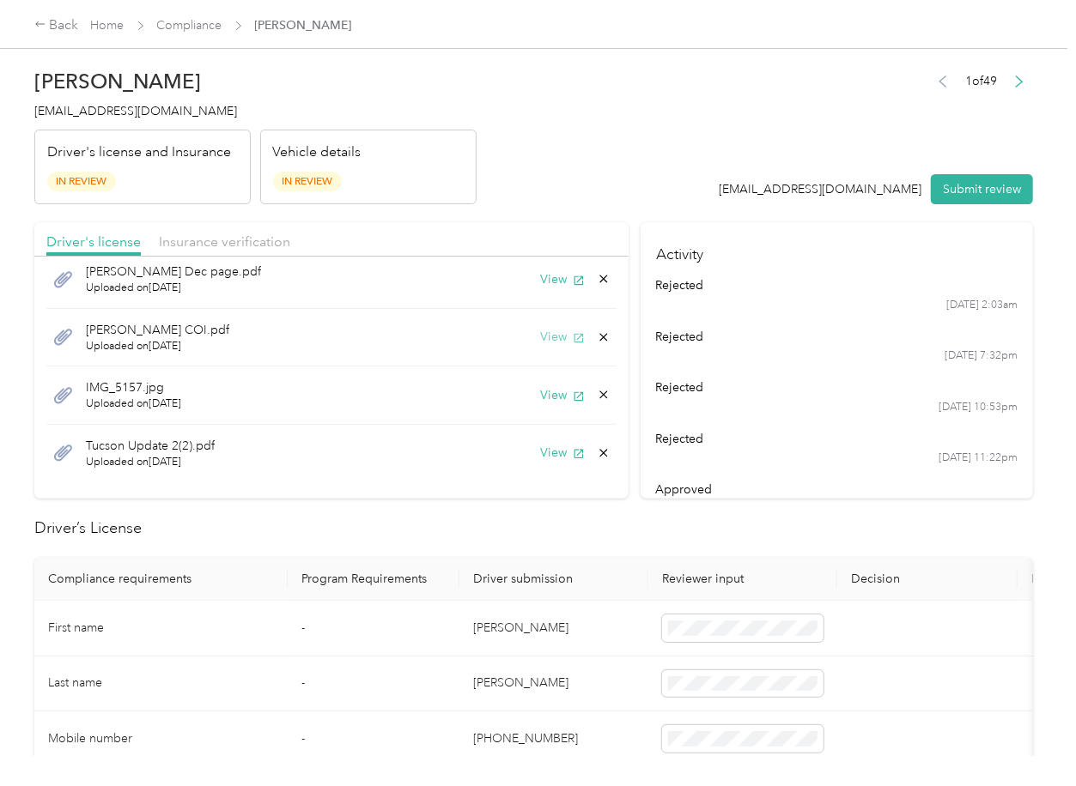
scroll to position [0, 0]
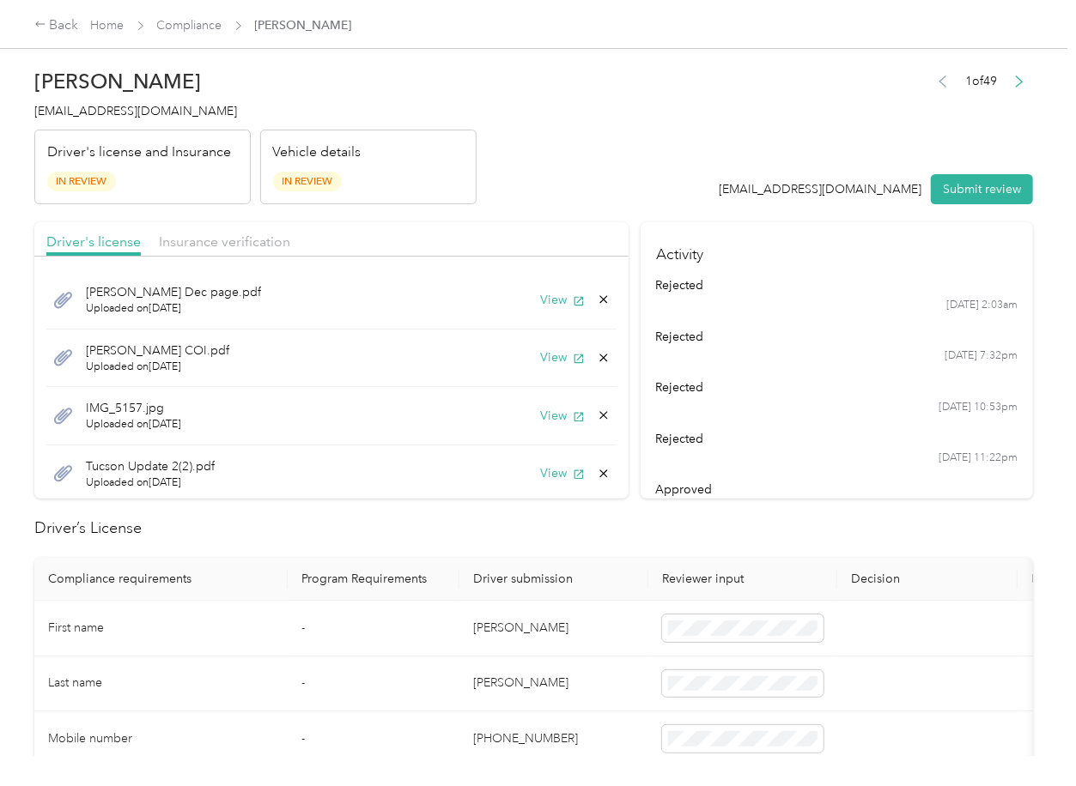
click at [571, 298] on div "View" at bounding box center [575, 300] width 70 height 18
click at [597, 295] on icon at bounding box center [604, 300] width 14 height 14
click at [541, 307] on button "Yes" at bounding box center [537, 312] width 33 height 27
click at [541, 301] on button "View" at bounding box center [562, 300] width 45 height 18
click at [540, 419] on button "View" at bounding box center [562, 416] width 45 height 18
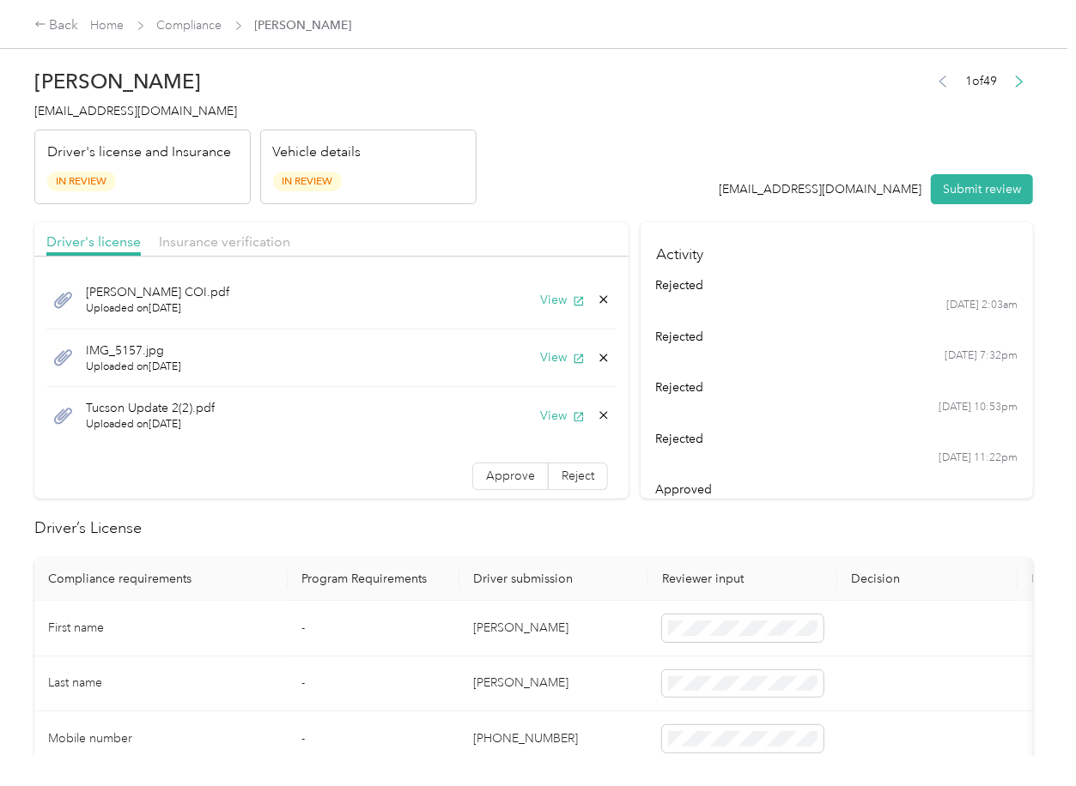
click at [597, 414] on icon at bounding box center [604, 416] width 14 height 14
drag, startPoint x: 537, startPoint y: 425, endPoint x: 106, endPoint y: 435, distance: 432.0
click at [537, 426] on button "Yes" at bounding box center [537, 428] width 33 height 27
drag, startPoint x: 507, startPoint y: 428, endPoint x: 519, endPoint y: 391, distance: 39.1
click at [507, 428] on label "Approve" at bounding box center [510, 417] width 76 height 27
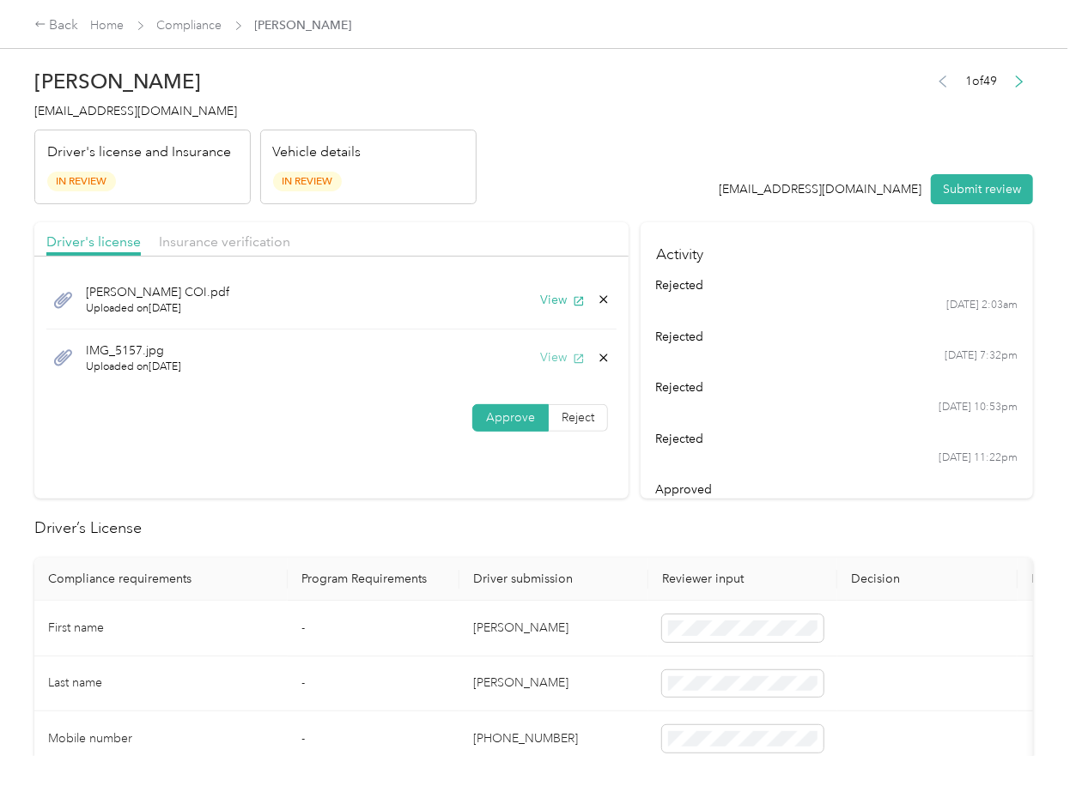
click at [553, 361] on button "View" at bounding box center [562, 358] width 45 height 18
click at [552, 303] on button "View" at bounding box center [562, 300] width 45 height 18
click at [201, 249] on span "Insurance verification" at bounding box center [224, 242] width 131 height 16
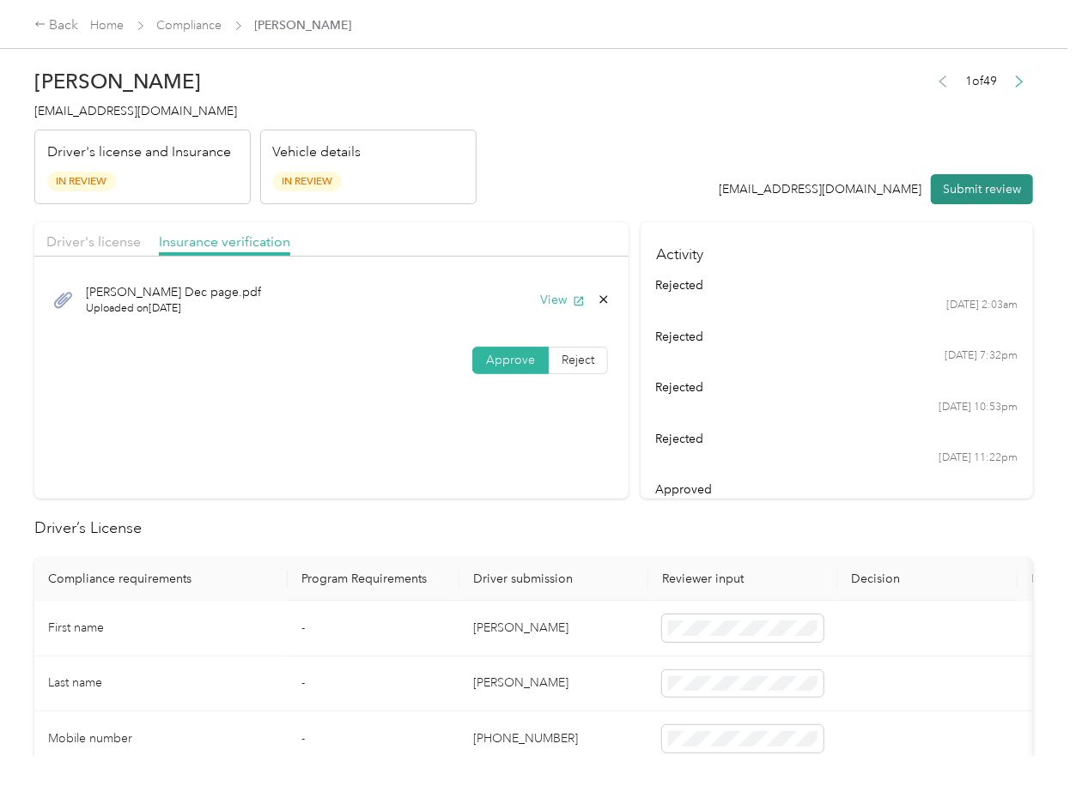
click at [967, 183] on button "Submit review" at bounding box center [982, 189] width 102 height 30
click at [142, 113] on span "[EMAIL_ADDRESS][DOMAIN_NAME]" at bounding box center [135, 111] width 203 height 15
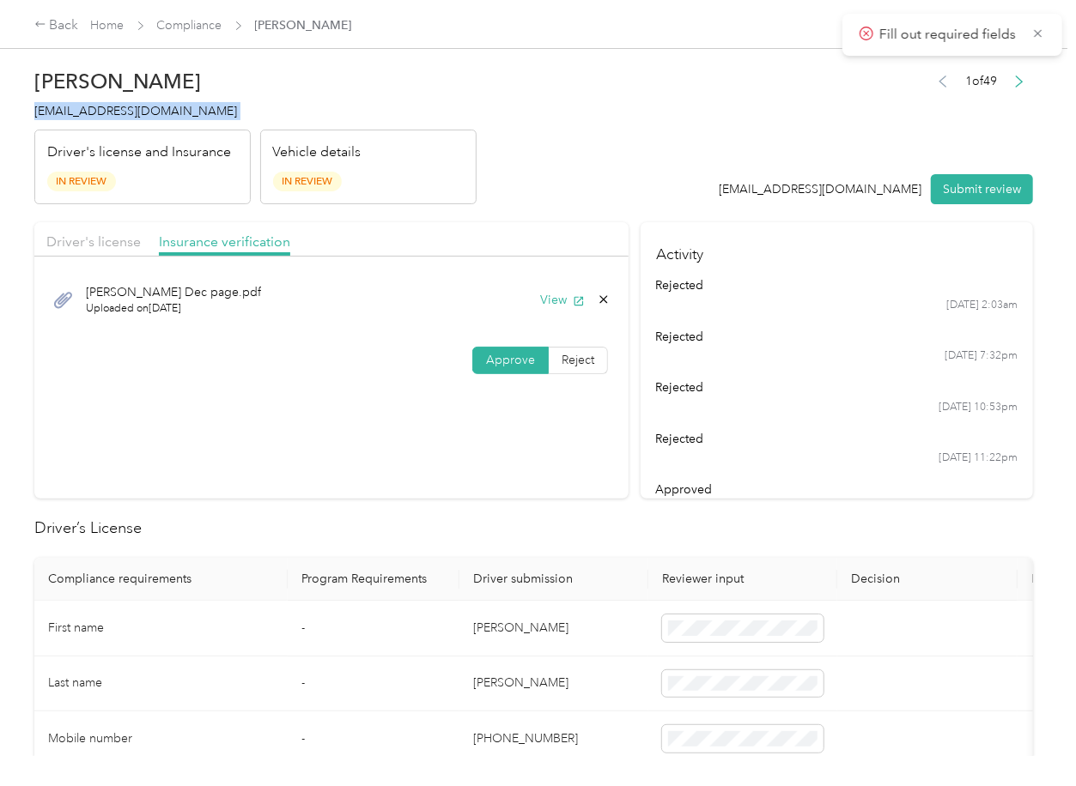
click at [142, 113] on span "[EMAIL_ADDRESS][DOMAIN_NAME]" at bounding box center [135, 111] width 203 height 15
click at [634, 517] on h2 "Driver’s License" at bounding box center [533, 528] width 999 height 23
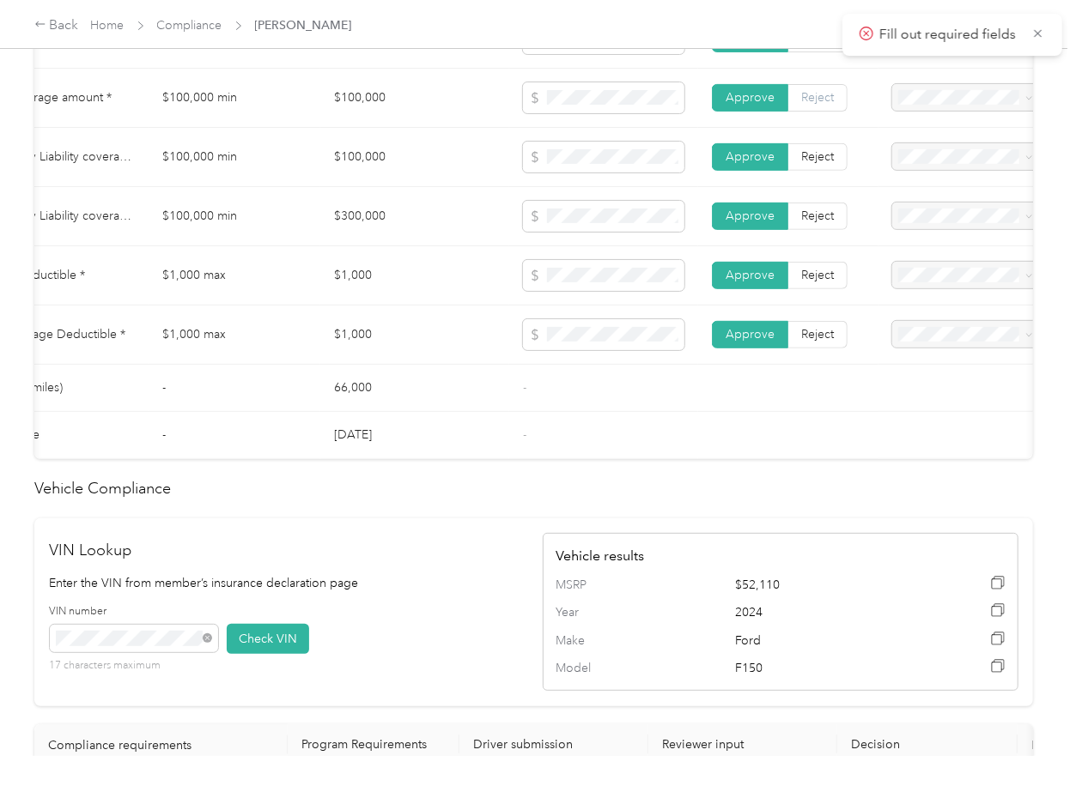
scroll to position [653, 0]
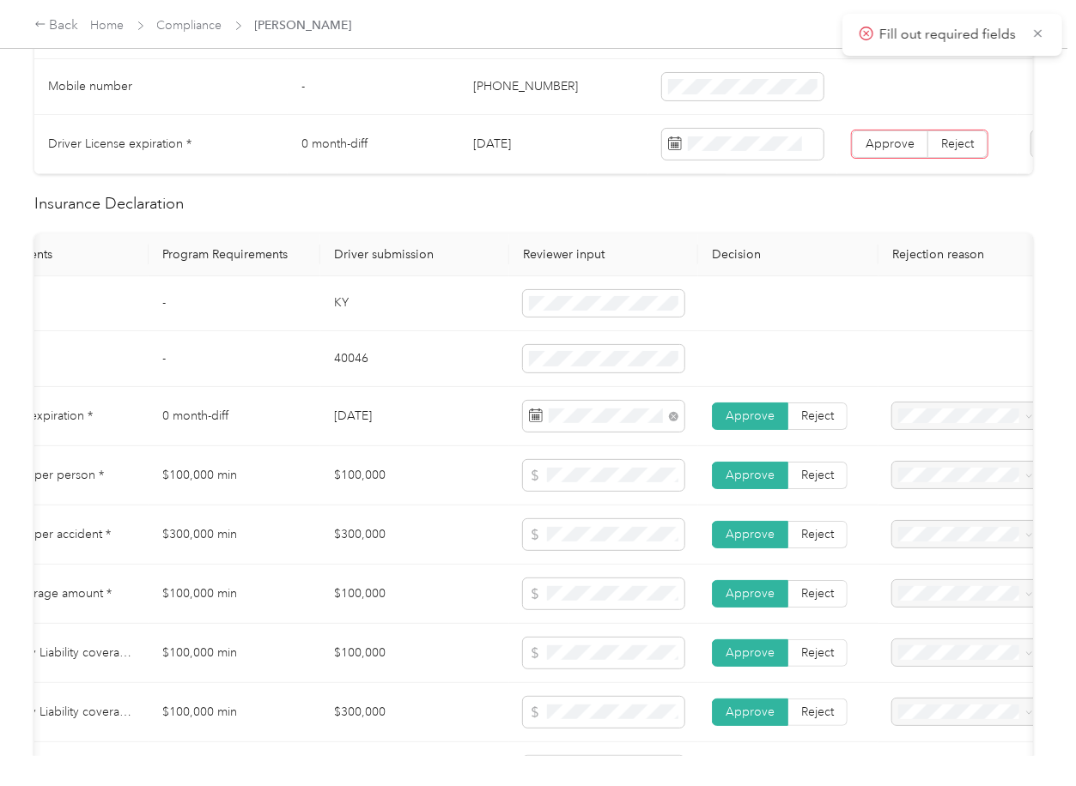
drag, startPoint x: 889, startPoint y: 144, endPoint x: 821, endPoint y: 170, distance: 72.6
click at [889, 143] on span "Approve" at bounding box center [889, 144] width 49 height 15
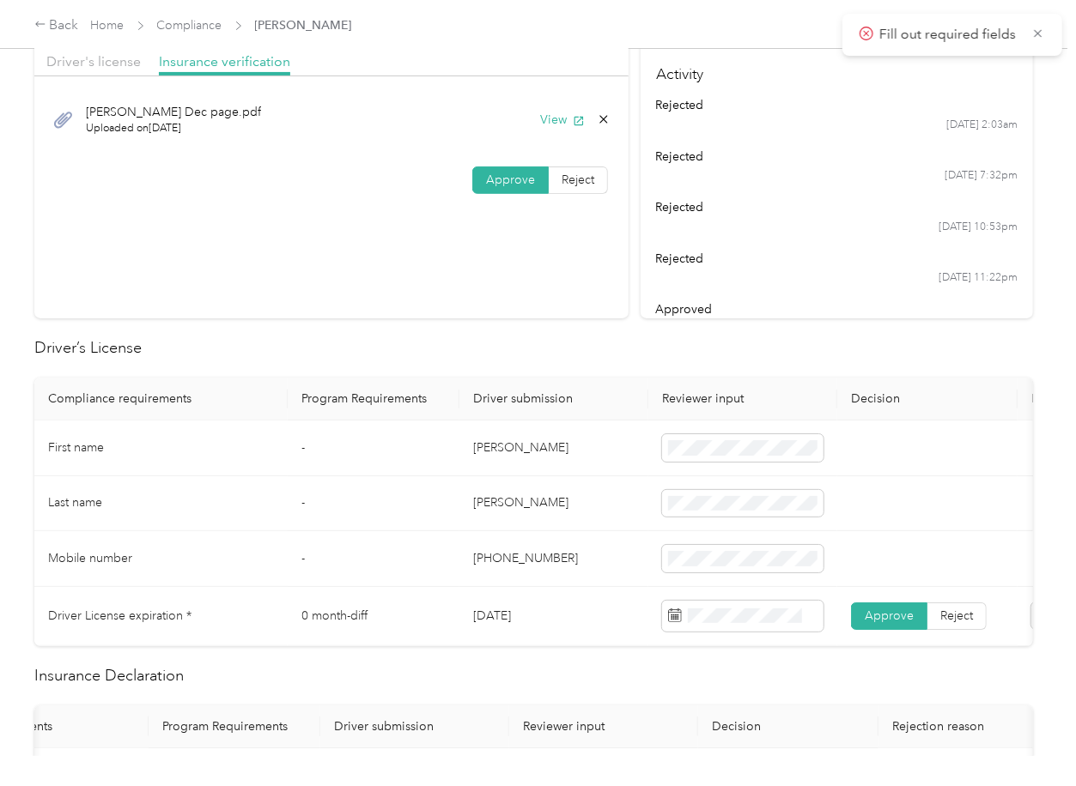
scroll to position [0, 0]
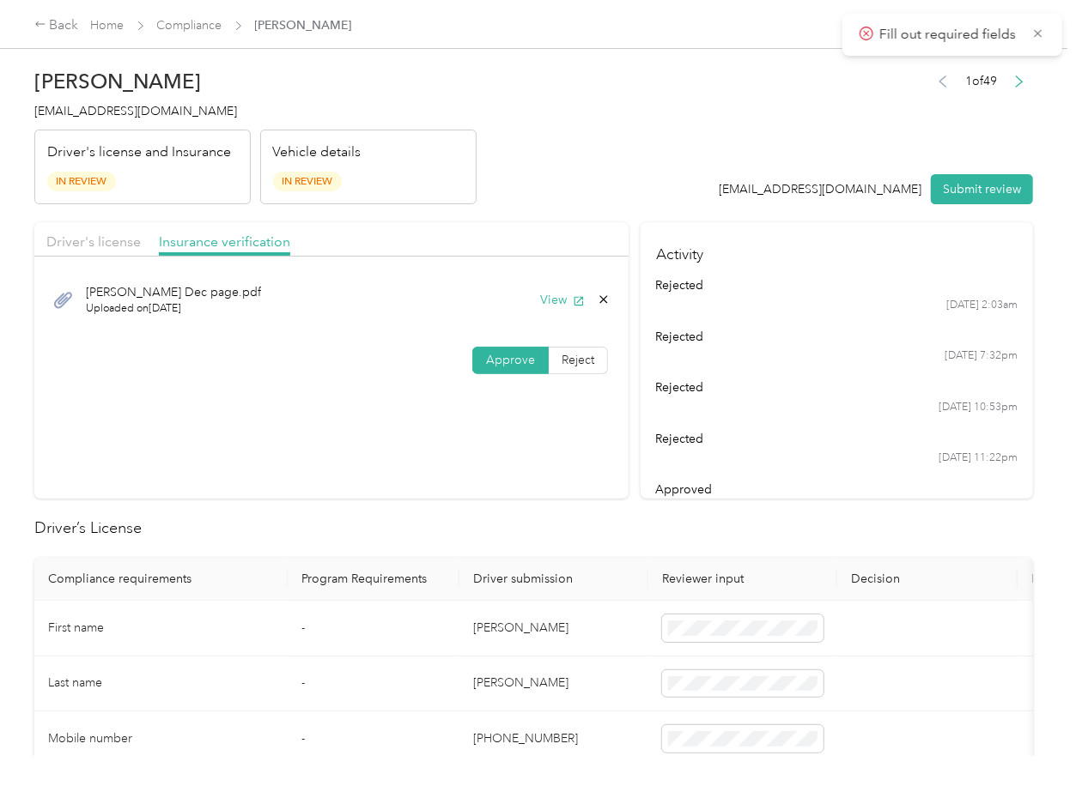
click at [91, 230] on div "Driver's license Insurance verification" at bounding box center [331, 239] width 594 height 34
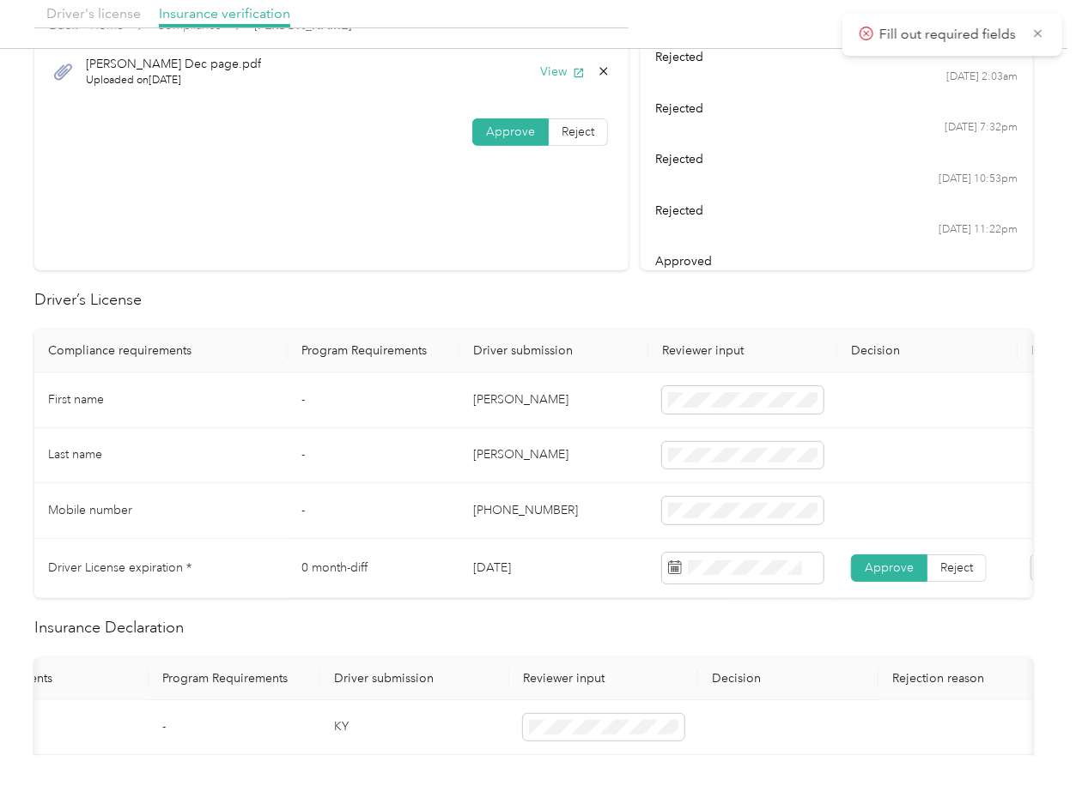
click at [497, 563] on td "[DATE]" at bounding box center [553, 568] width 189 height 59
drag, startPoint x: 497, startPoint y: 563, endPoint x: 559, endPoint y: 555, distance: 62.3
click at [498, 563] on td "[DATE]" at bounding box center [553, 568] width 189 height 59
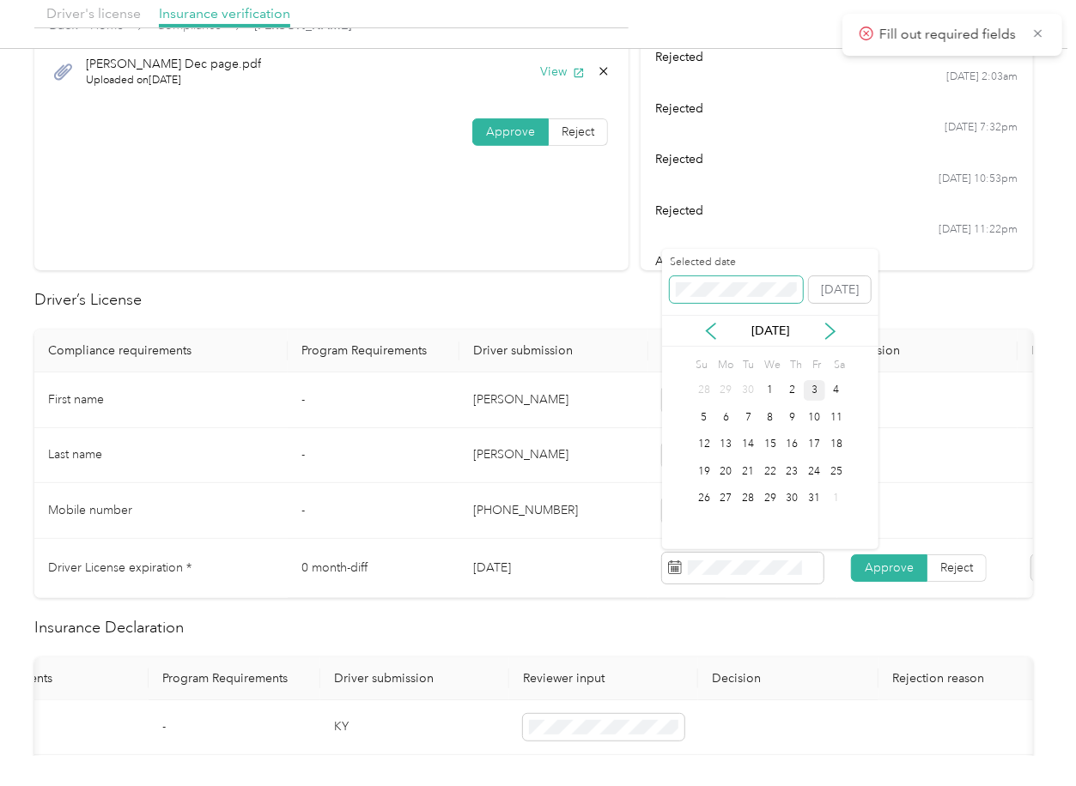
click at [707, 279] on span at bounding box center [736, 289] width 133 height 27
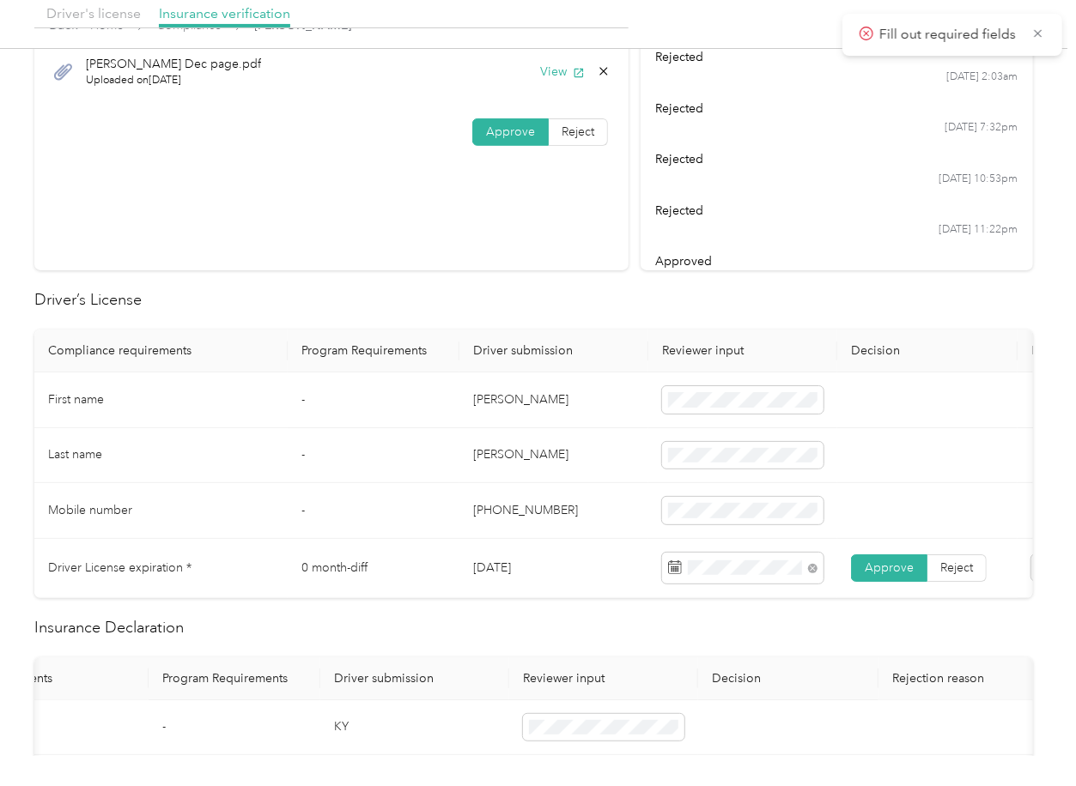
click at [556, 330] on th "Driver submission" at bounding box center [553, 351] width 189 height 43
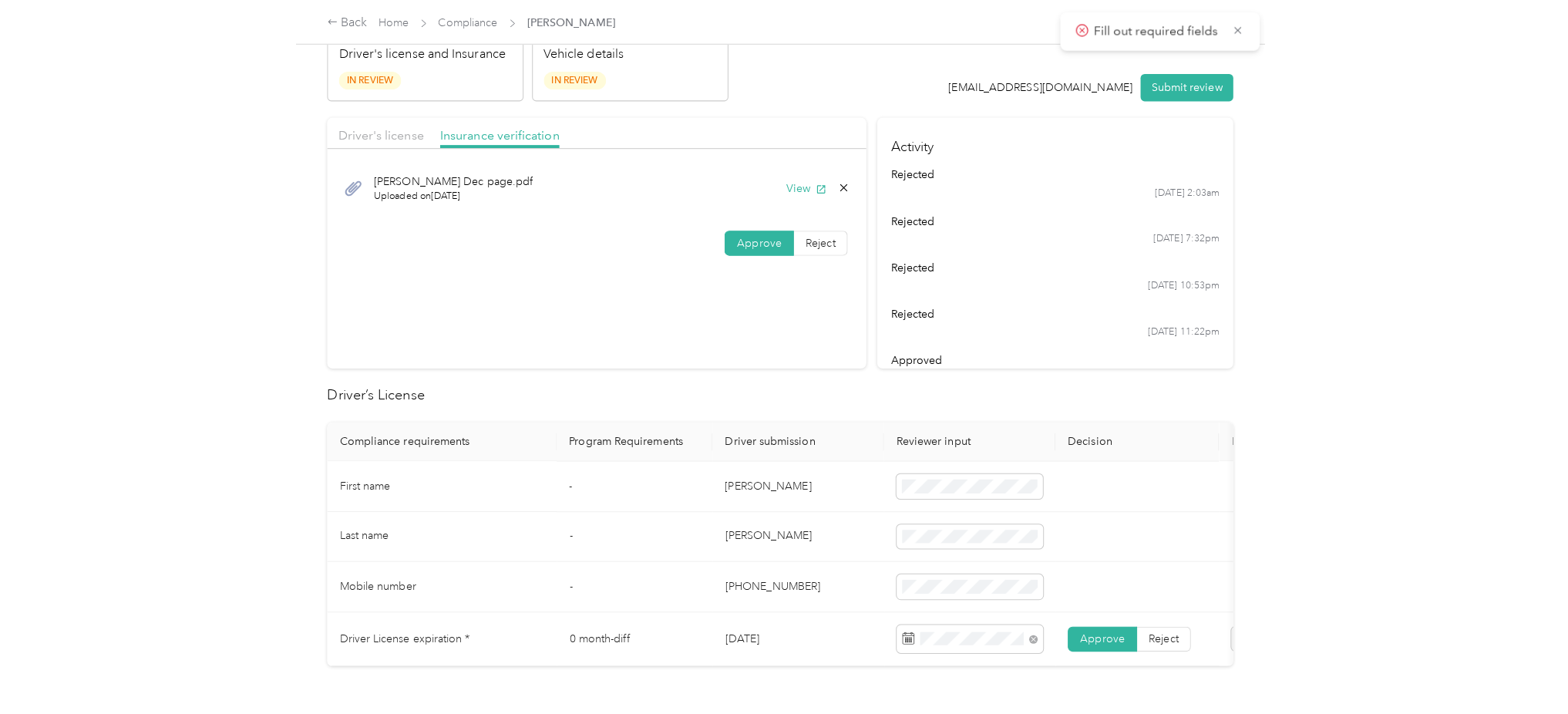
scroll to position [0, 0]
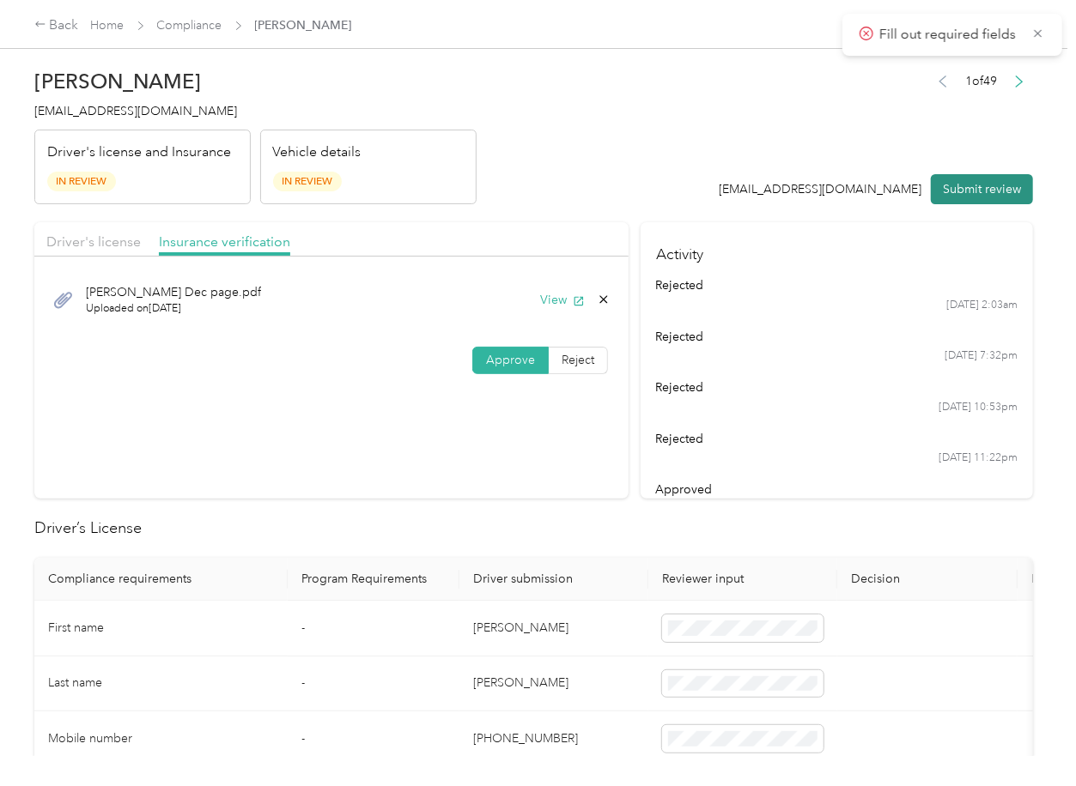
click at [967, 185] on button "Submit review" at bounding box center [982, 189] width 102 height 30
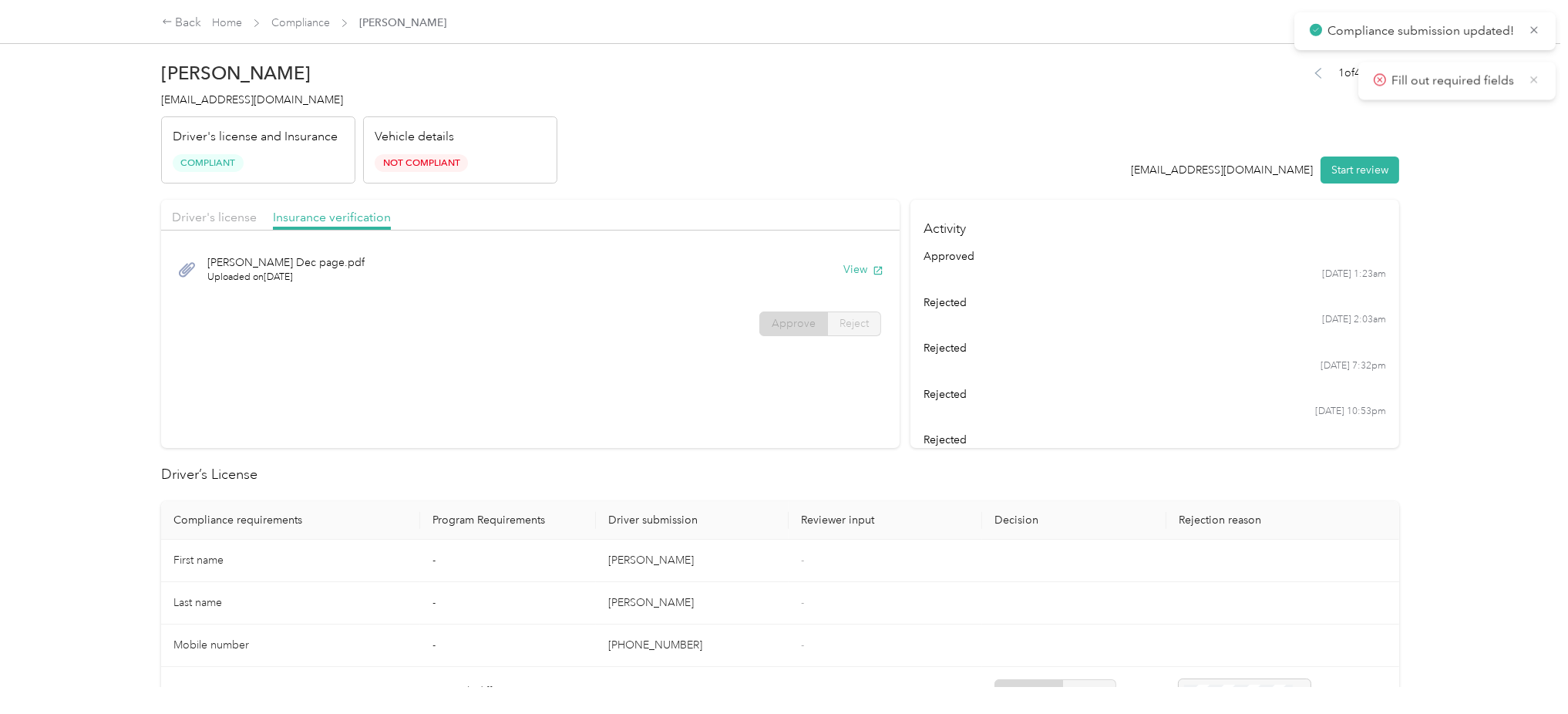
click at [965, 79] on icon at bounding box center [1535, 79] width 13 height 13
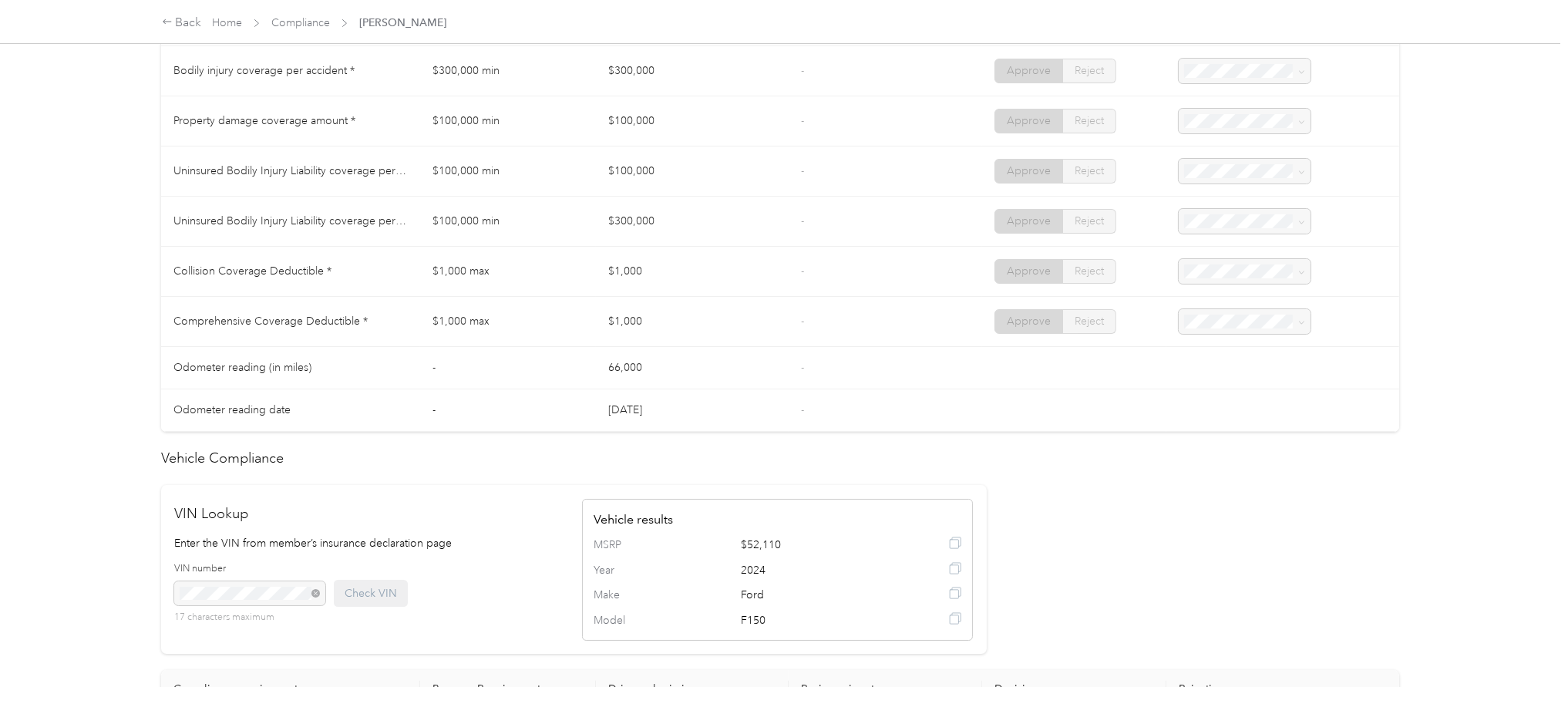
scroll to position [1360, 0]
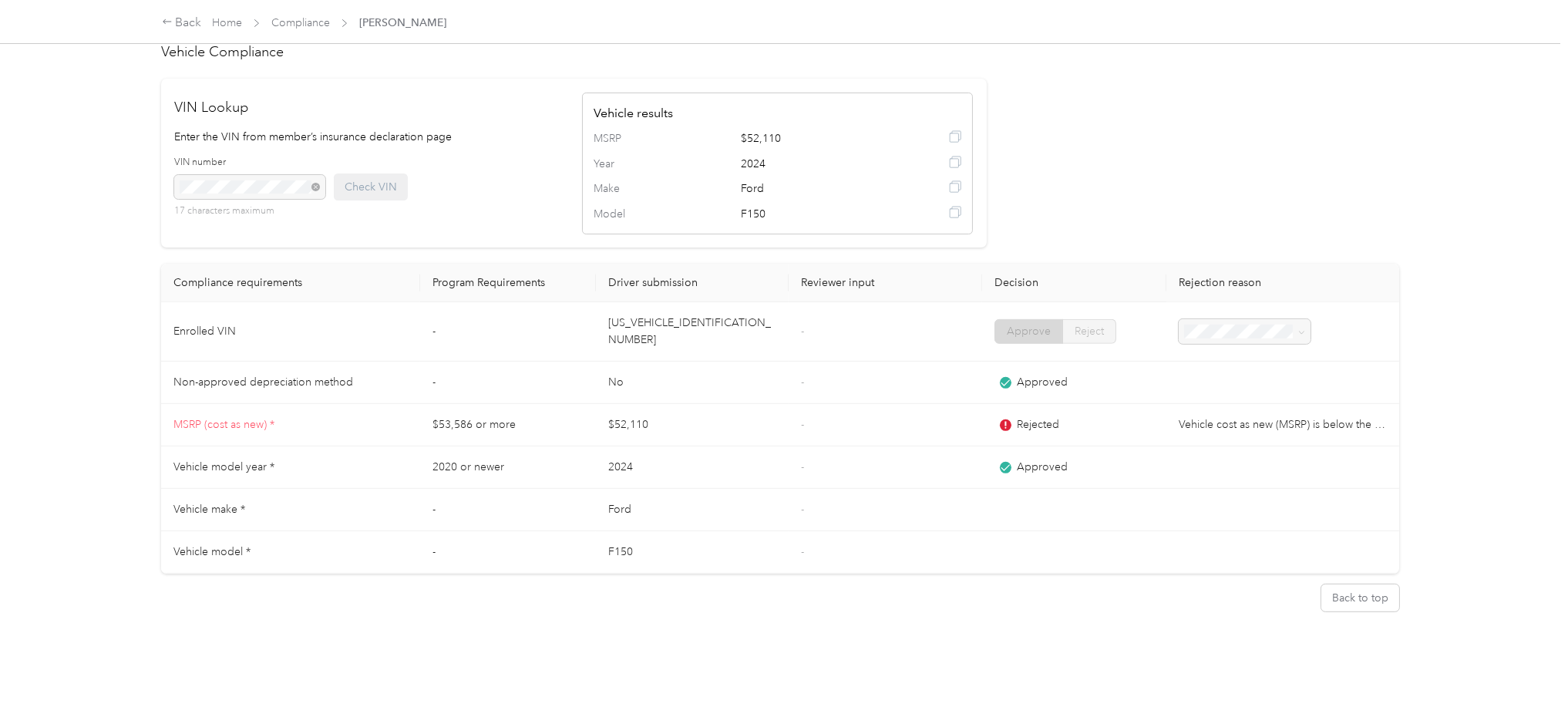
click at [662, 320] on td "[US_VEHICLE_IDENTIFICATION_NUMBER]" at bounding box center [692, 332] width 193 height 59
click at [809, 446] on td "-" at bounding box center [885, 467] width 193 height 42
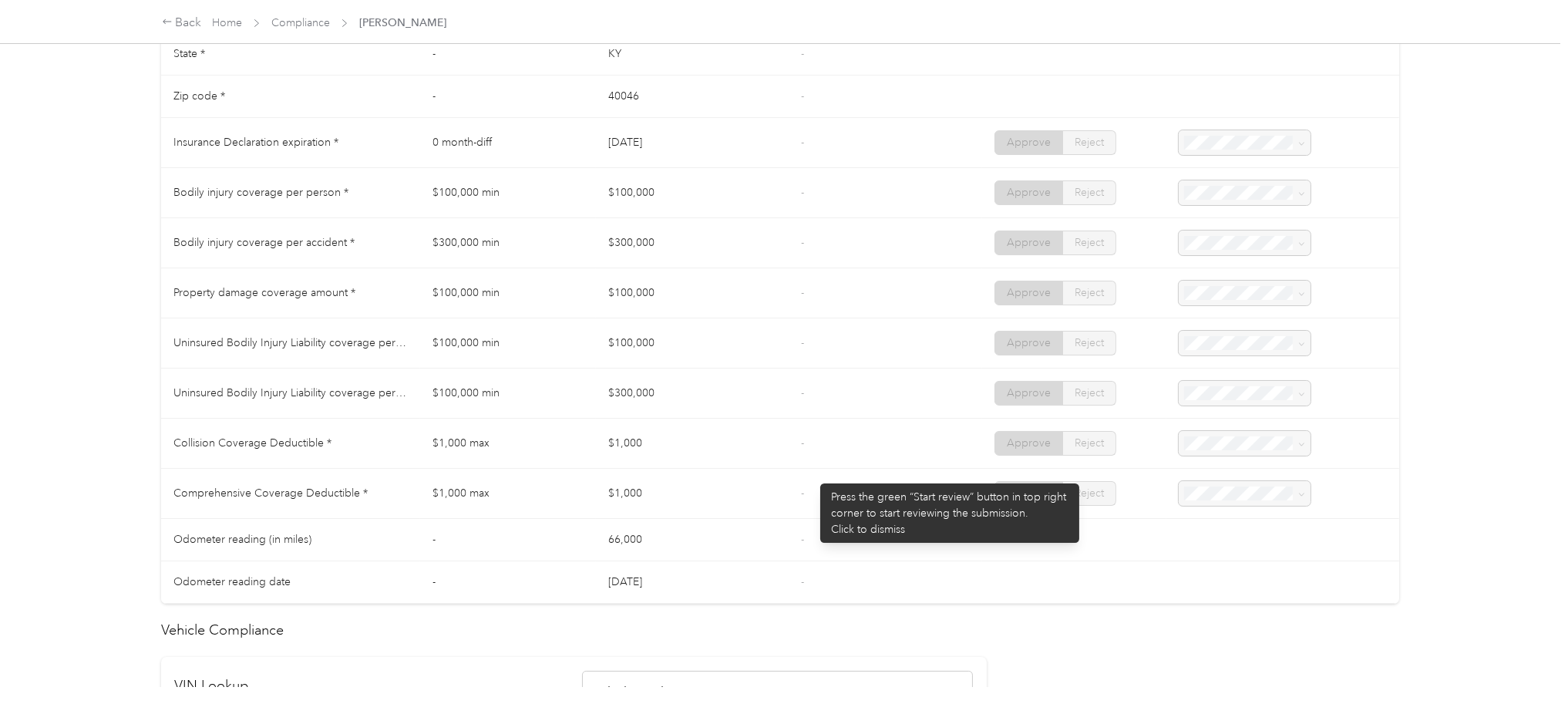
scroll to position [743, 0]
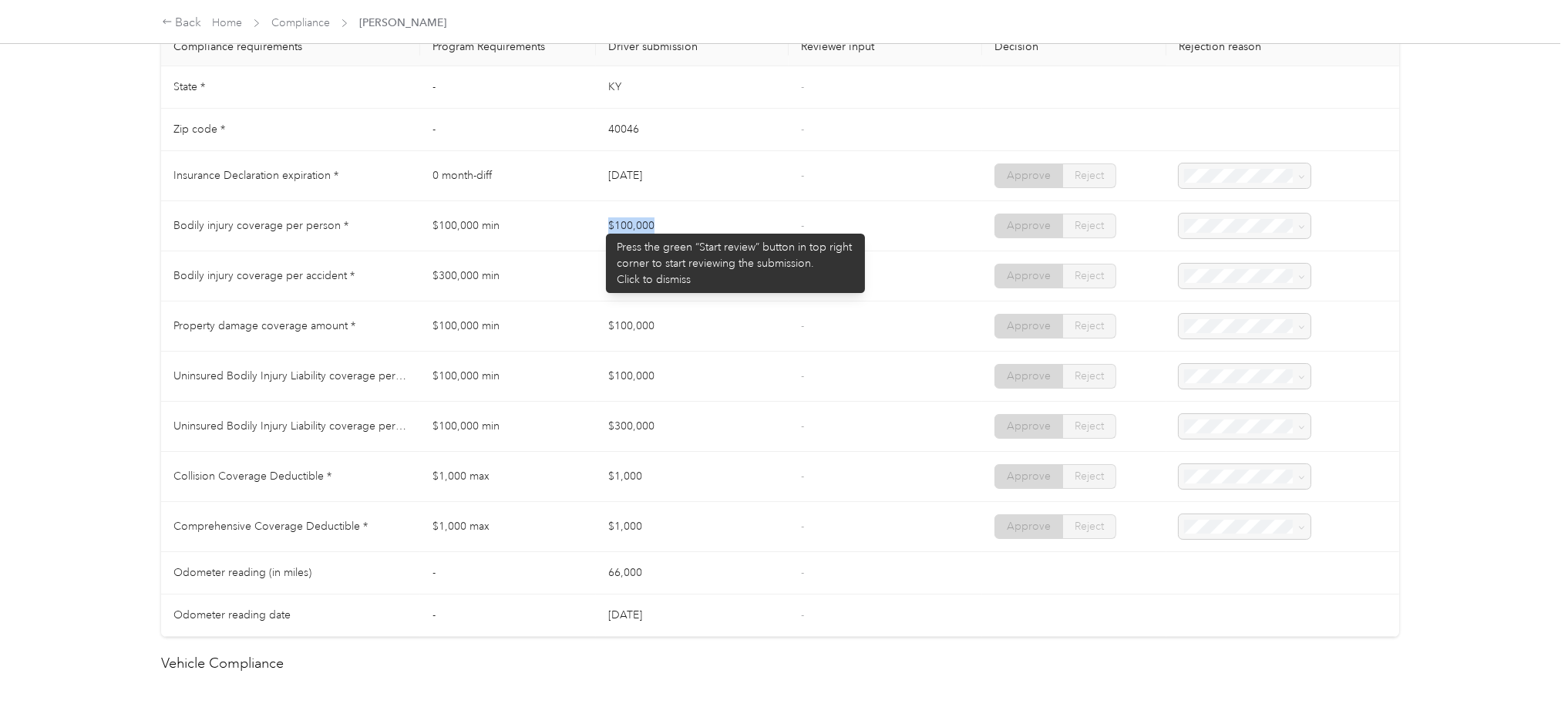
drag, startPoint x: 598, startPoint y: 226, endPoint x: 620, endPoint y: 264, distance: 43.9
click at [674, 229] on tr "Bodily injury coverage per person * $100,000 min $100,000 - Approve Reject" at bounding box center [780, 226] width 1239 height 50
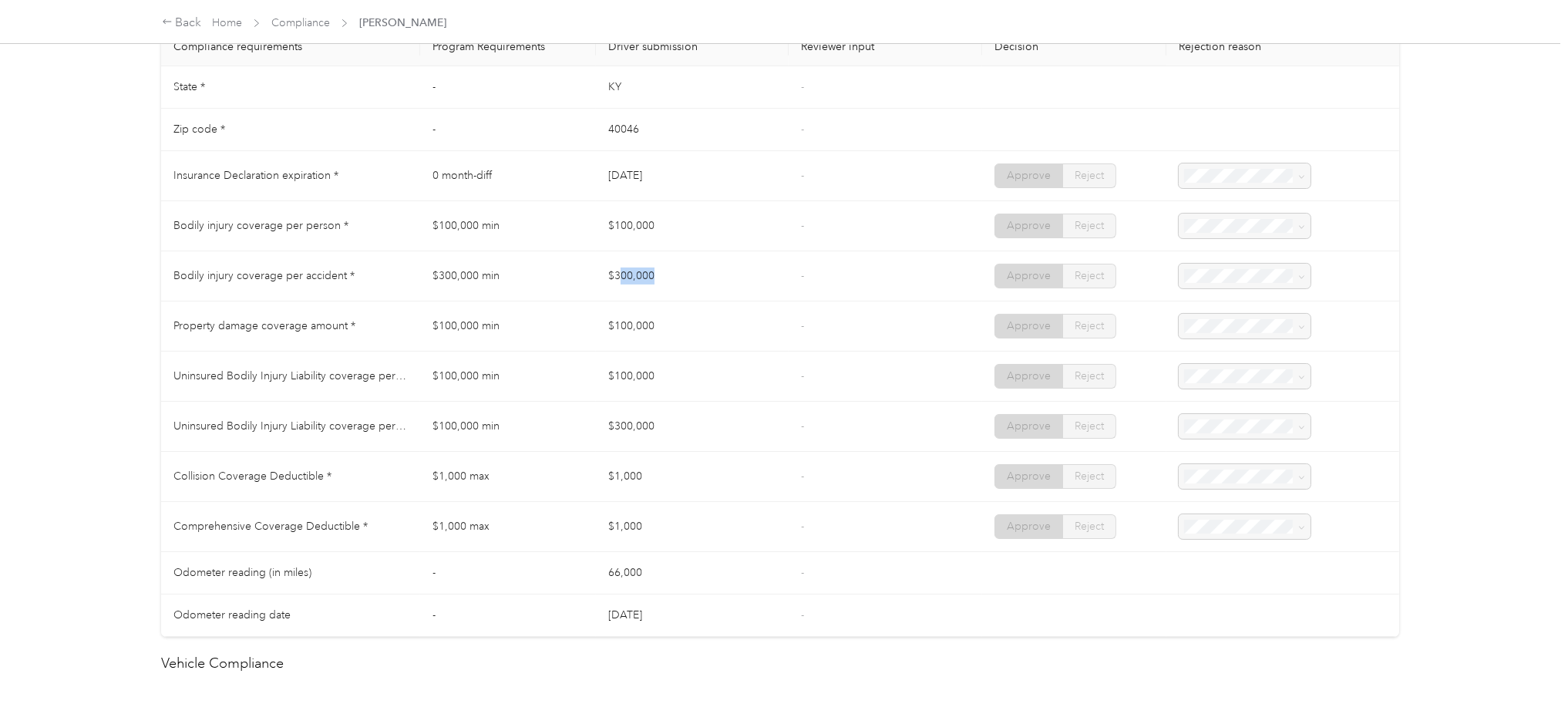
drag, startPoint x: 620, startPoint y: 264, endPoint x: 683, endPoint y: 269, distance: 63.2
click at [685, 268] on td "$300,000" at bounding box center [692, 277] width 193 height 50
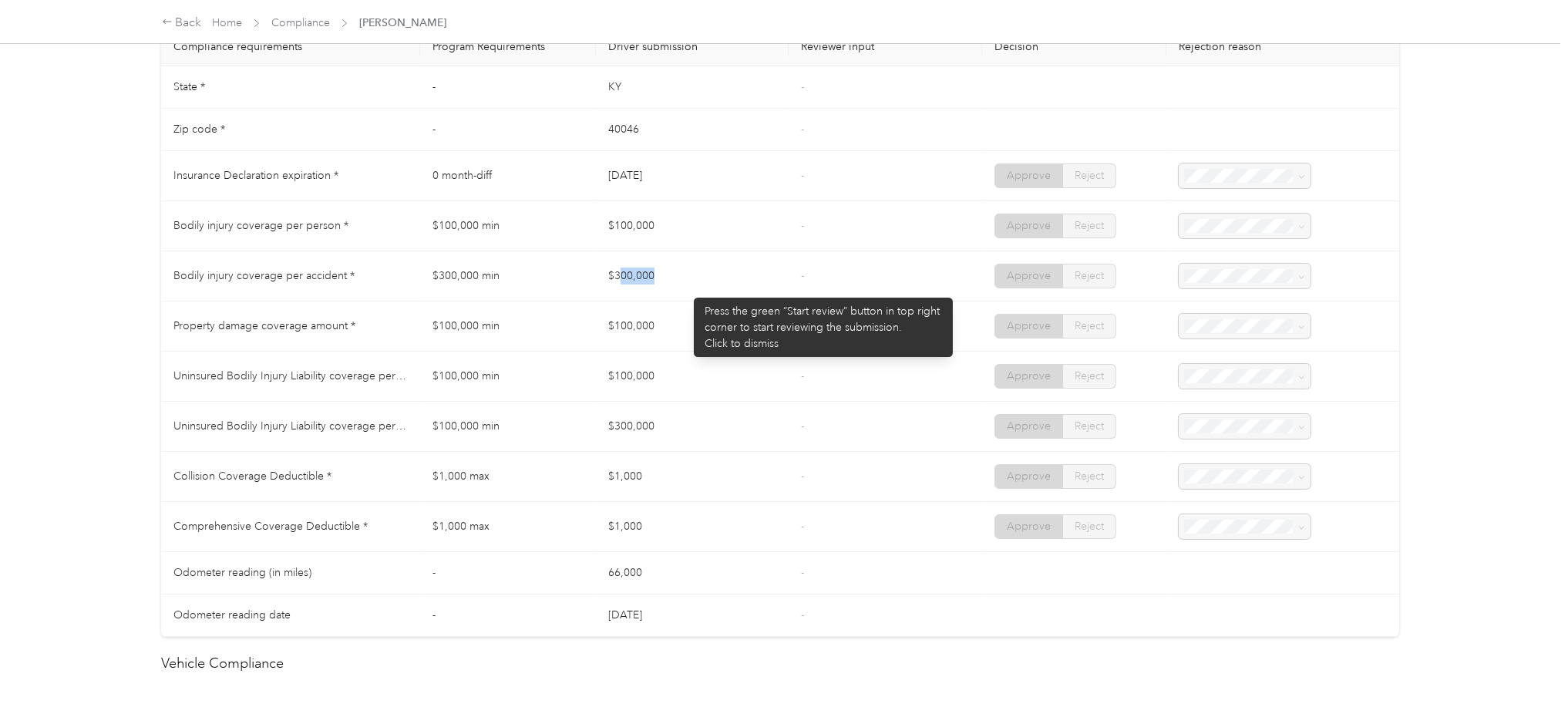
drag, startPoint x: 686, startPoint y: 290, endPoint x: 662, endPoint y: 305, distance: 28.3
click at [686, 292] on td "$300,000" at bounding box center [692, 277] width 193 height 50
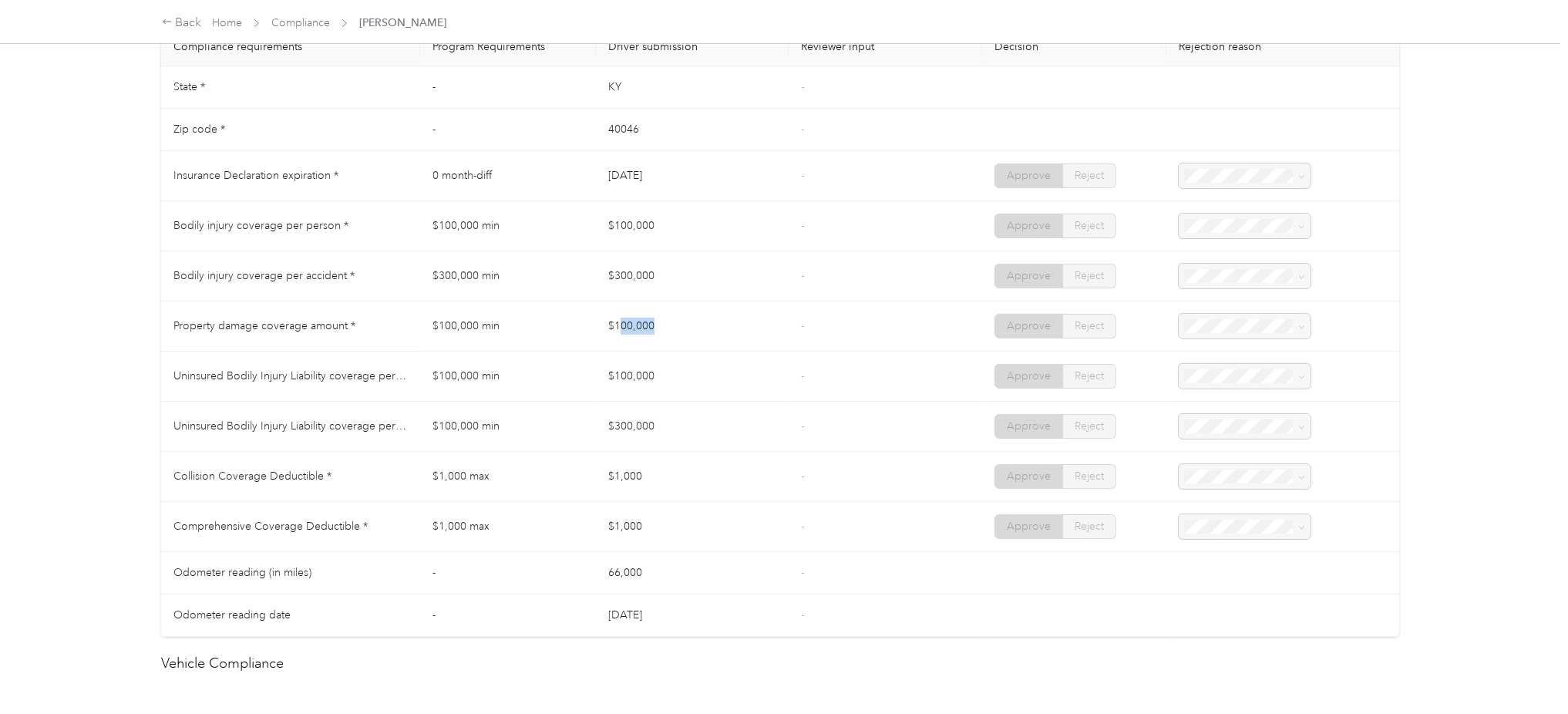
drag, startPoint x: 621, startPoint y: 322, endPoint x: 703, endPoint y: 330, distance: 82.4
click at [703, 330] on td "$100,000" at bounding box center [692, 327] width 193 height 50
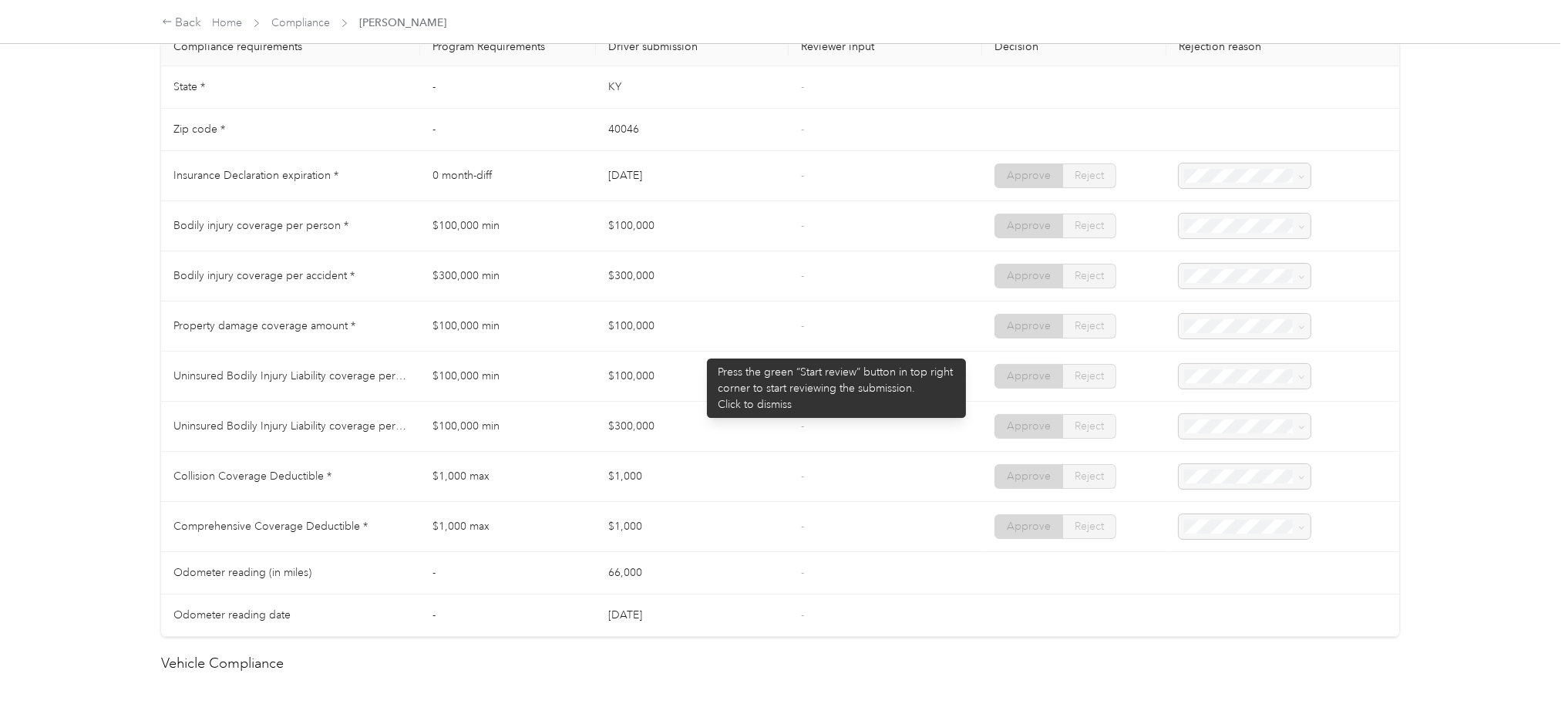
drag, startPoint x: 700, startPoint y: 351, endPoint x: 638, endPoint y: 368, distance: 64.3
click at [700, 352] on td "$100,000" at bounding box center [692, 377] width 193 height 50
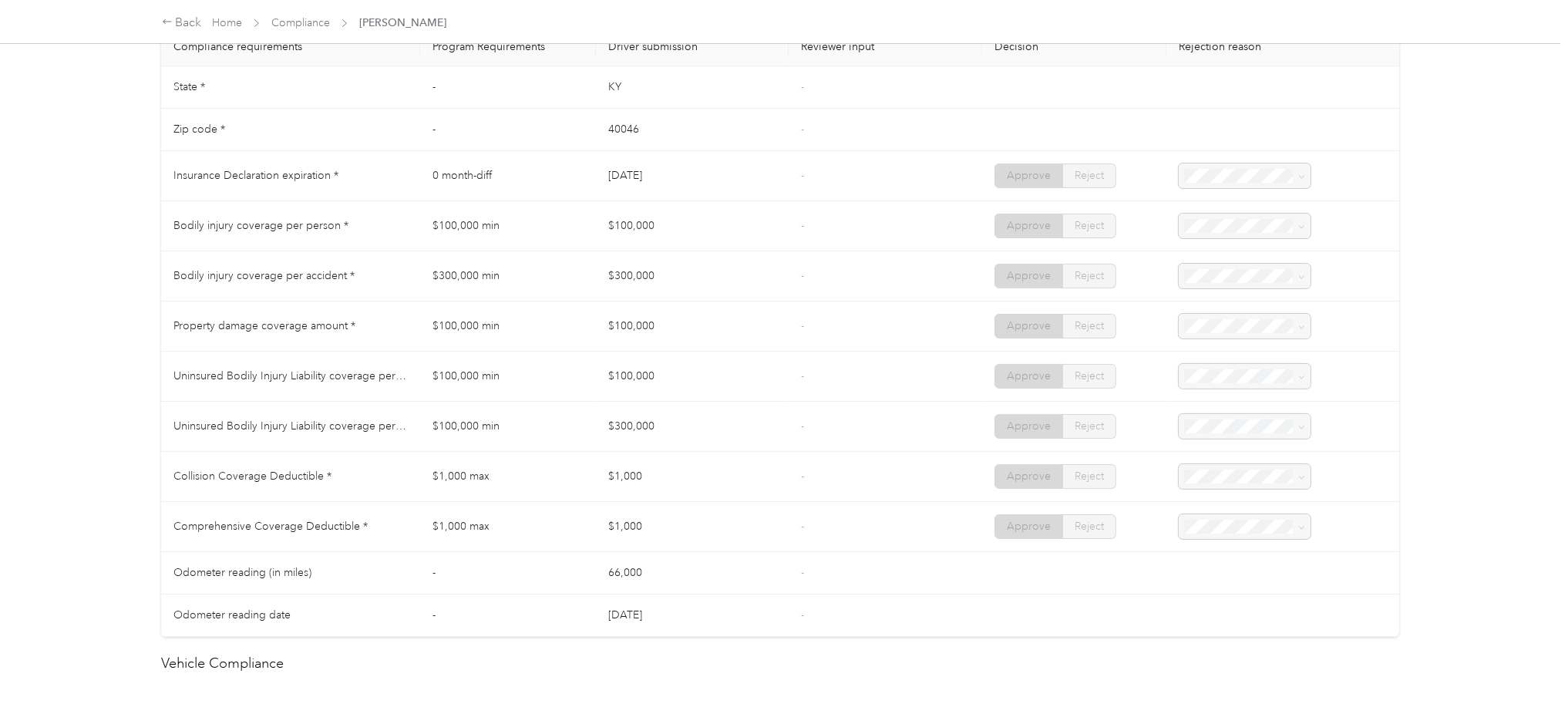
drag, startPoint x: 638, startPoint y: 368, endPoint x: 668, endPoint y: 395, distance: 40.4
click at [696, 369] on td "$100,000" at bounding box center [692, 377] width 193 height 50
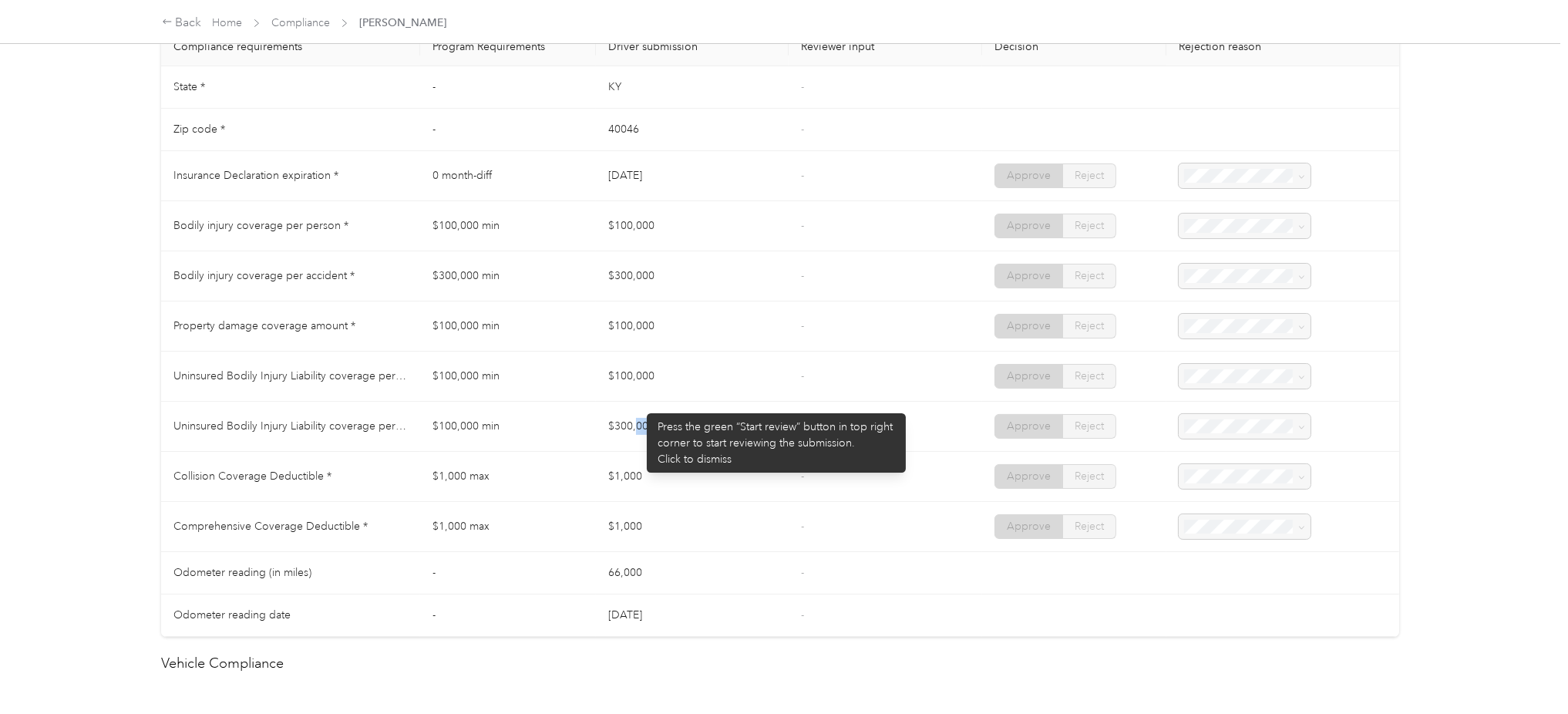
drag, startPoint x: 674, startPoint y: 413, endPoint x: 749, endPoint y: 420, distance: 75.3
click at [735, 417] on td "$300,000" at bounding box center [692, 427] width 193 height 50
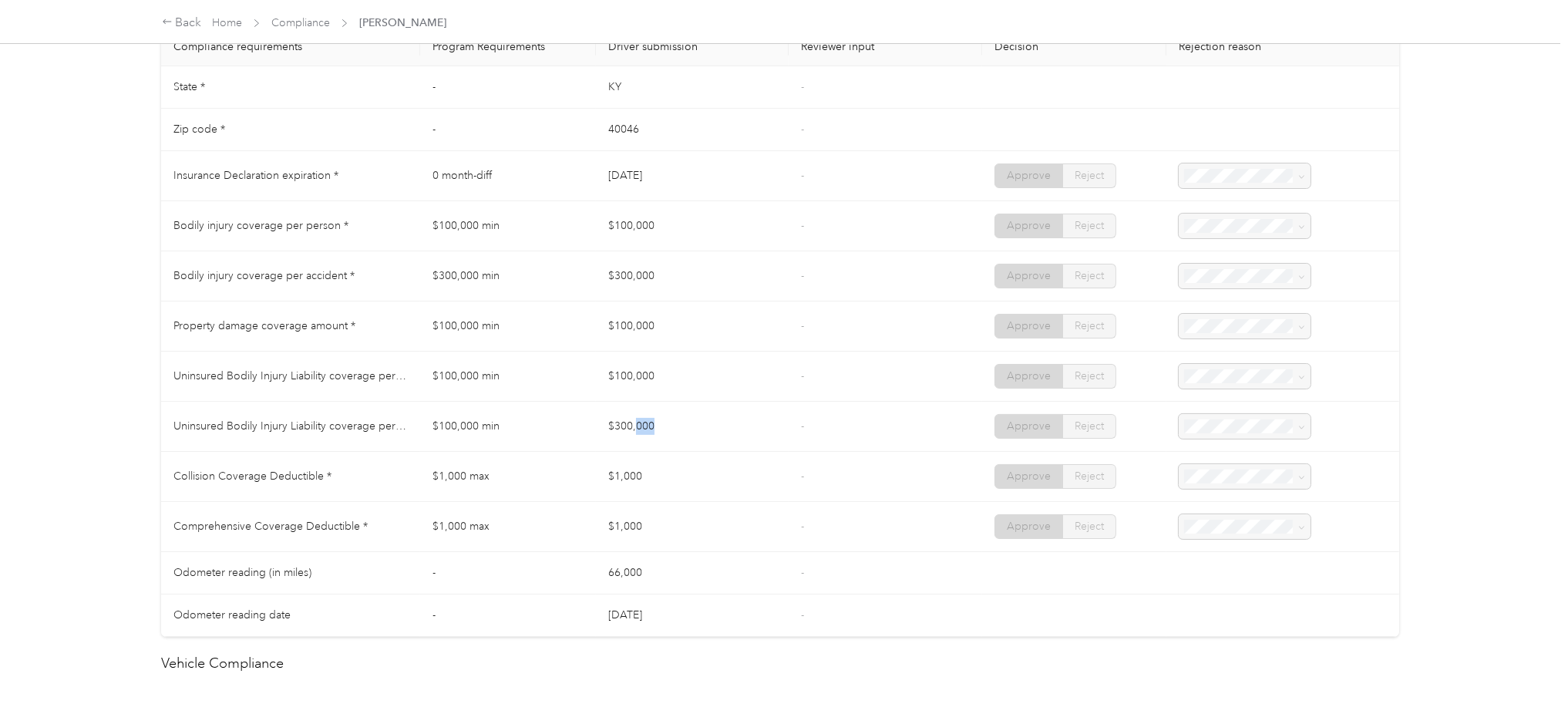
click at [766, 420] on td "$300,000" at bounding box center [692, 427] width 193 height 50
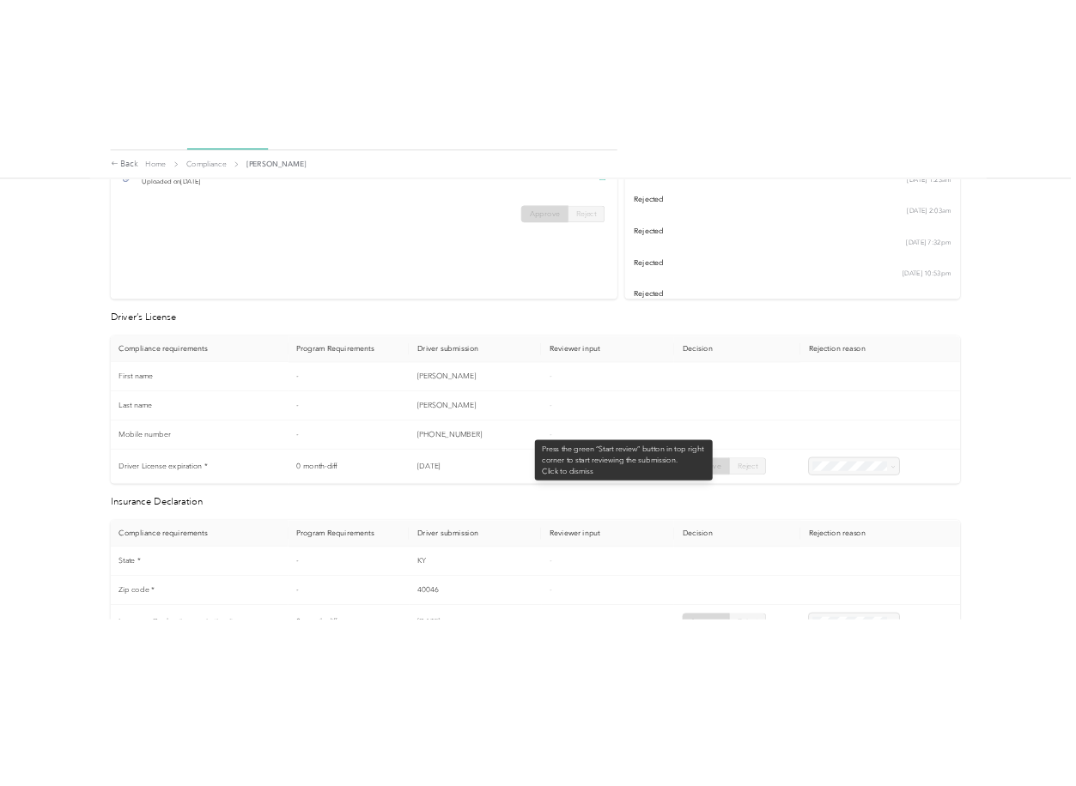
scroll to position [0, 0]
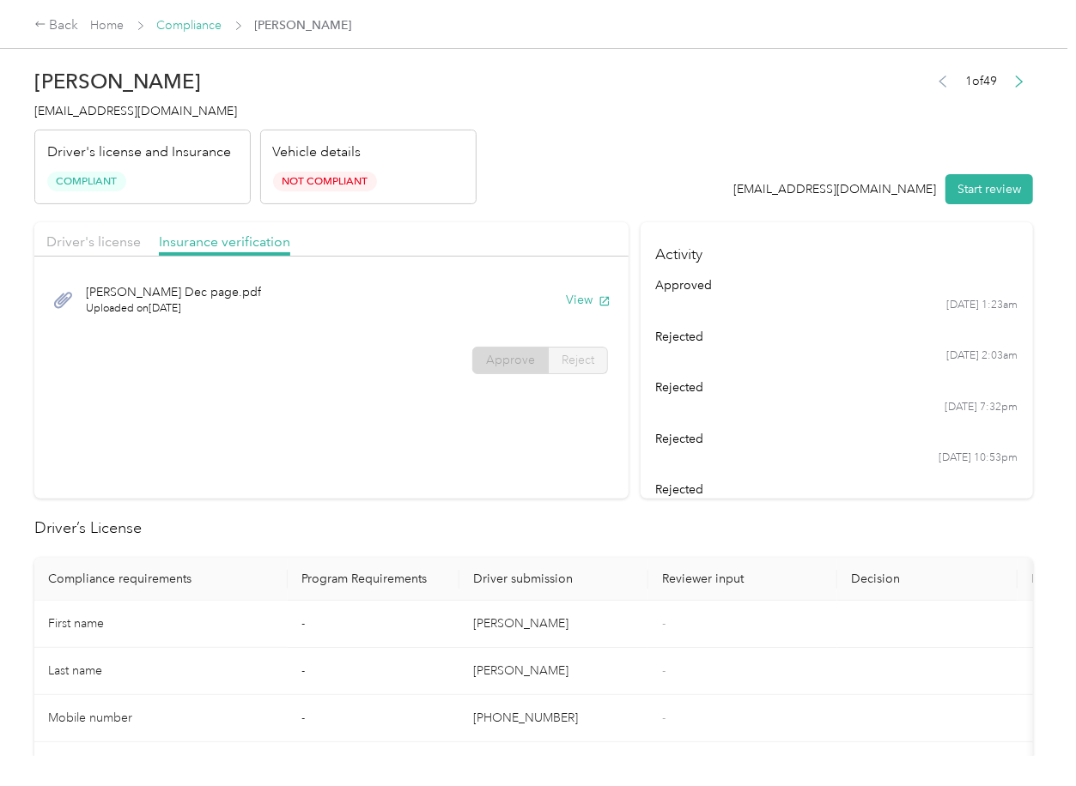
click at [217, 29] on link "Compliance" at bounding box center [189, 25] width 65 height 15
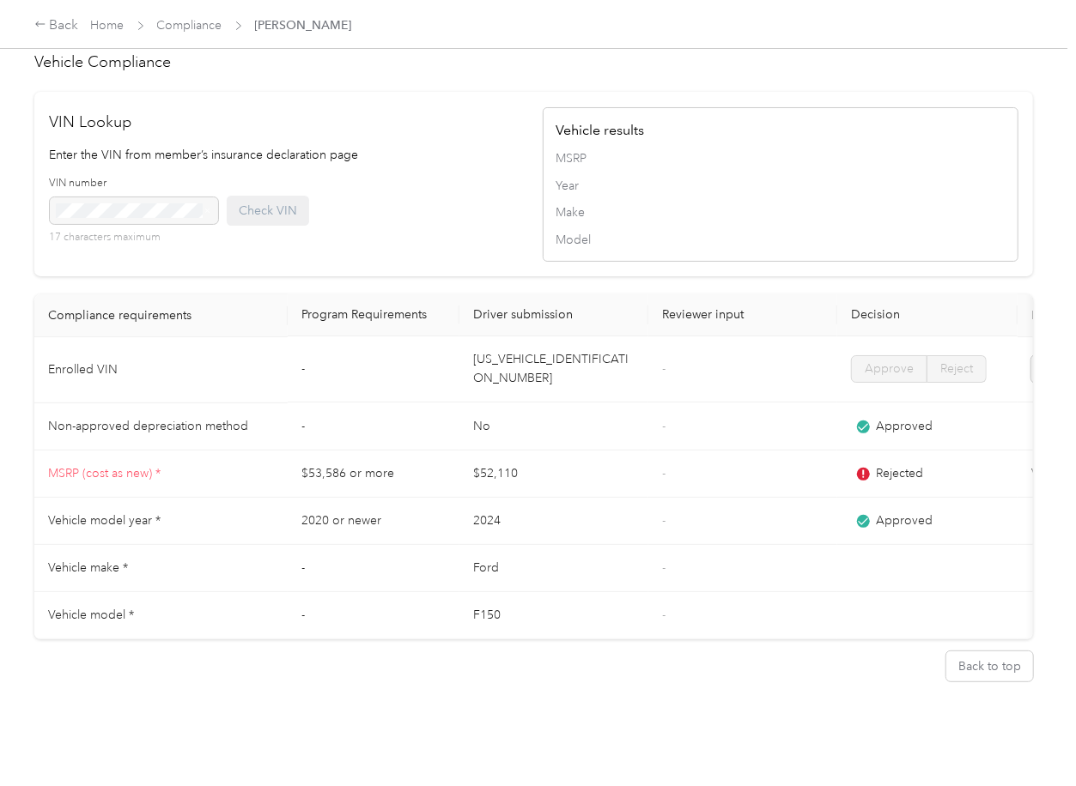
scroll to position [1571, 0]
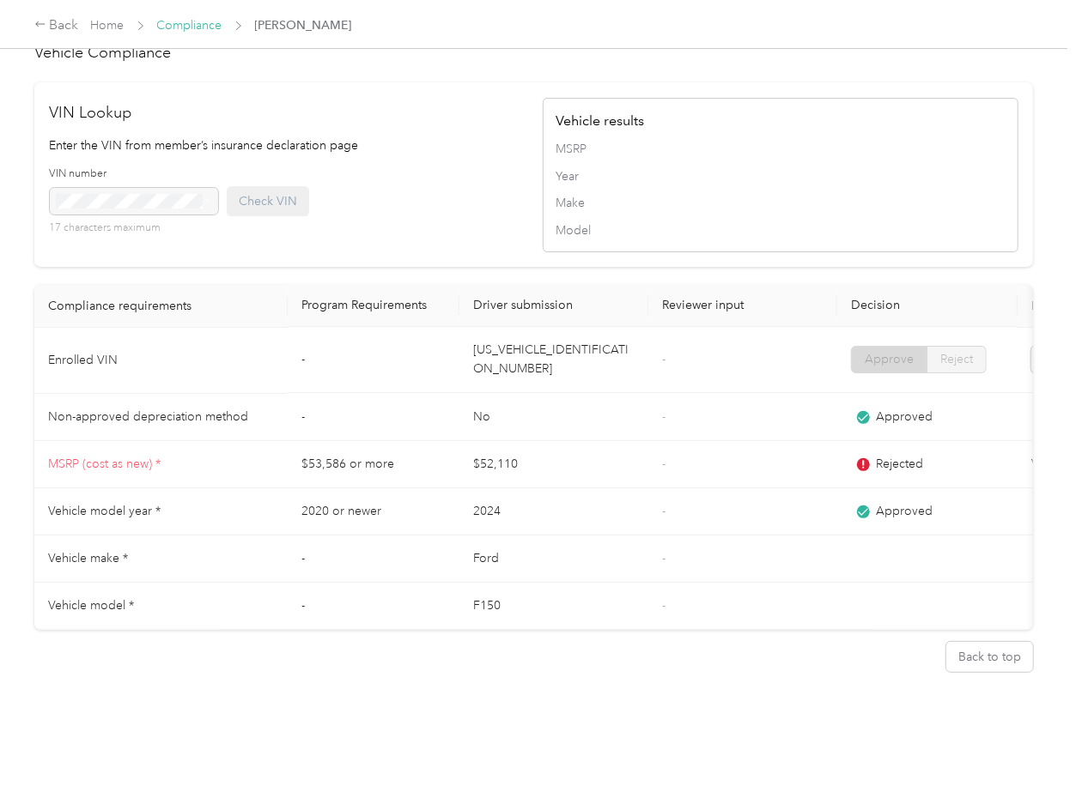
click at [203, 21] on link "Compliance" at bounding box center [189, 25] width 65 height 15
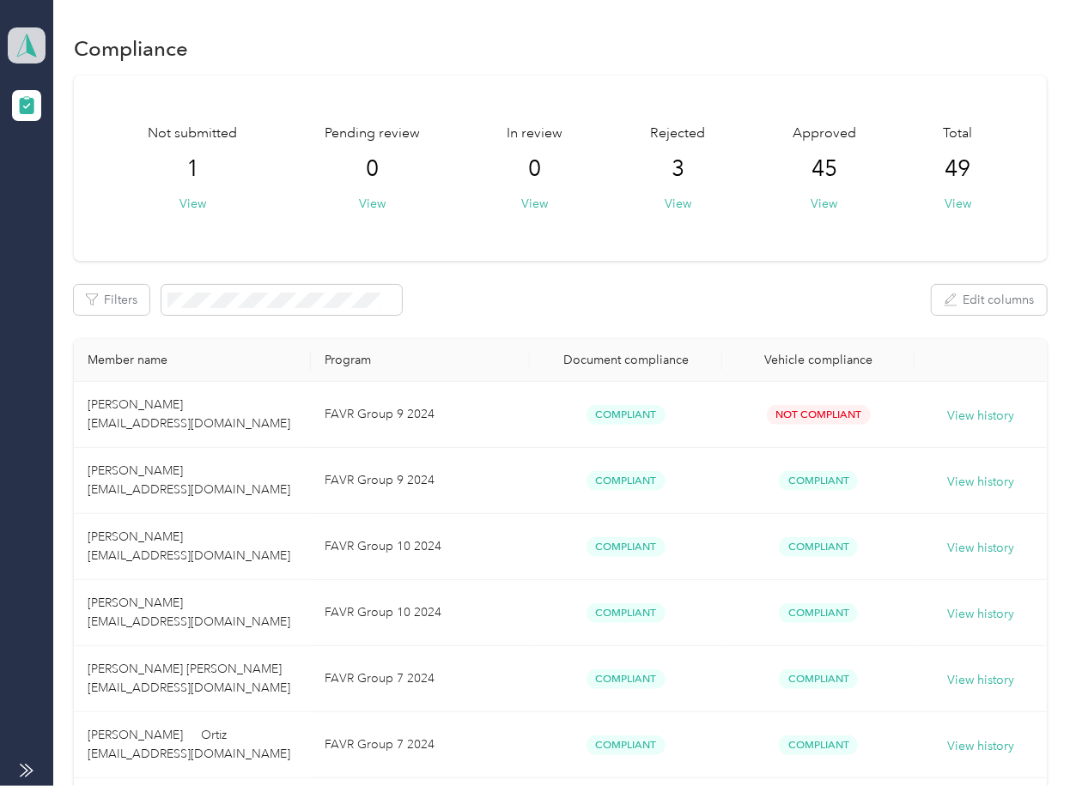
drag, startPoint x: 29, startPoint y: 46, endPoint x: 26, endPoint y: 58, distance: 13.3
click at [27, 46] on polygon at bounding box center [31, 44] width 9 height 22
click at [63, 184] on div "Log out" at bounding box center [55, 180] width 66 height 18
